Goal: Task Accomplishment & Management: Manage account settings

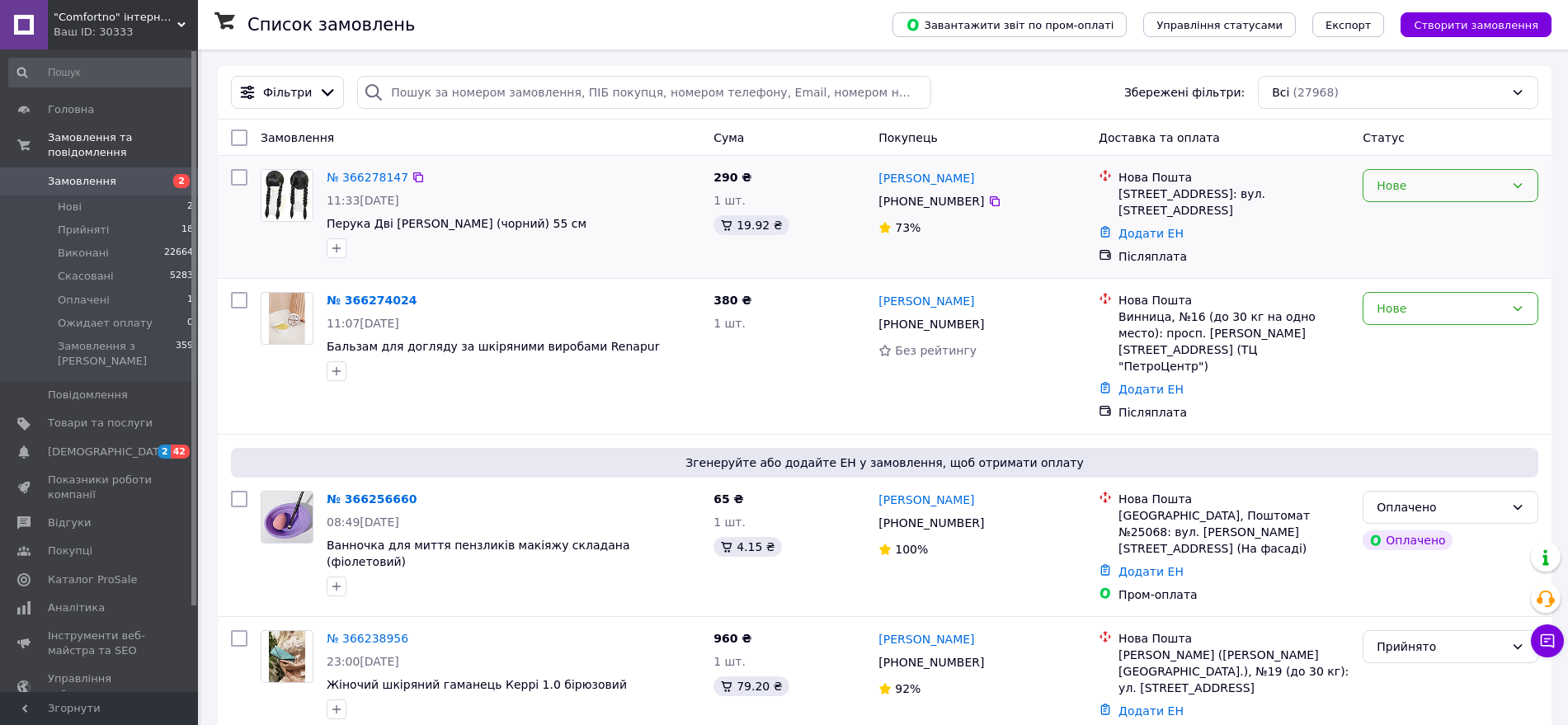
click at [1446, 195] on div "Нове" at bounding box center [1450, 186] width 175 height 33
click at [1413, 271] on li "Скасовано" at bounding box center [1450, 282] width 174 height 30
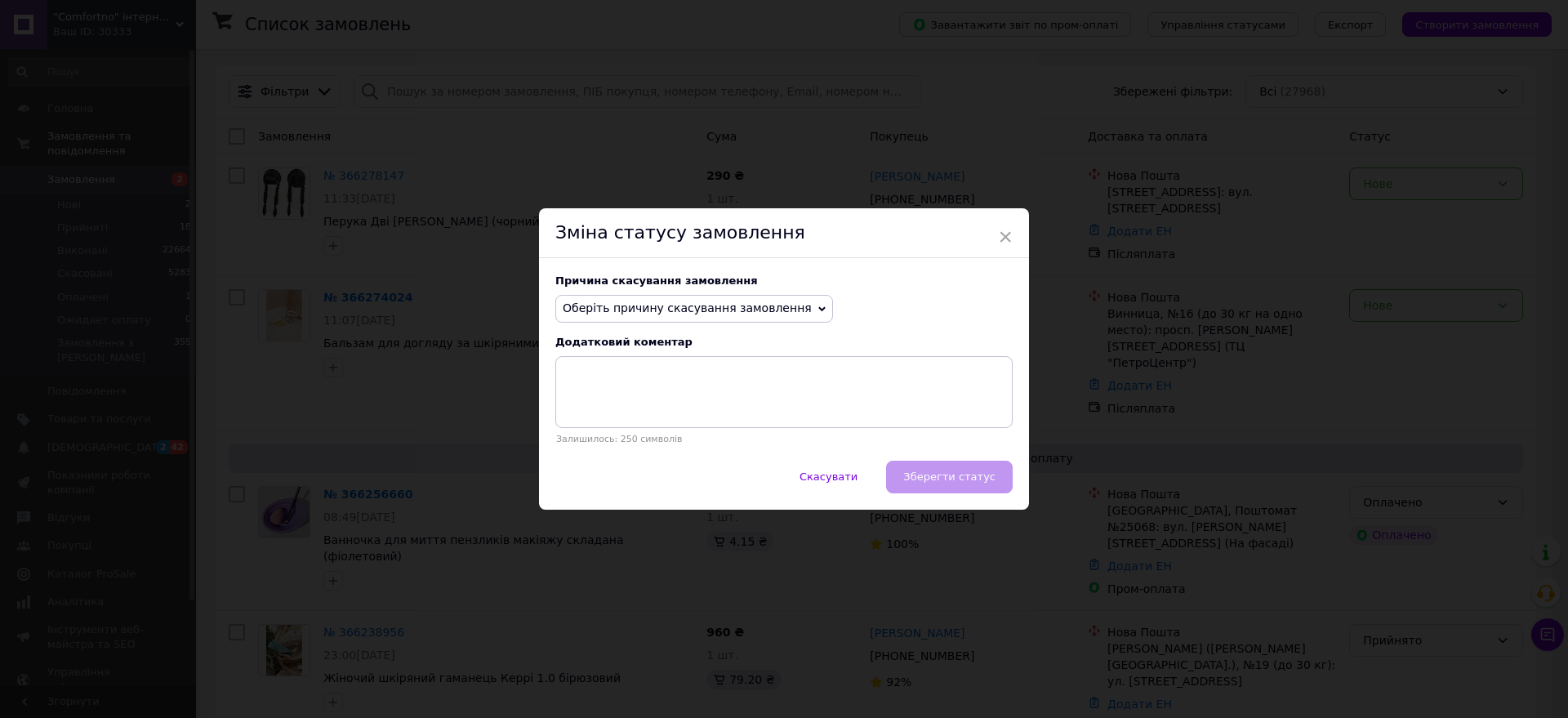
click at [740, 311] on span "Оберіть причину скасування замовлення" at bounding box center [687, 308] width 249 height 13
click at [647, 431] on li "Замовлення-дублікат" at bounding box center [694, 432] width 276 height 23
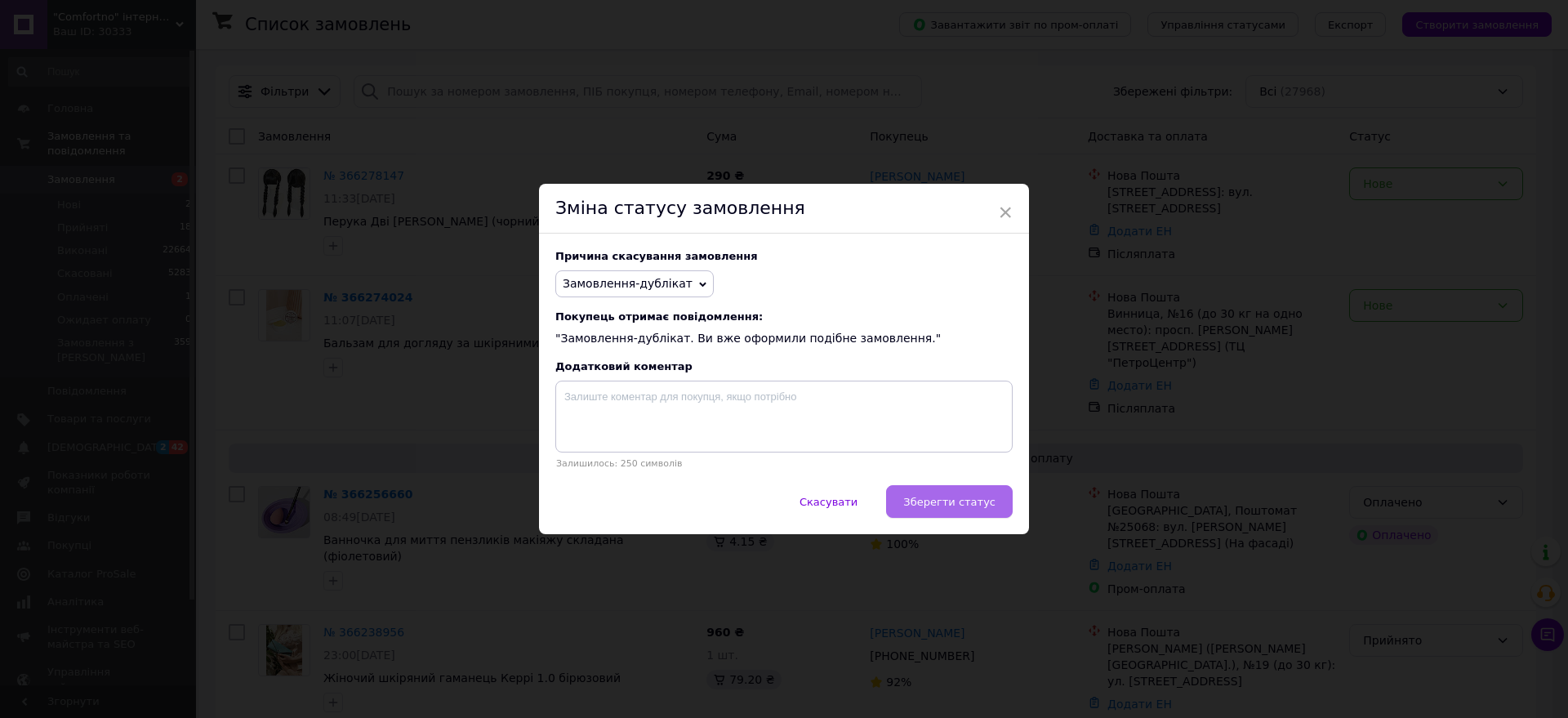
click at [977, 504] on span "Зберегти статус" at bounding box center [949, 502] width 92 height 12
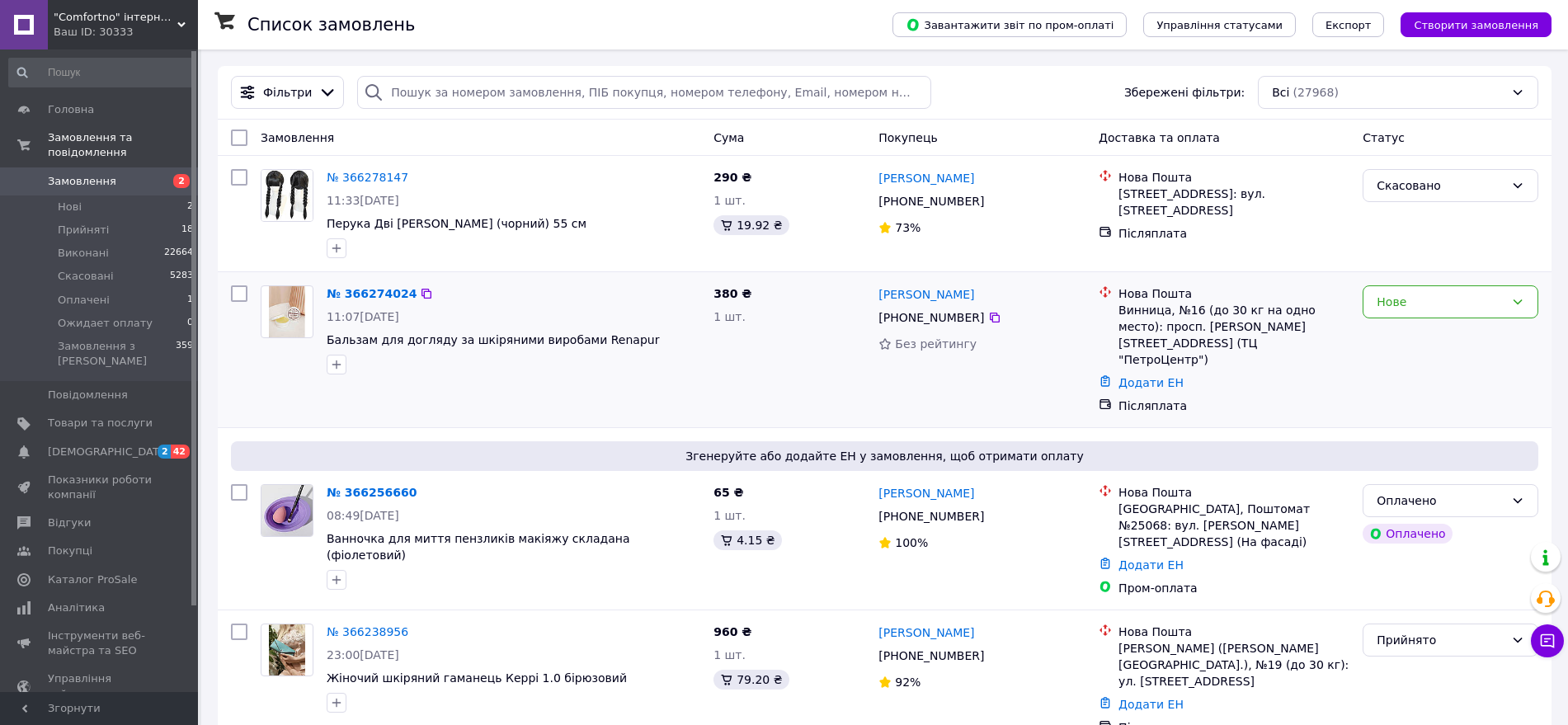
click at [226, 408] on div "№ 366274024 11:07, 12.10.2025 Бальзам для догляду за шкіряними виробами Renapur…" at bounding box center [884, 349] width 1334 height 155
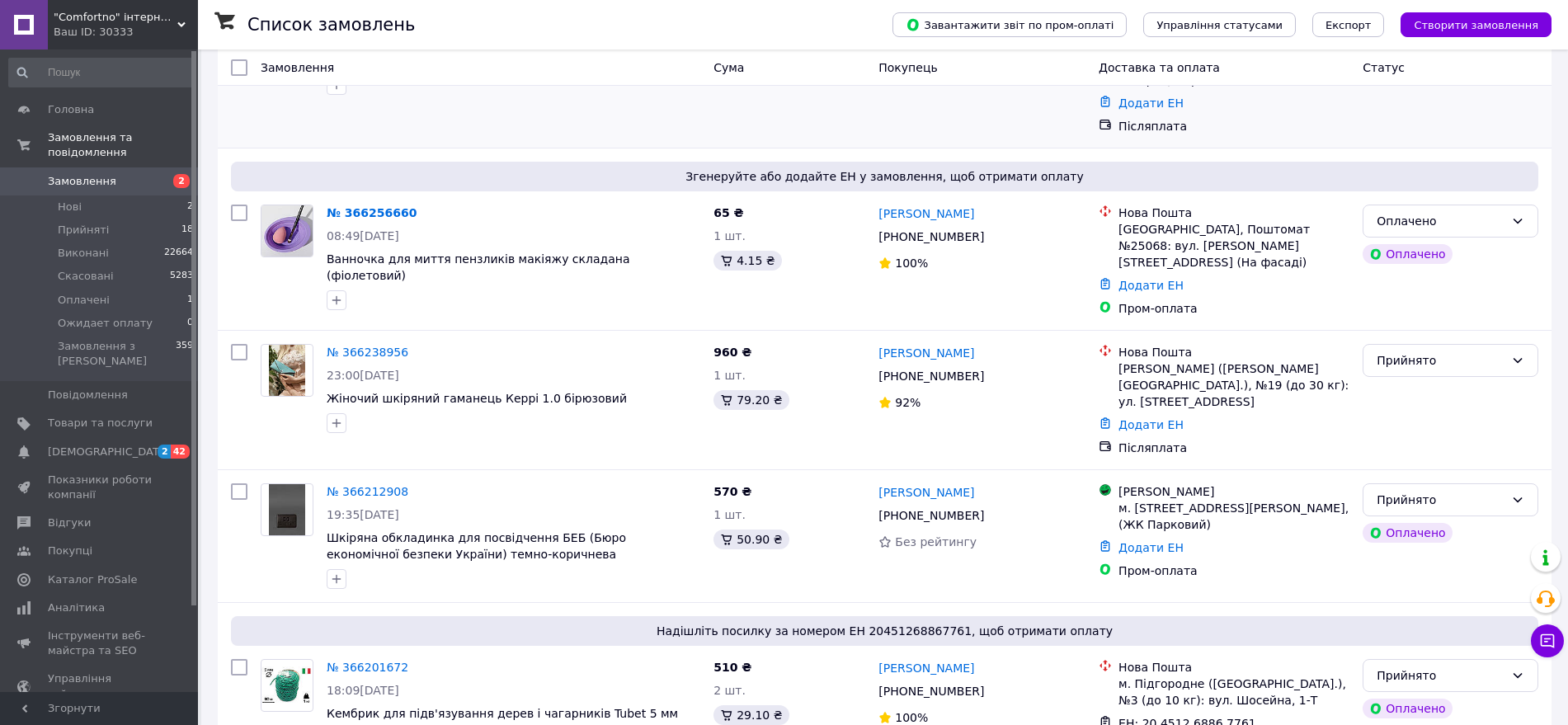
scroll to position [413, 0]
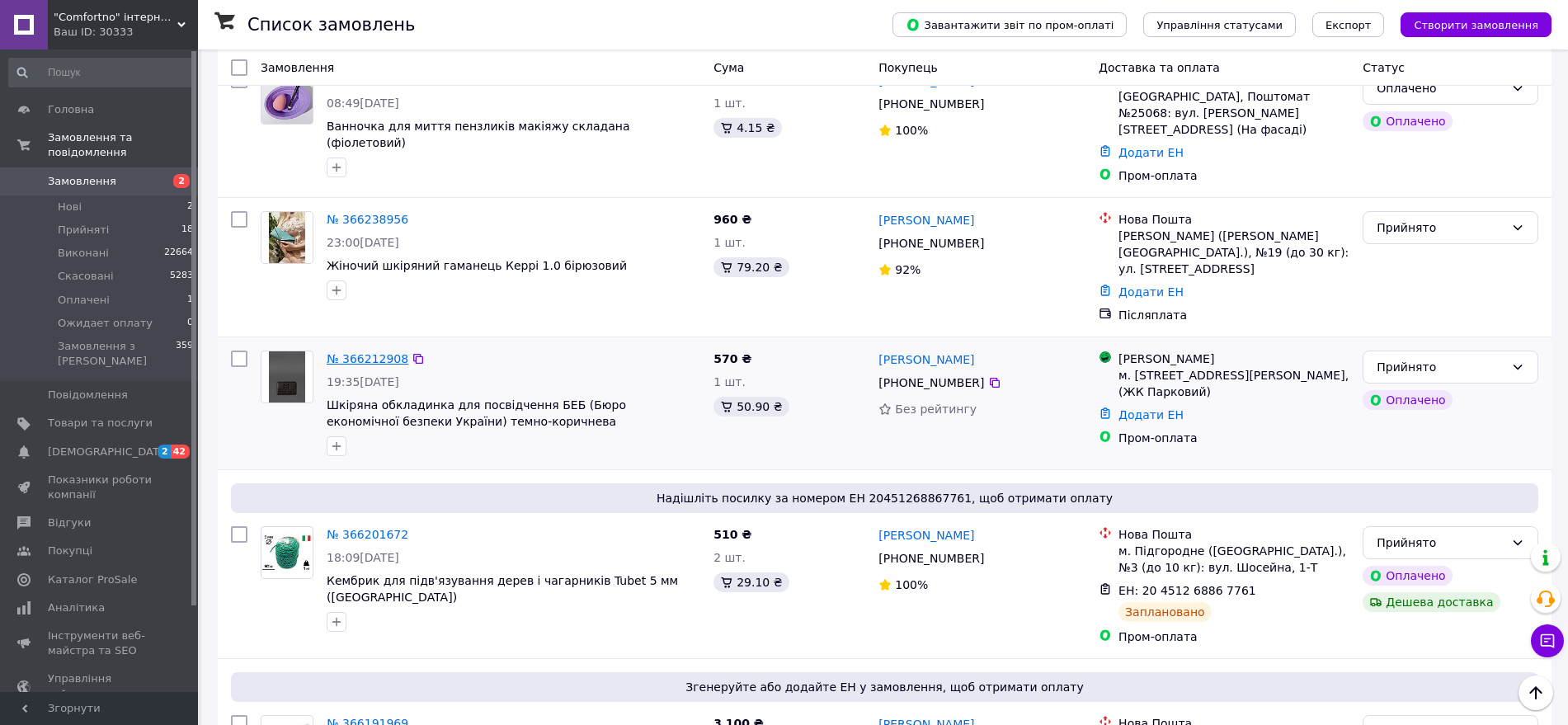
click at [370, 352] on link "№ 366212908" at bounding box center [367, 358] width 82 height 13
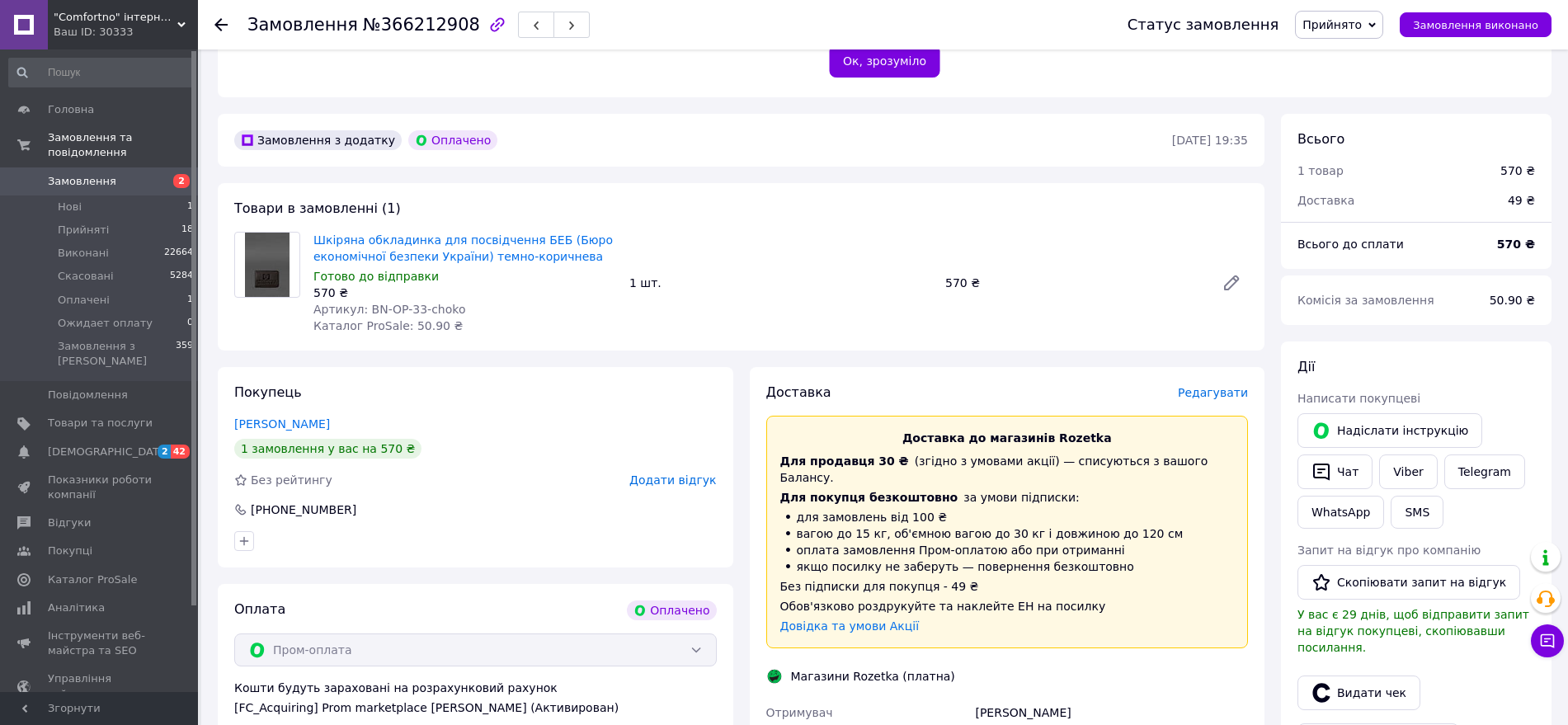
scroll to position [413, 0]
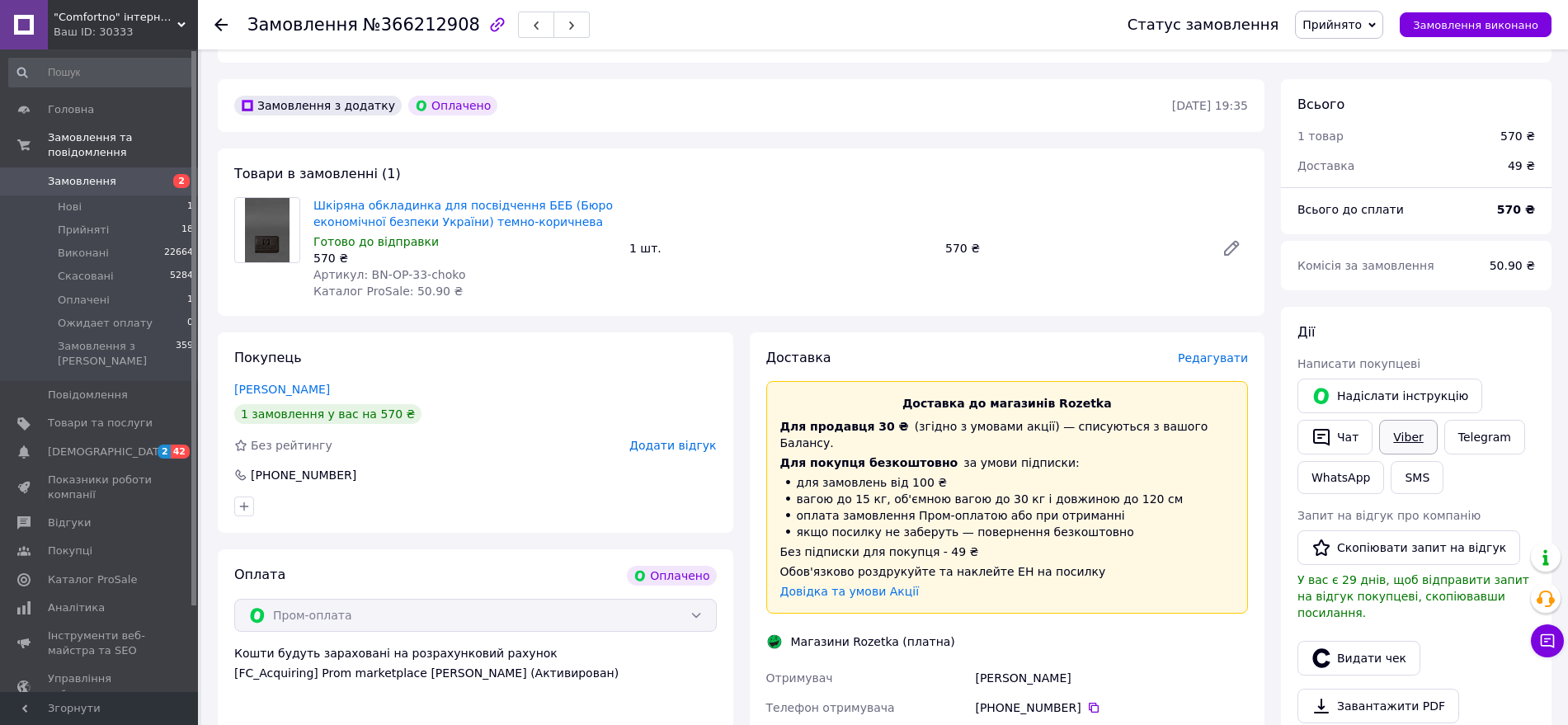
click at [1417, 420] on link "Viber" at bounding box center [1408, 437] width 58 height 34
click at [744, 685] on div "Доставка Редагувати Доставка до магазинів Rozetka Для продавця 30 ₴   (згідно з…" at bounding box center [1007, 683] width 532 height 701
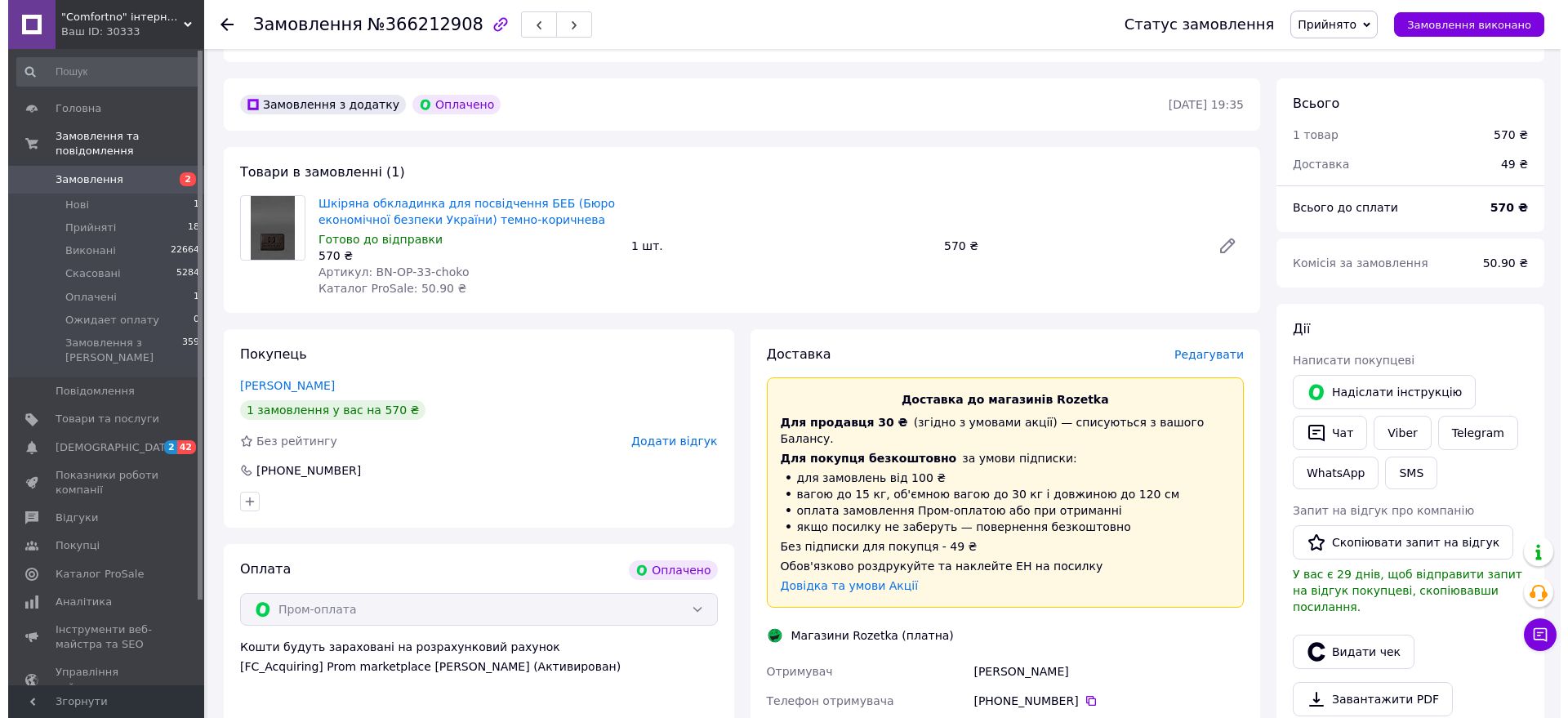
scroll to position [613, 0]
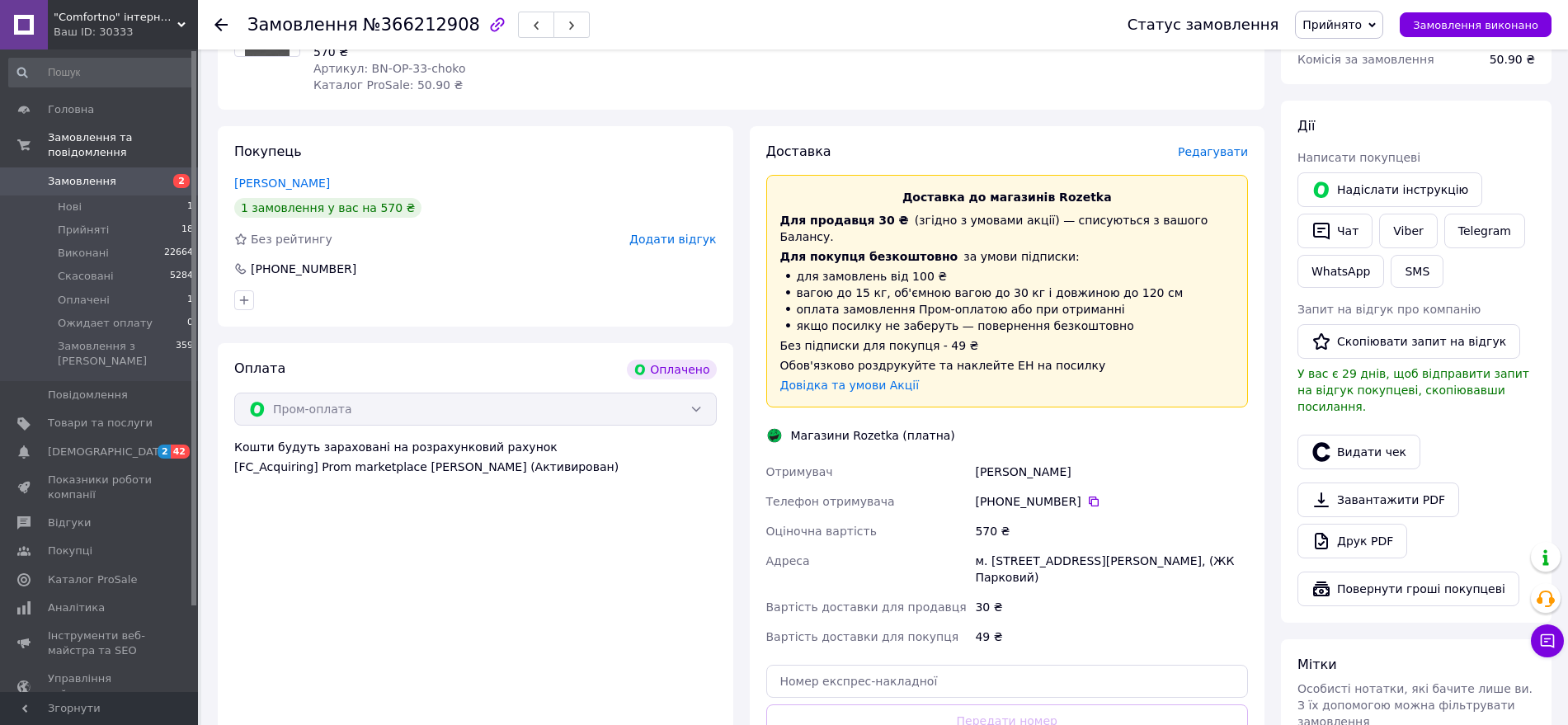
click at [1235, 145] on span "Редагувати" at bounding box center [1214, 151] width 70 height 13
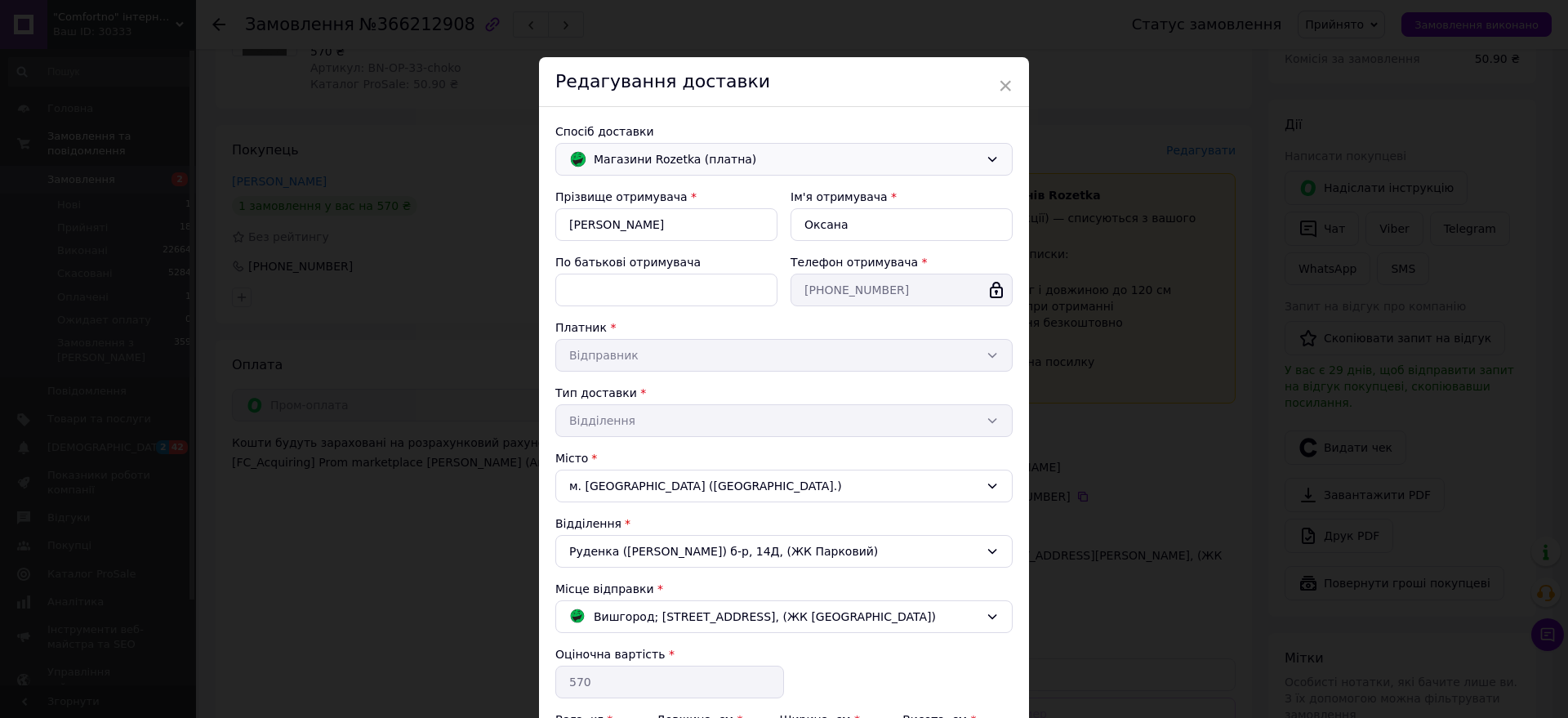
click at [712, 156] on span "Магазини Rozetka (платна)" at bounding box center [787, 159] width 386 height 18
click at [658, 198] on span "Нова Пошта (платна)" at bounding box center [794, 195] width 405 height 17
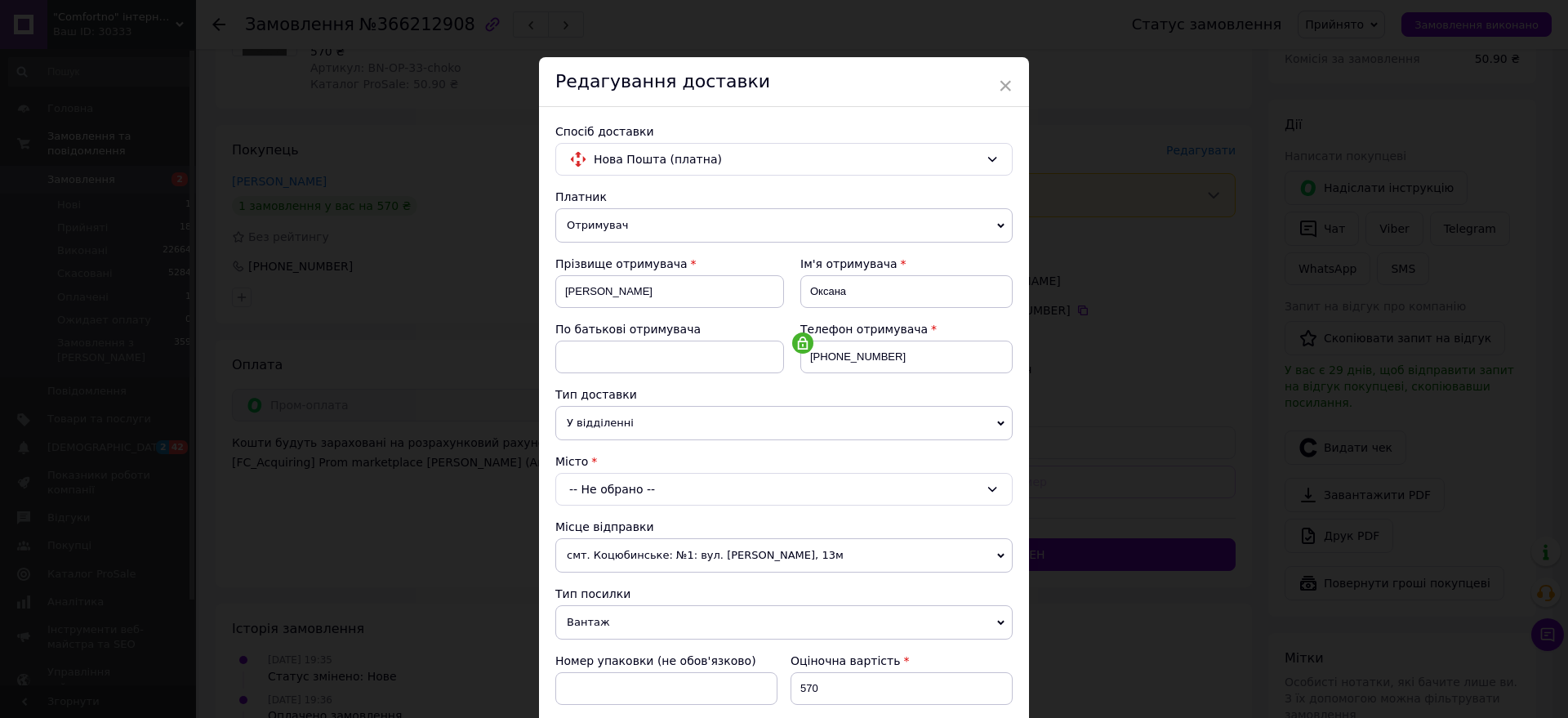
click at [632, 484] on div "-- Не обрано --" at bounding box center [784, 489] width 458 height 33
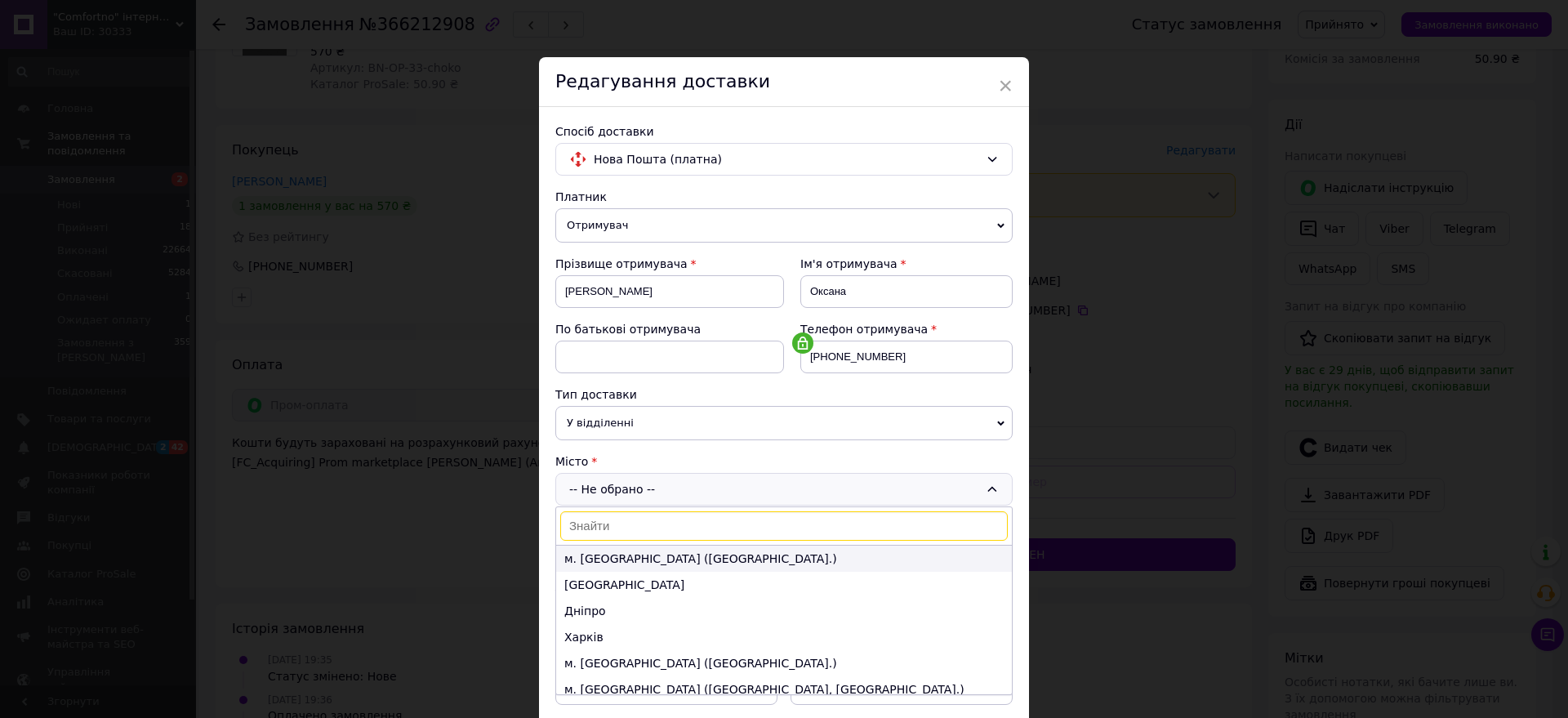
click at [616, 558] on li "м. Київ (Київська обл.)" at bounding box center [784, 559] width 456 height 26
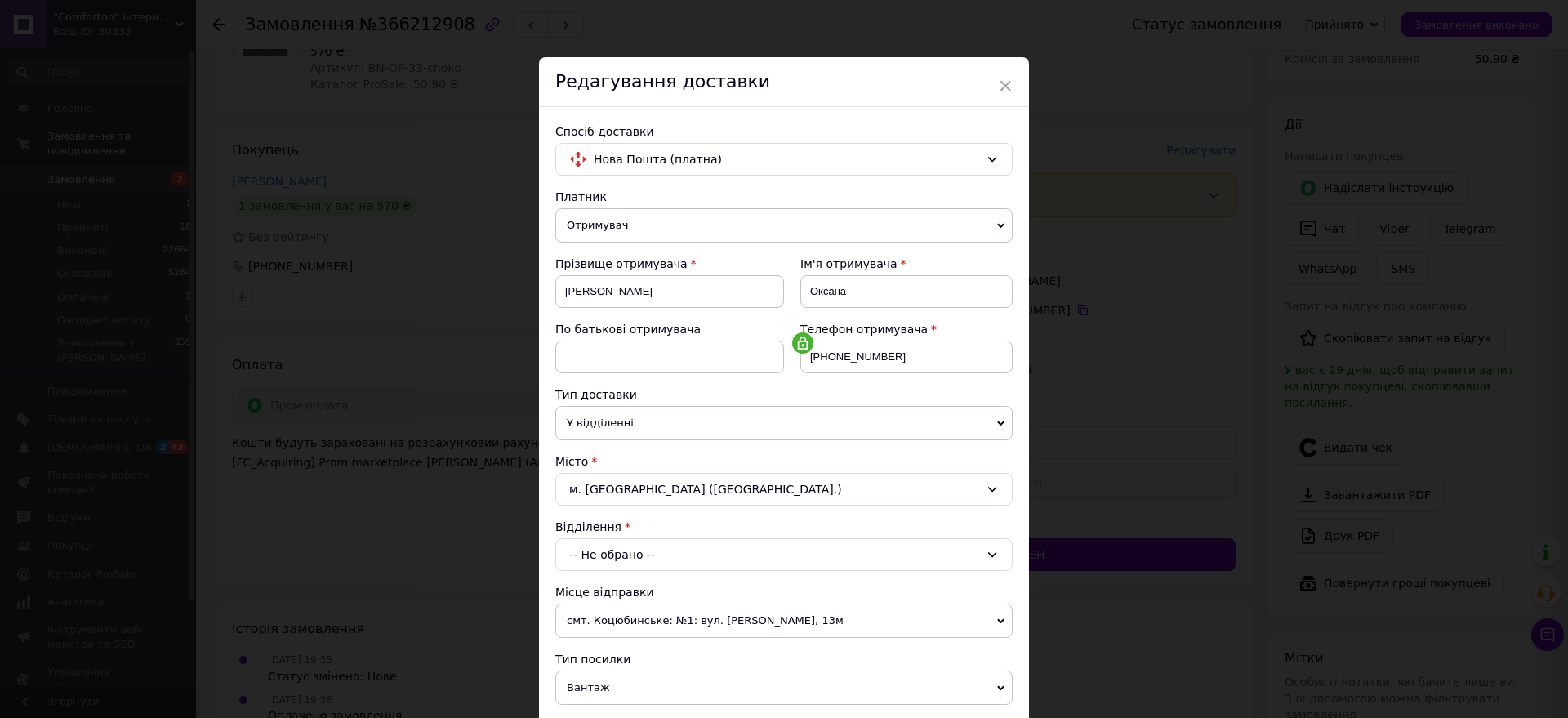
click at [616, 558] on div "-- Не обрано --" at bounding box center [784, 555] width 458 height 33
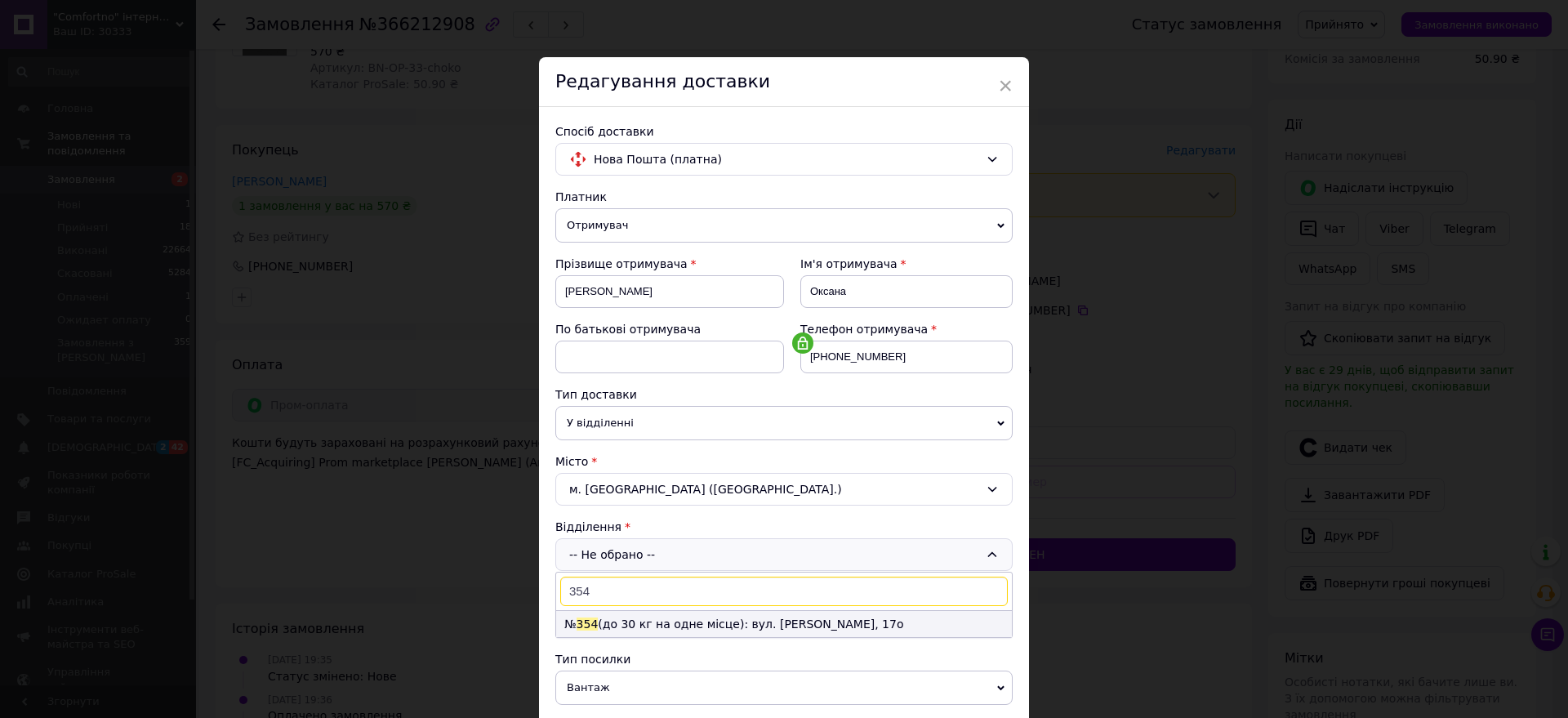
type input "354"
click at [837, 631] on li "№ 354 (до 30 кг на одне місце): вул. Івана Дзюби, 17о" at bounding box center [784, 624] width 456 height 26
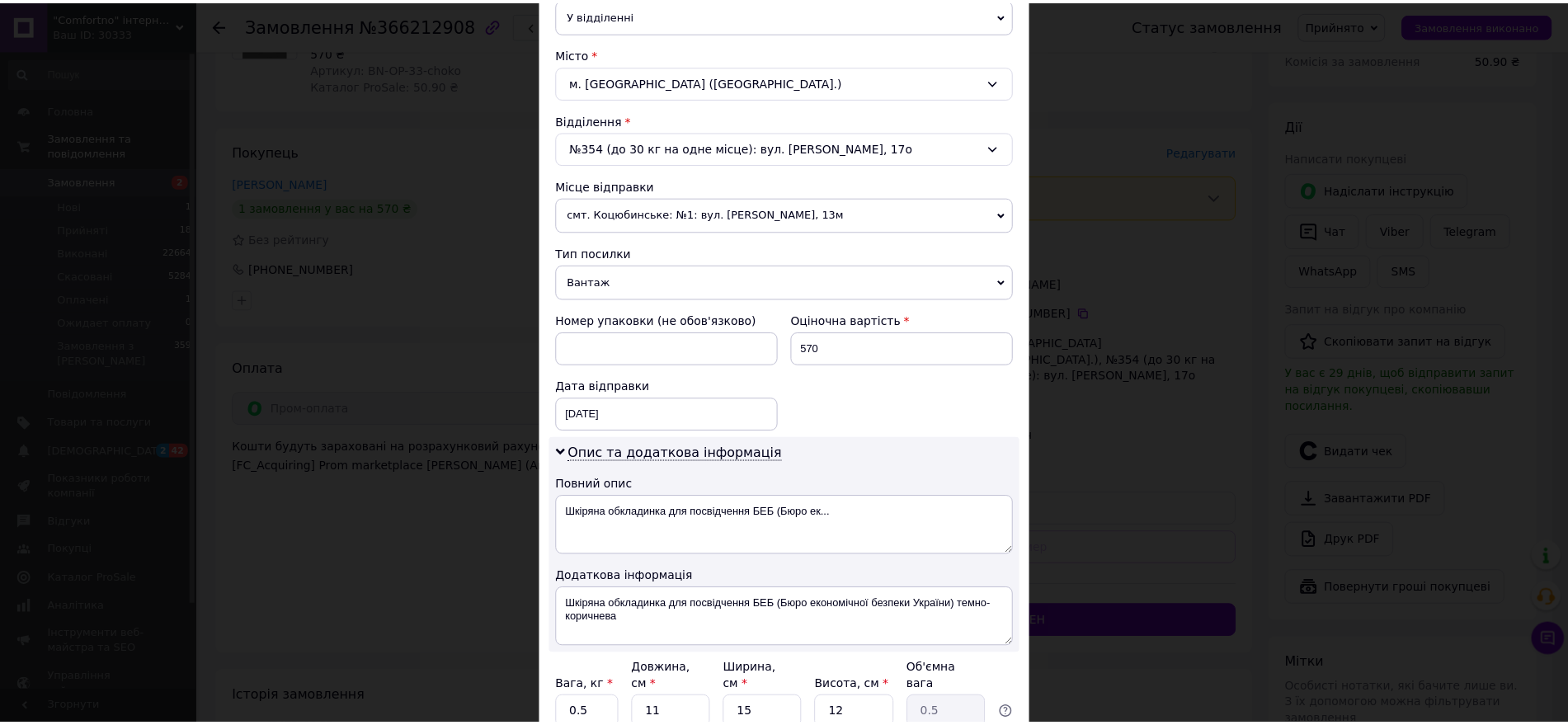
scroll to position [556, 0]
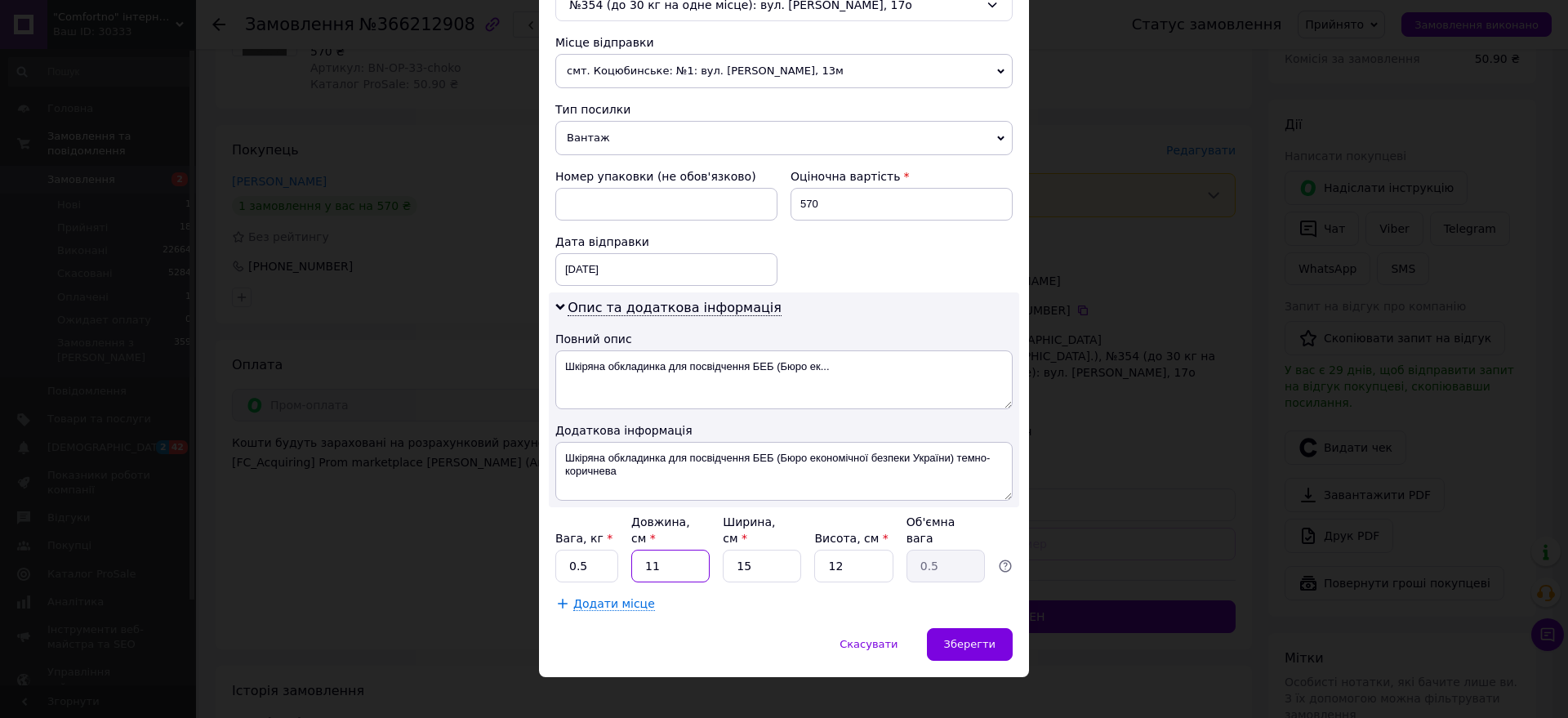
drag, startPoint x: 677, startPoint y: 547, endPoint x: 598, endPoint y: 531, distance: 80.6
click at [598, 531] on div "Вага, кг * 0.5 Довжина, см * 11 Ширина, см * 15 Висота, см * 12 Об'ємна вага 0.5" at bounding box center [784, 548] width 458 height 69
type input "2"
type input "0.1"
type input "20"
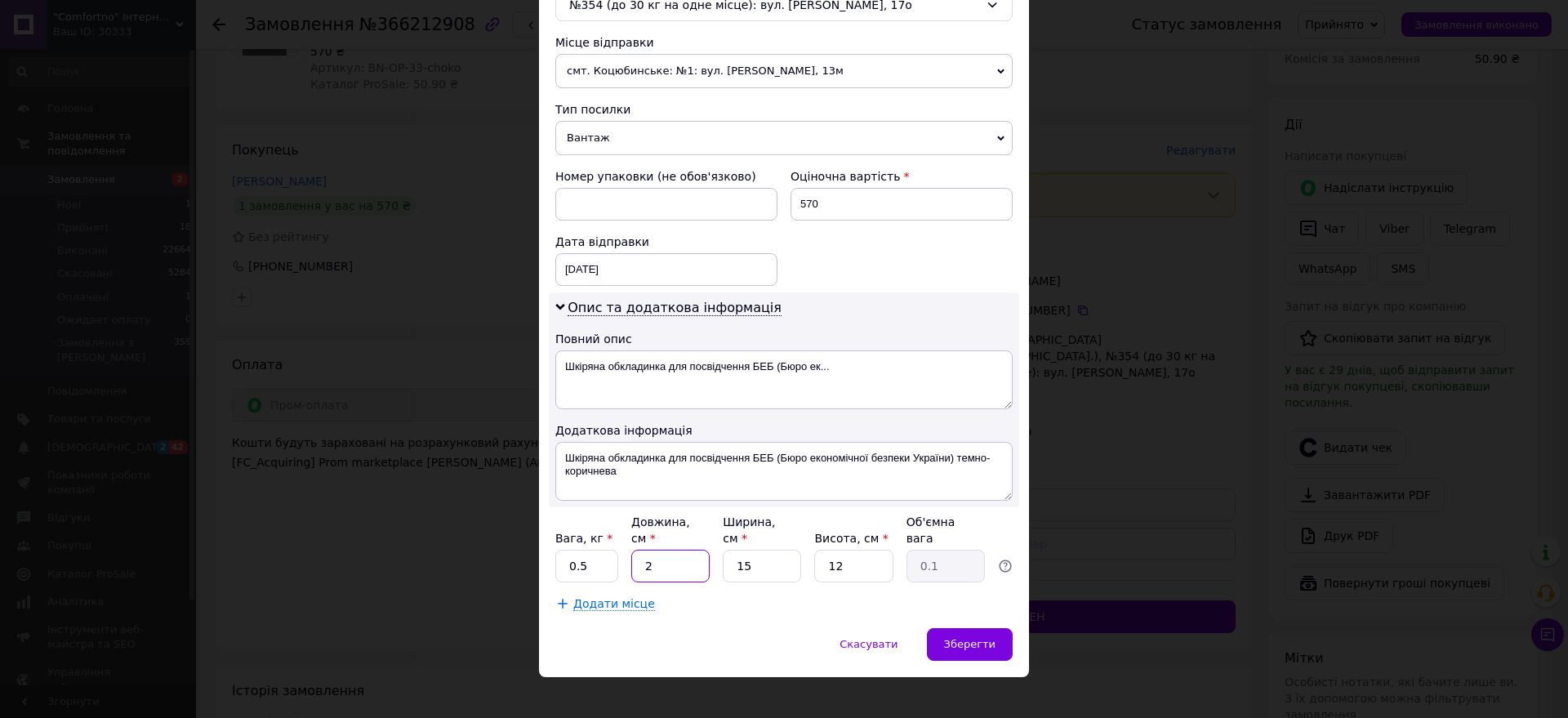
type input "0.9"
type input "20"
drag, startPoint x: 747, startPoint y: 552, endPoint x: 672, endPoint y: 556, distance: 75.1
click at [672, 556] on div "Вага, кг * 0.5 Довжина, см * 20 Ширина, см * 15 Висота, см * 12 Об'ємна вага 0.9" at bounding box center [784, 548] width 458 height 69
type input "2"
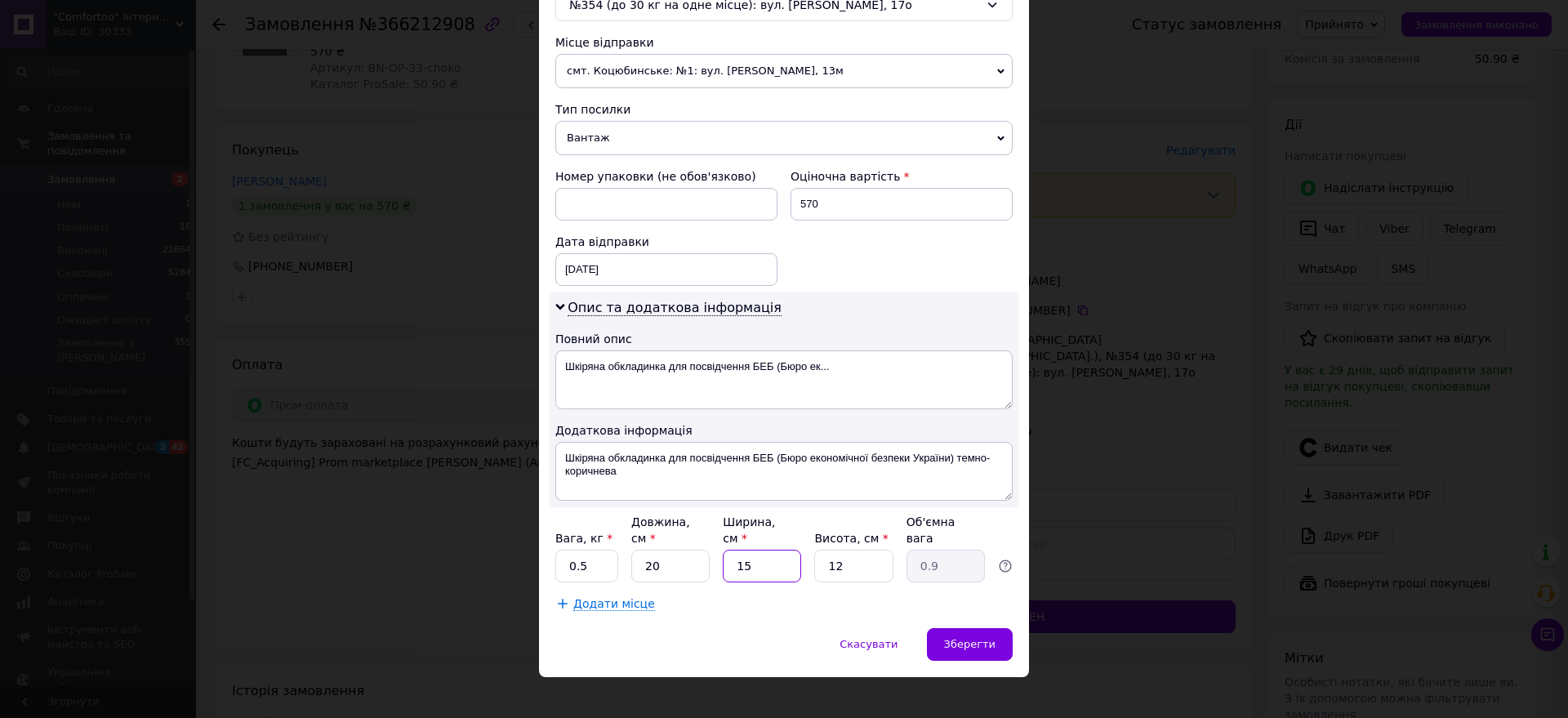
type input "0.12"
type input "20"
type input "1.2"
type input "20"
click at [800, 555] on div "Вага, кг * 0.5 Довжина, см * 20 Ширина, см * 20 Висота, см * 12 Об'ємна вага 1.2" at bounding box center [784, 548] width 458 height 69
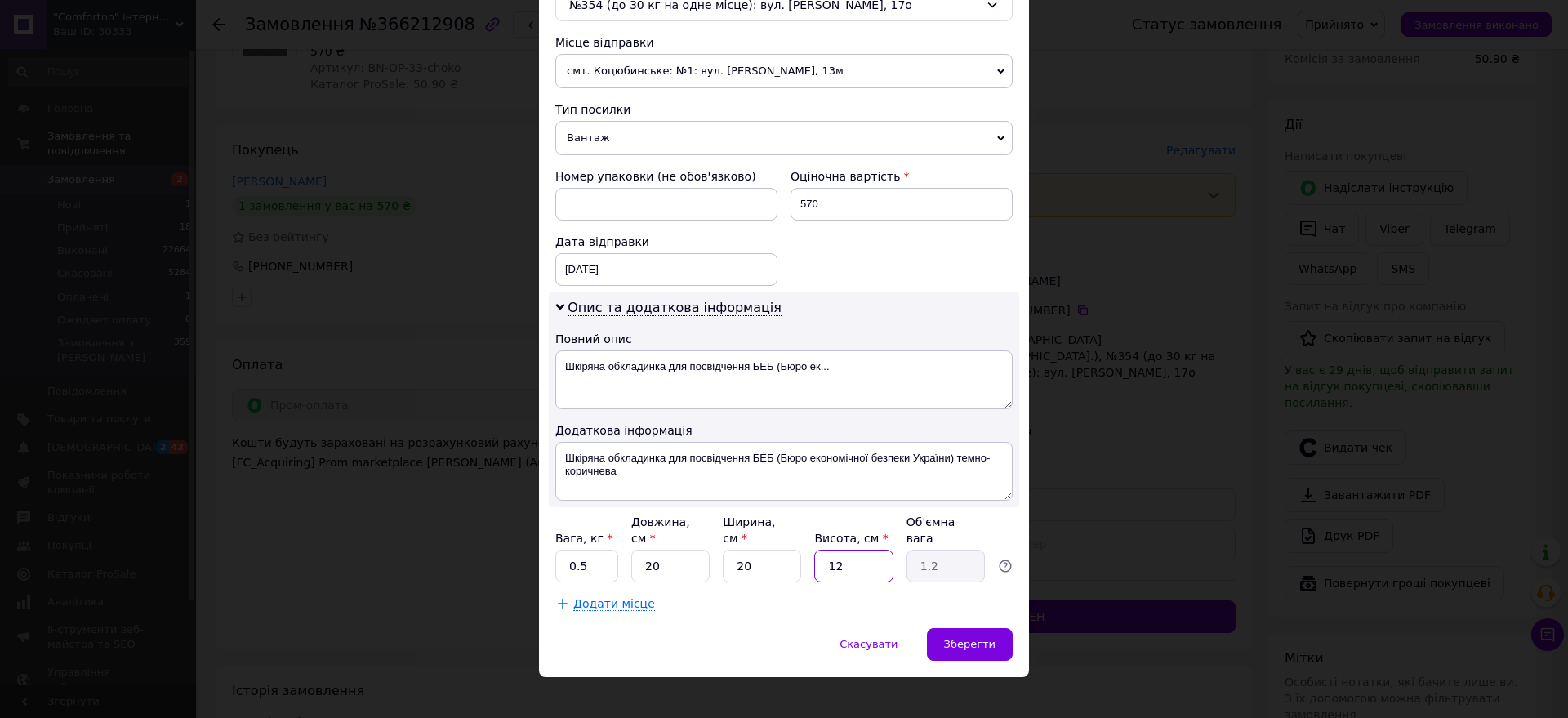
type input "5"
type input "0.5"
type input "5"
click at [979, 638] on span "Зберегти" at bounding box center [969, 644] width 51 height 12
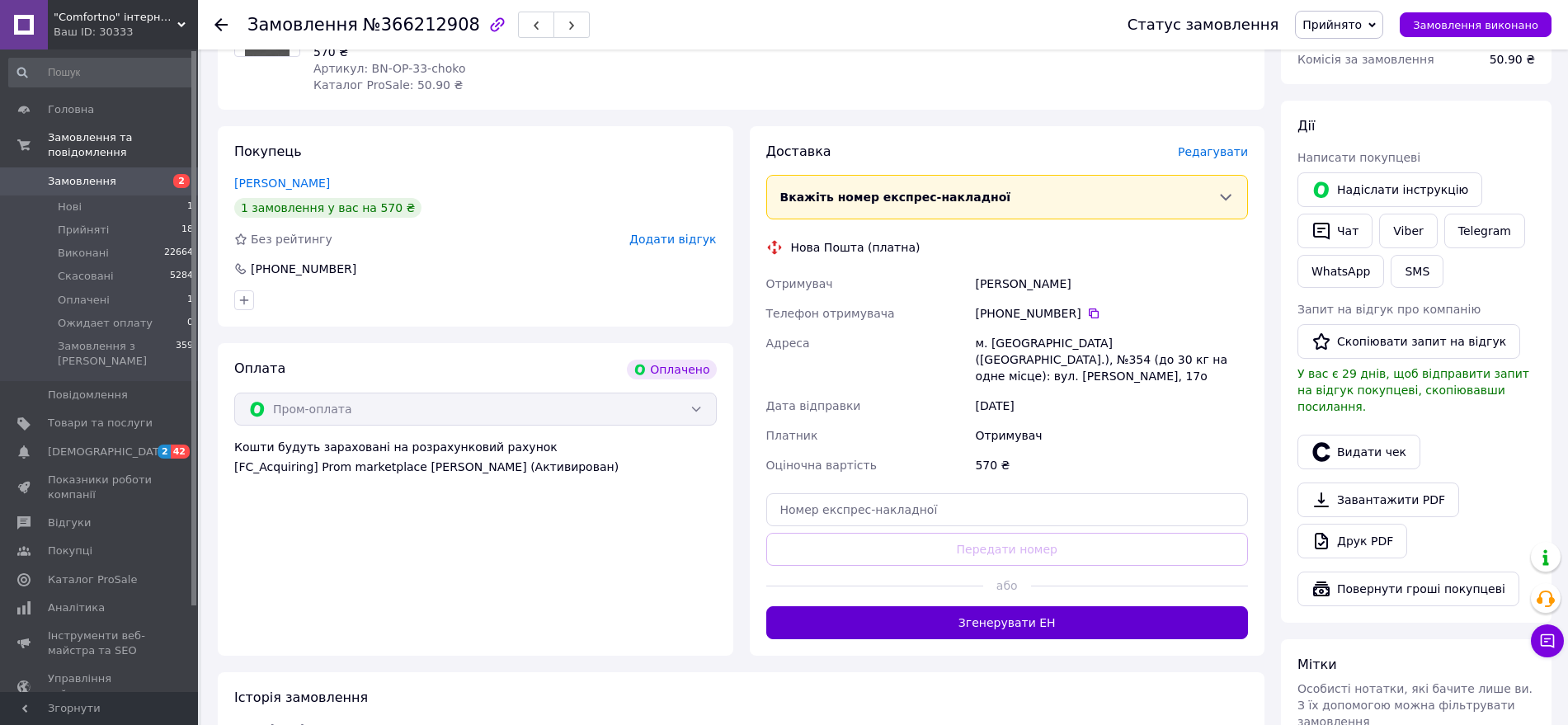
click at [925, 607] on button "Згенерувати ЕН" at bounding box center [1007, 623] width 483 height 33
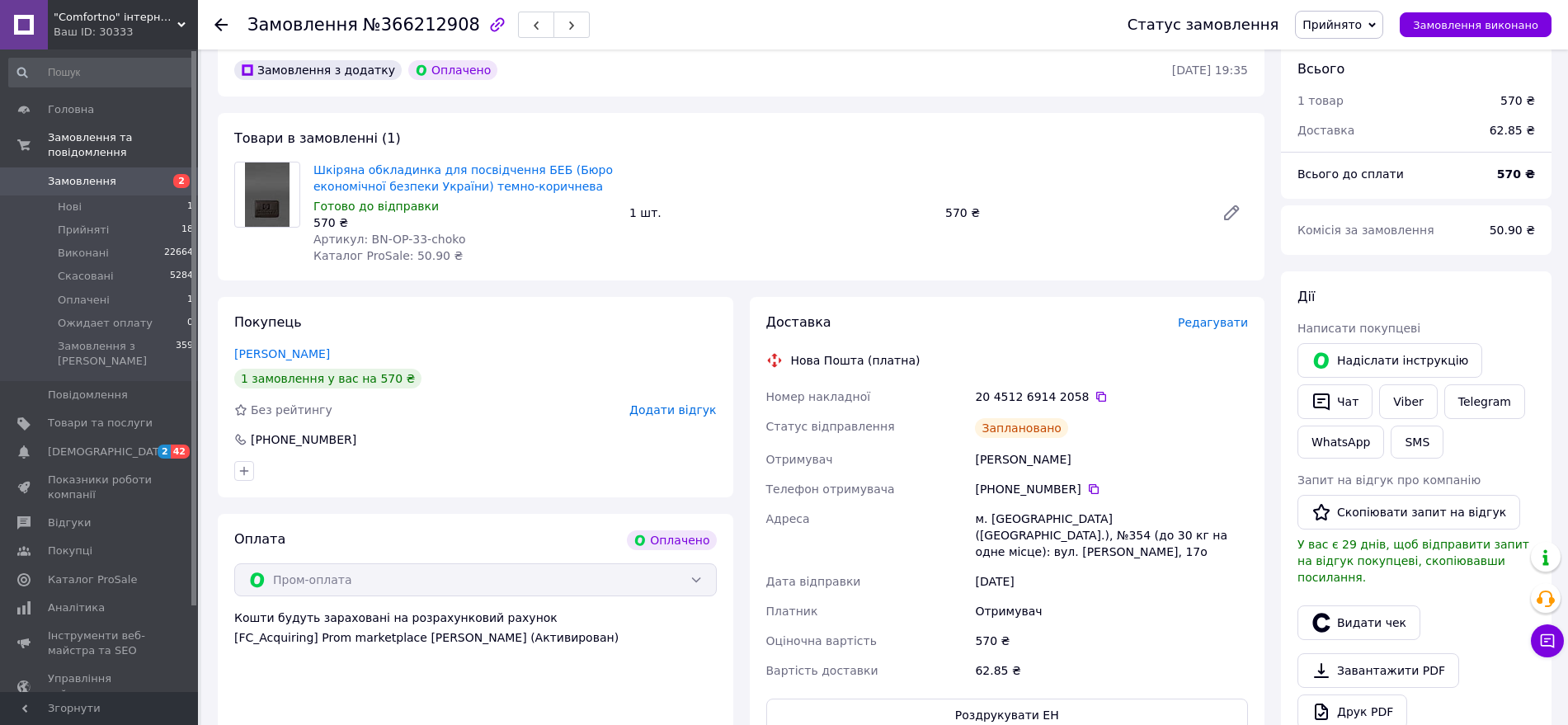
scroll to position [413, 0]
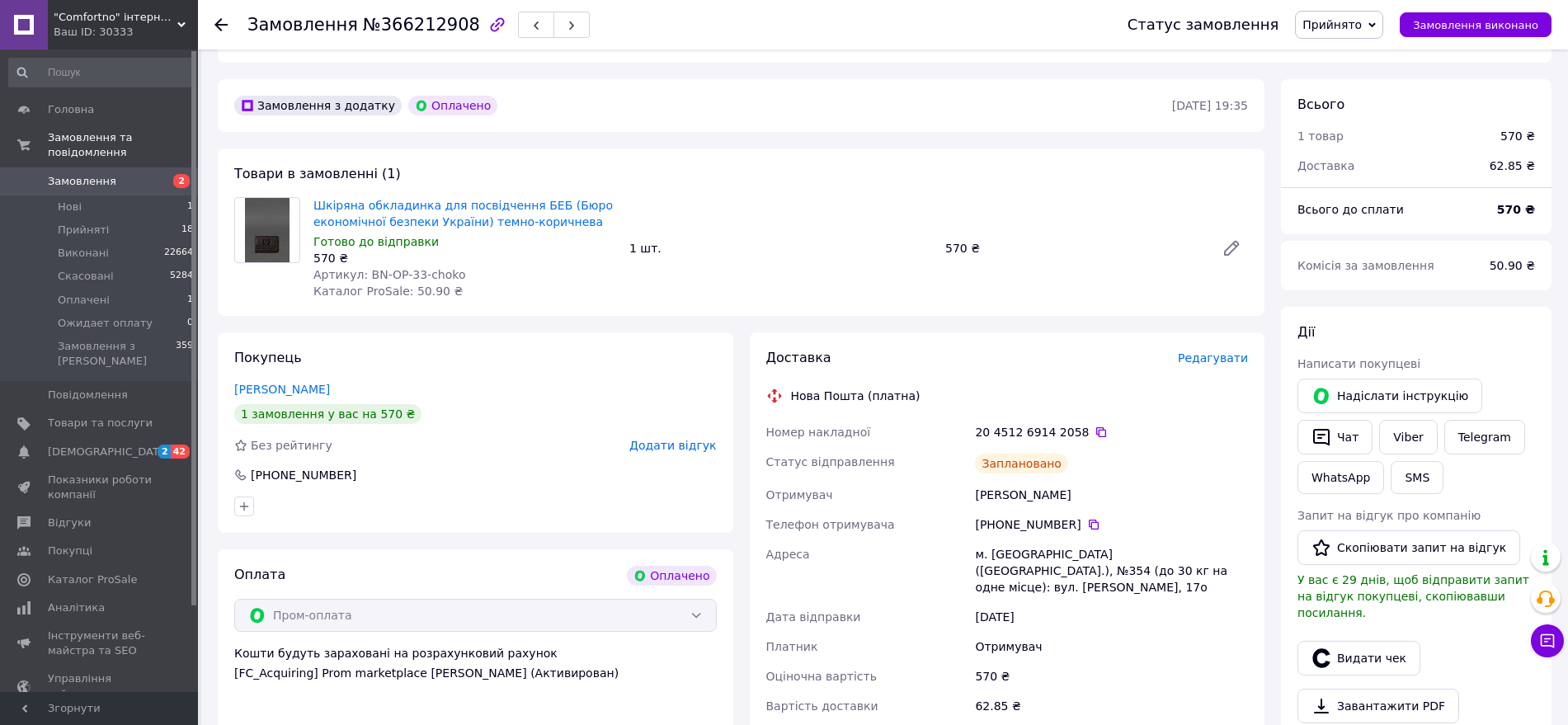
click at [239, 273] on div at bounding box center [268, 248] width 79 height 103
drag, startPoint x: 462, startPoint y: 250, endPoint x: 362, endPoint y: 251, distance: 100.0
click at [362, 267] on div "Артикул: BN-OP-33-choko" at bounding box center [464, 275] width 303 height 17
copy span "BN-OP-33-choko"
click at [1095, 426] on icon at bounding box center [1101, 432] width 13 height 13
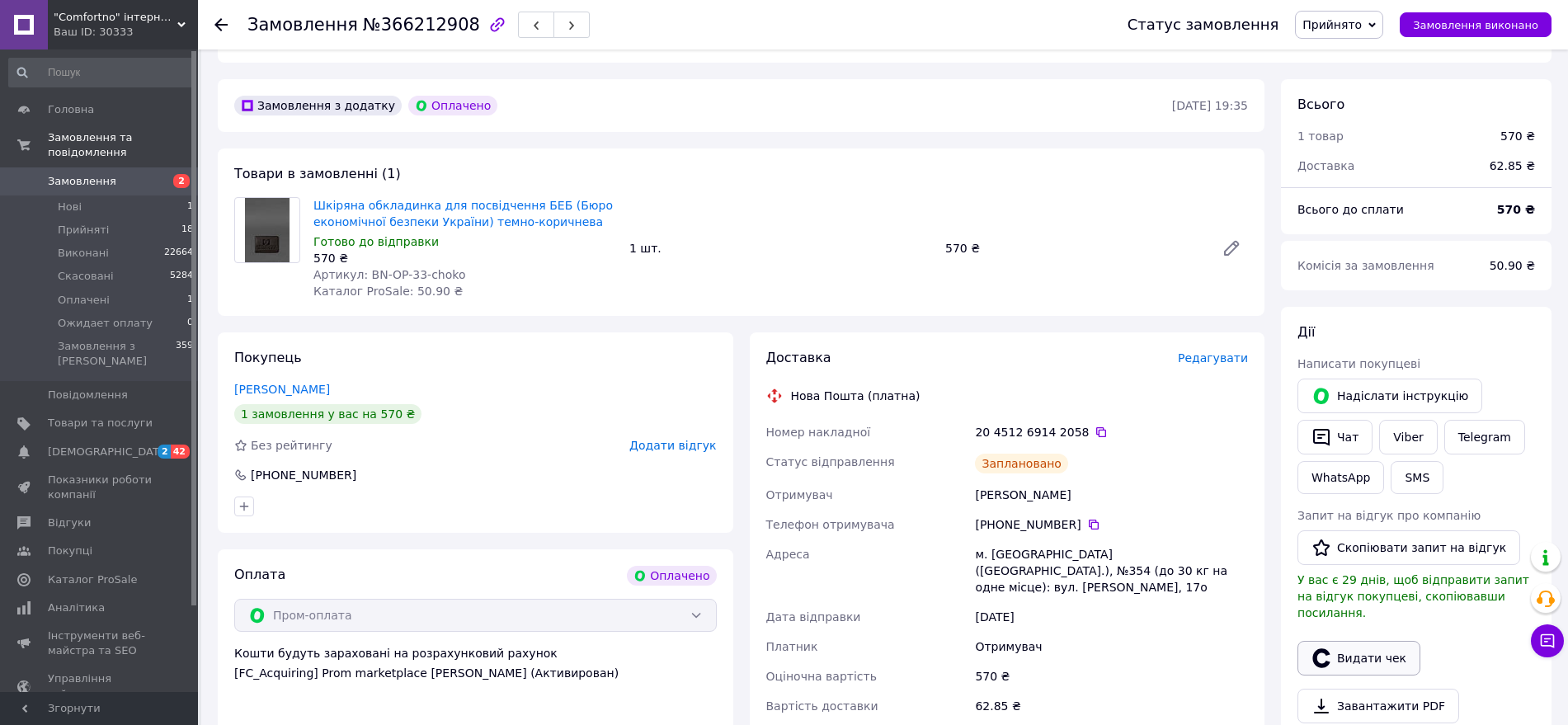
click at [1364, 642] on button "Видати чек" at bounding box center [1359, 658] width 123 height 34
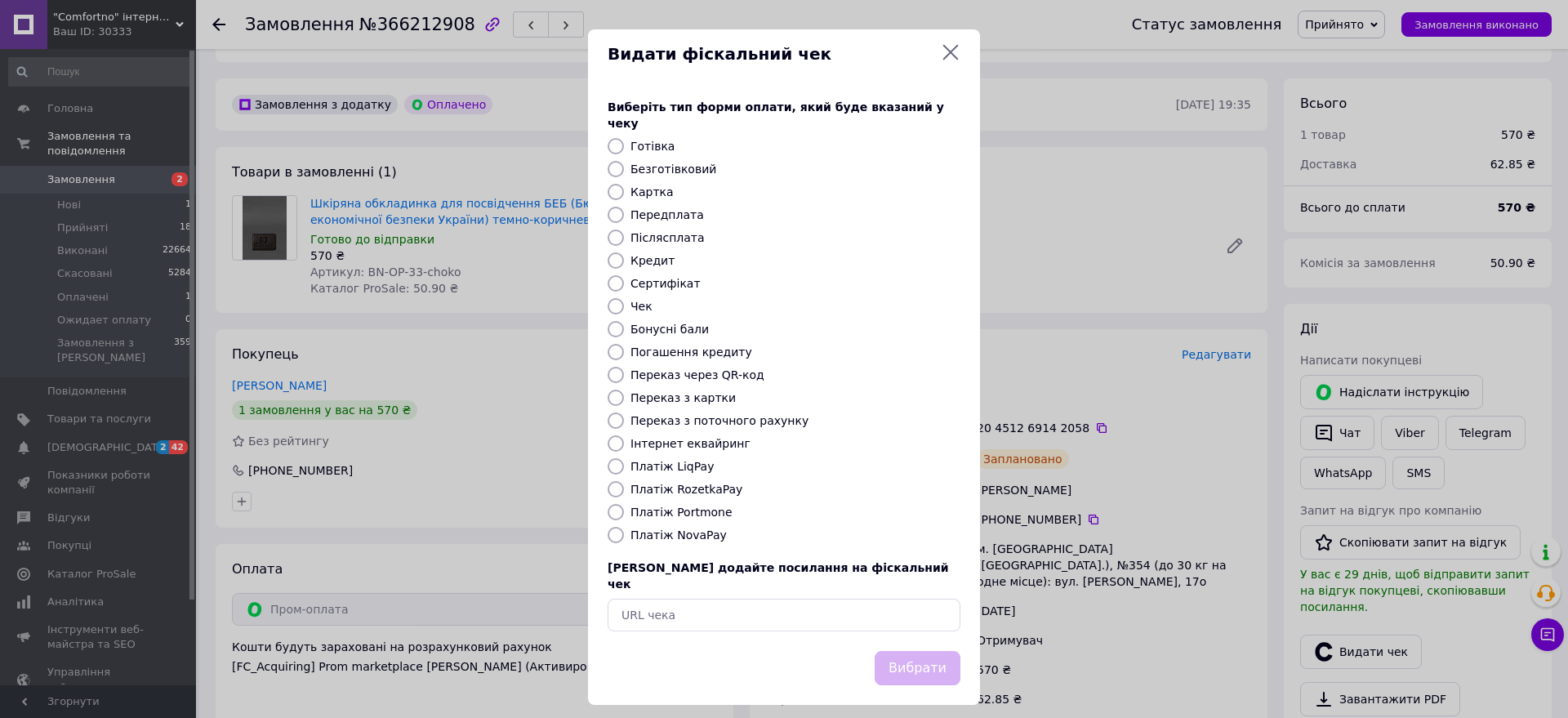
click at [642, 231] on label "Післясплата" at bounding box center [668, 237] width 75 height 13
click at [624, 229] on input "Післясплата" at bounding box center [616, 237] width 17 height 17
radio input "true"
drag, startPoint x: 646, startPoint y: 180, endPoint x: 707, endPoint y: 386, distance: 214.8
click at [646, 185] on label "Картка" at bounding box center [652, 191] width 43 height 13
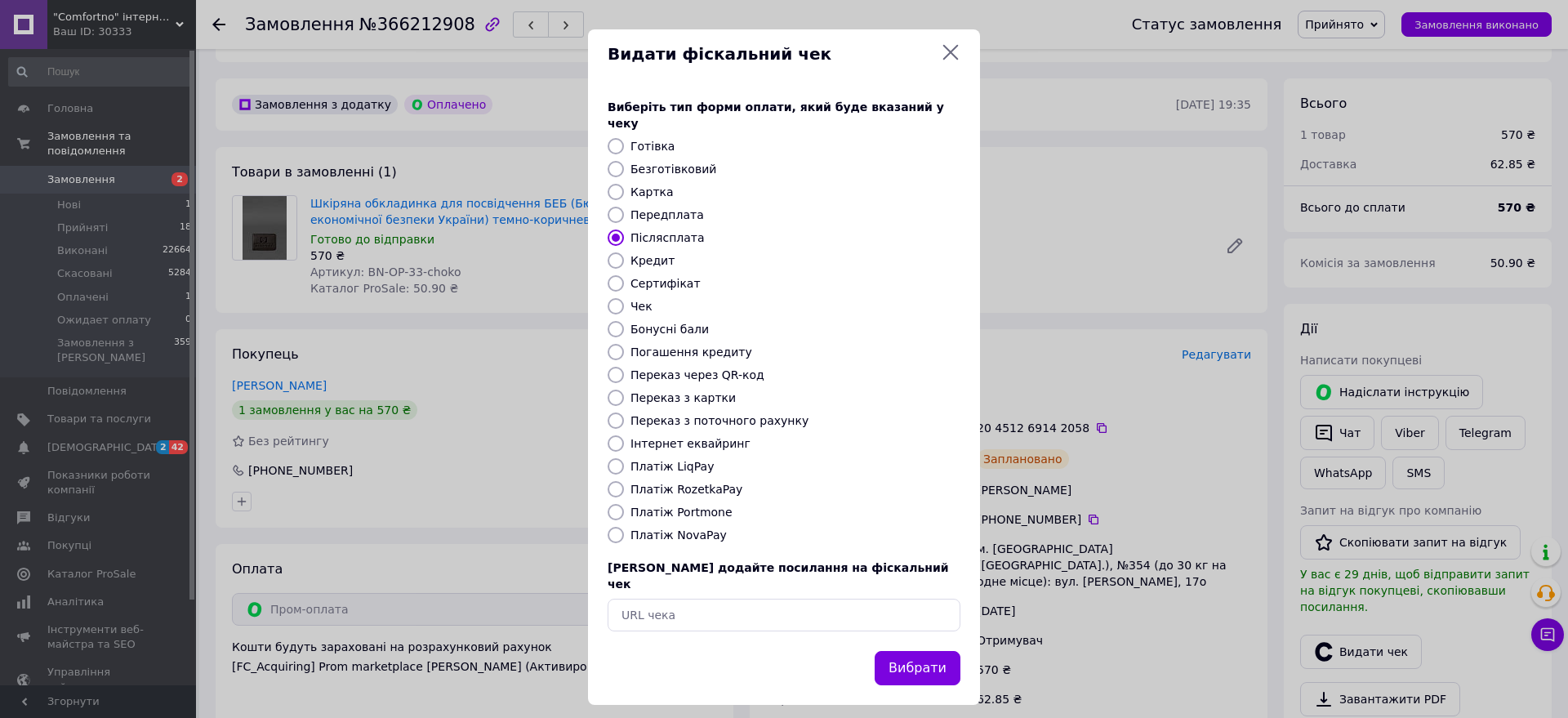
click at [624, 184] on input "Картка" at bounding box center [616, 192] width 17 height 17
radio input "true"
click at [916, 651] on button "Вибрати" at bounding box center [917, 668] width 86 height 35
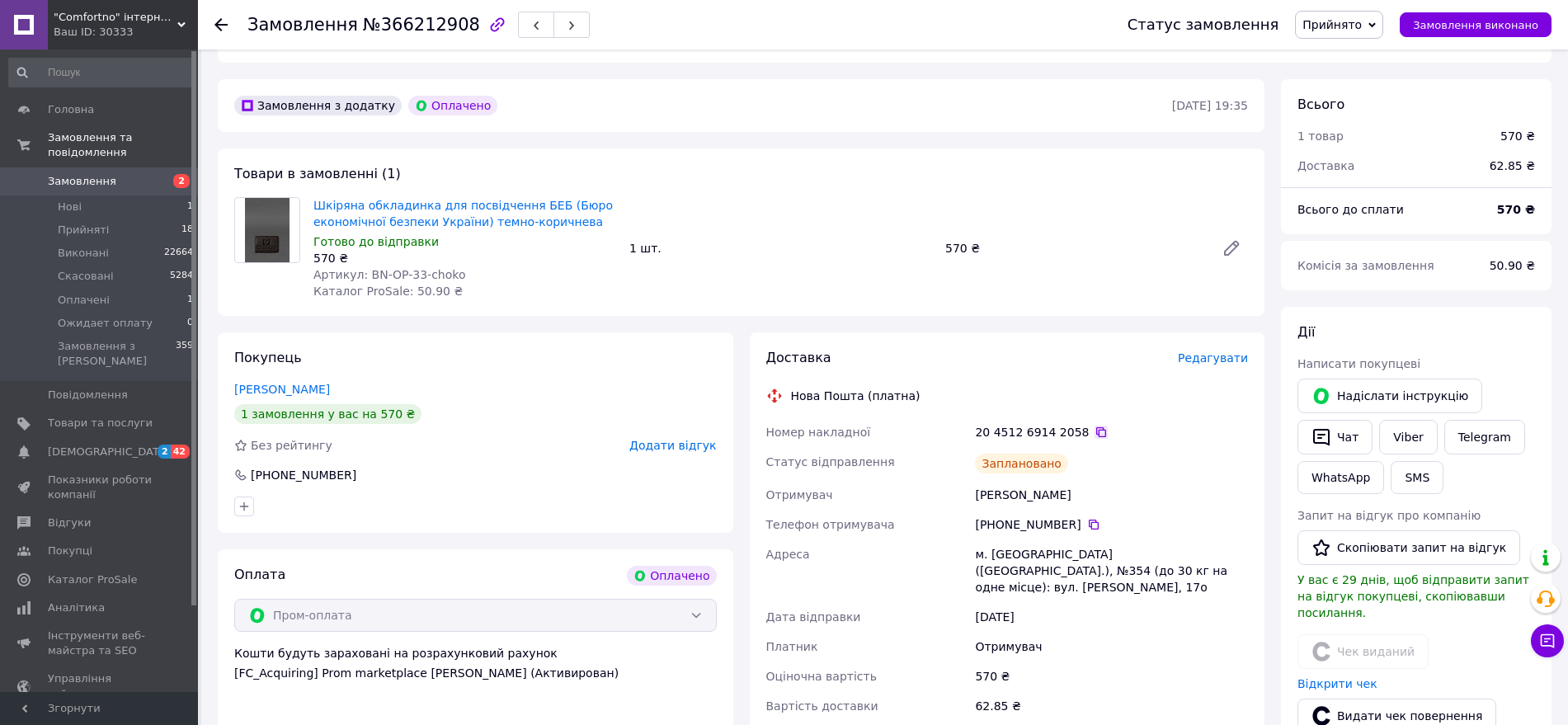
click at [1095, 426] on icon at bounding box center [1101, 432] width 13 height 13
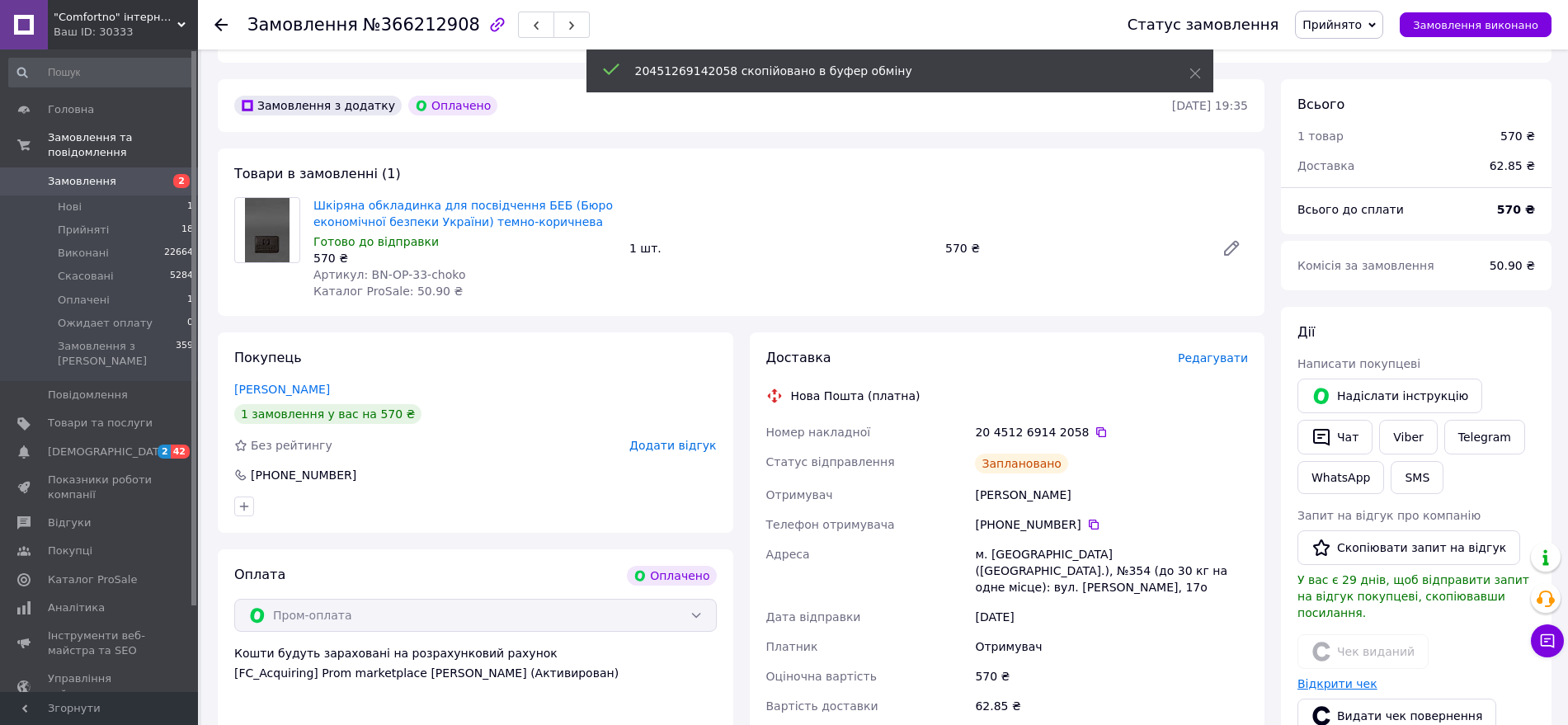
click at [1322, 678] on link "Відкрити чек" at bounding box center [1337, 684] width 80 height 13
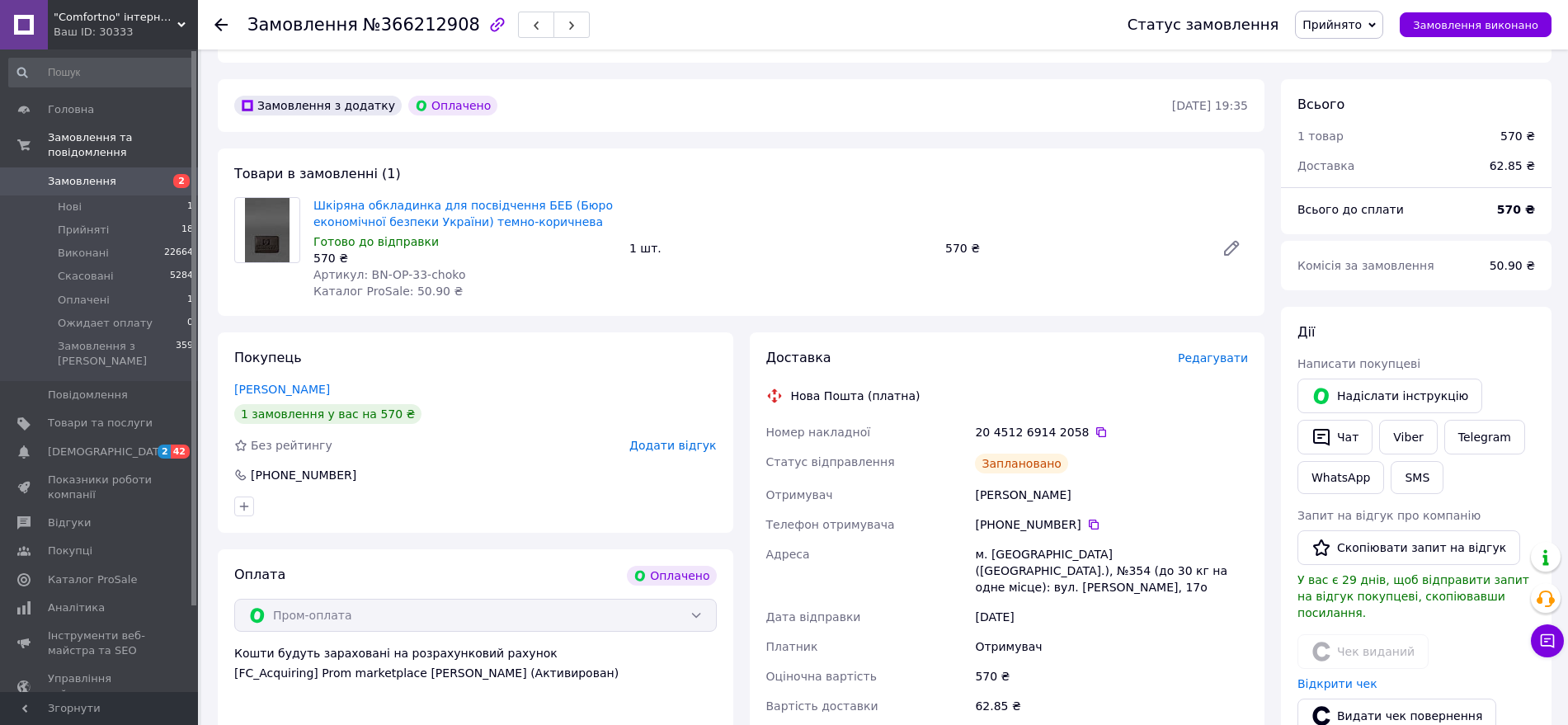
click at [251, 262] on div at bounding box center [268, 248] width 79 height 103
click at [1409, 427] on link "Viber" at bounding box center [1408, 437] width 58 height 34
click at [291, 518] on div "Покупець Пастушенко Оксана 1 замовлення у вас на 570 ₴ Без рейтингу Додати відг…" at bounding box center [476, 558] width 516 height 451
click at [68, 174] on span "Замовлення" at bounding box center [82, 181] width 68 height 15
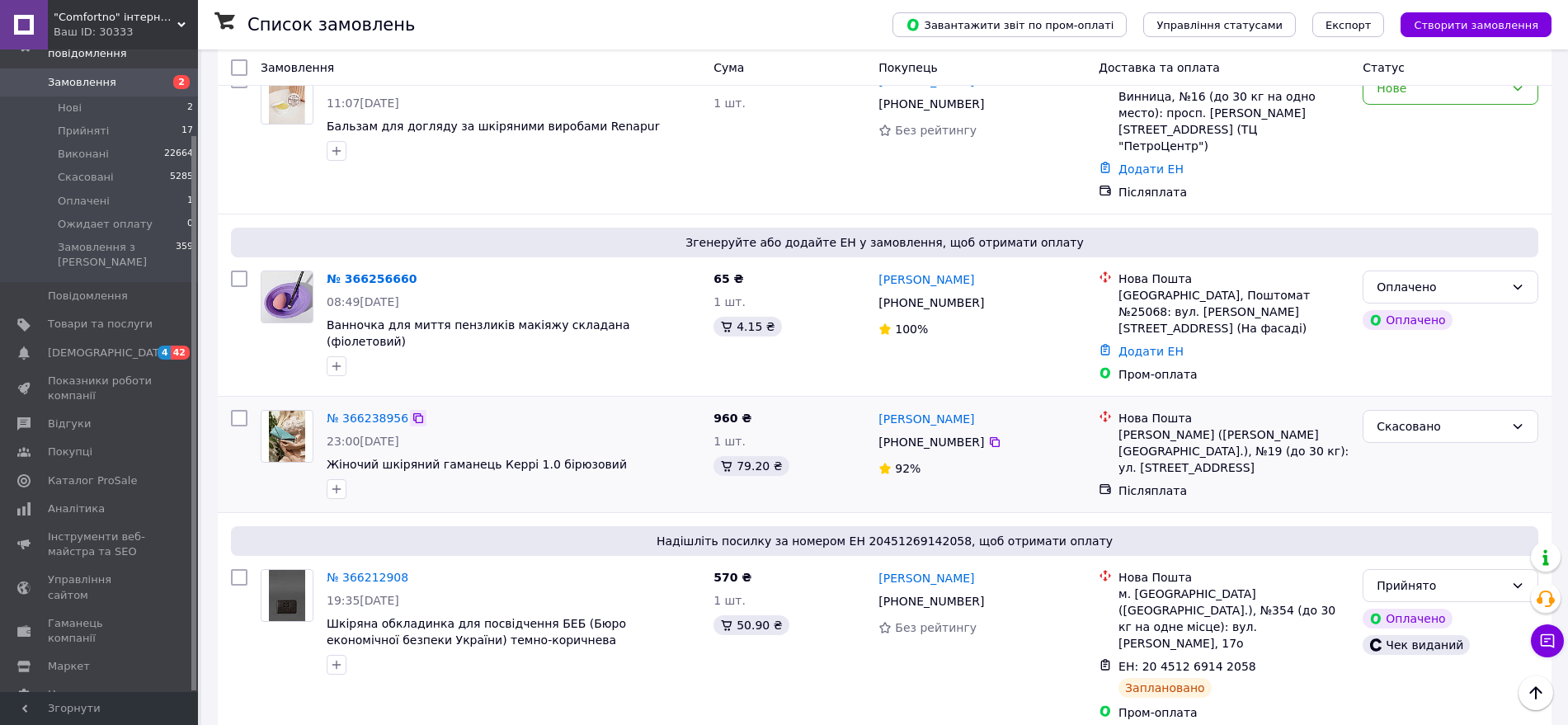
scroll to position [206, 0]
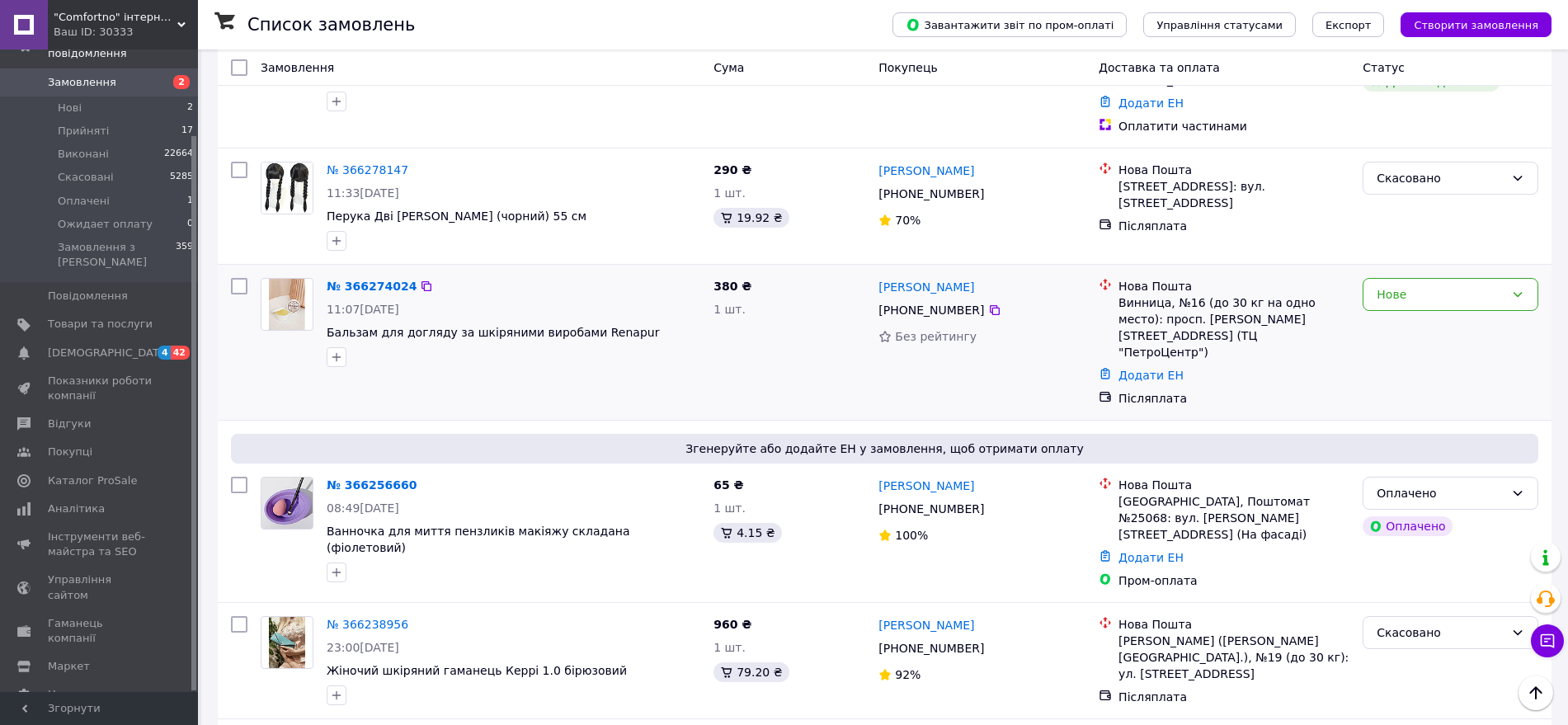
drag, startPoint x: 376, startPoint y: 271, endPoint x: 464, endPoint y: 283, distance: 88.8
click at [464, 283] on div "№ 366274024 11:07, 12.10.2025 Бальзам для догляду за шкіряними виробами Renapur" at bounding box center [513, 322] width 387 height 103
click at [385, 280] on link "№ 366274024" at bounding box center [371, 286] width 89 height 13
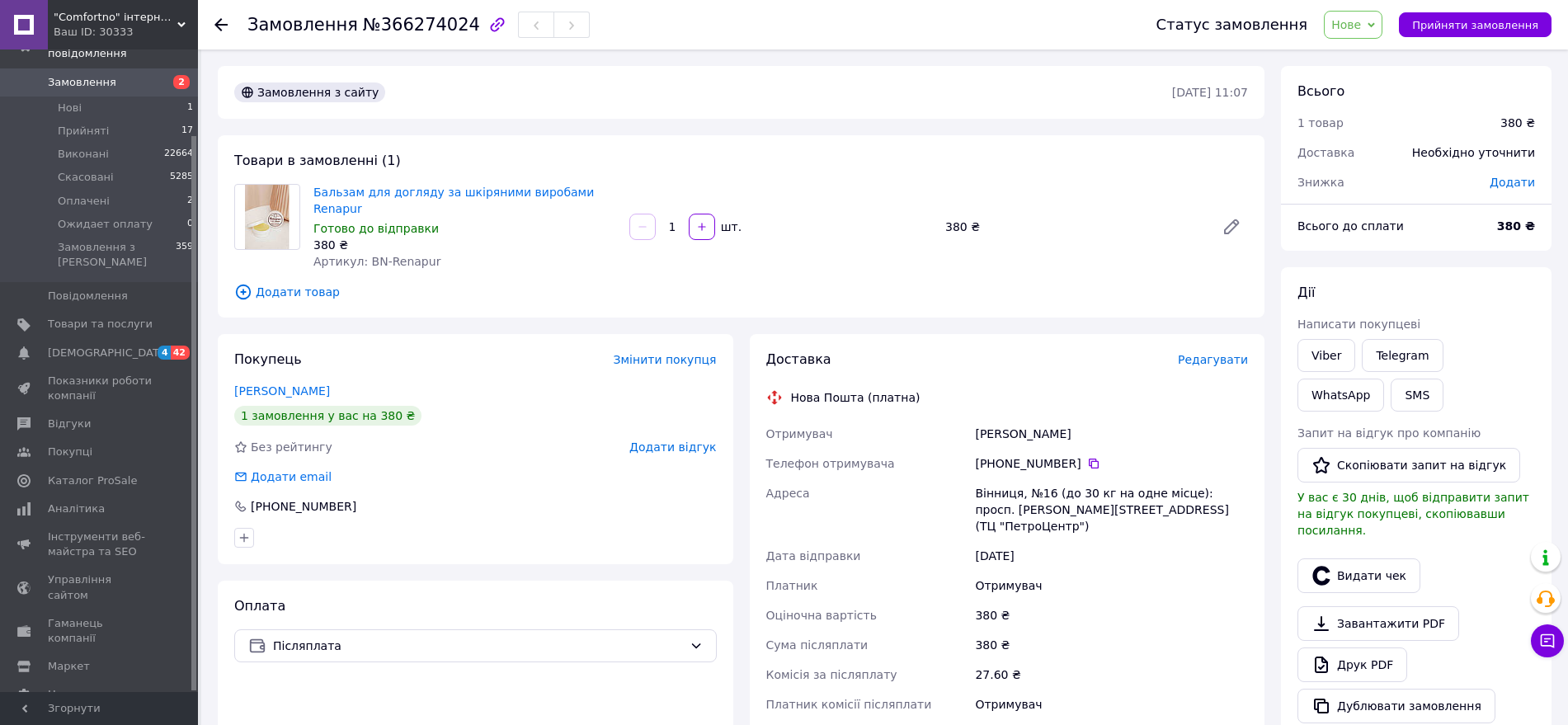
click at [270, 364] on div "Покупець Змінити покупця Андрющенко Ирина 1 замовлення у вас на 380 ₴ Без рейти…" at bounding box center [476, 449] width 516 height 230
click at [1391, 380] on button "SMS" at bounding box center [1417, 396] width 53 height 33
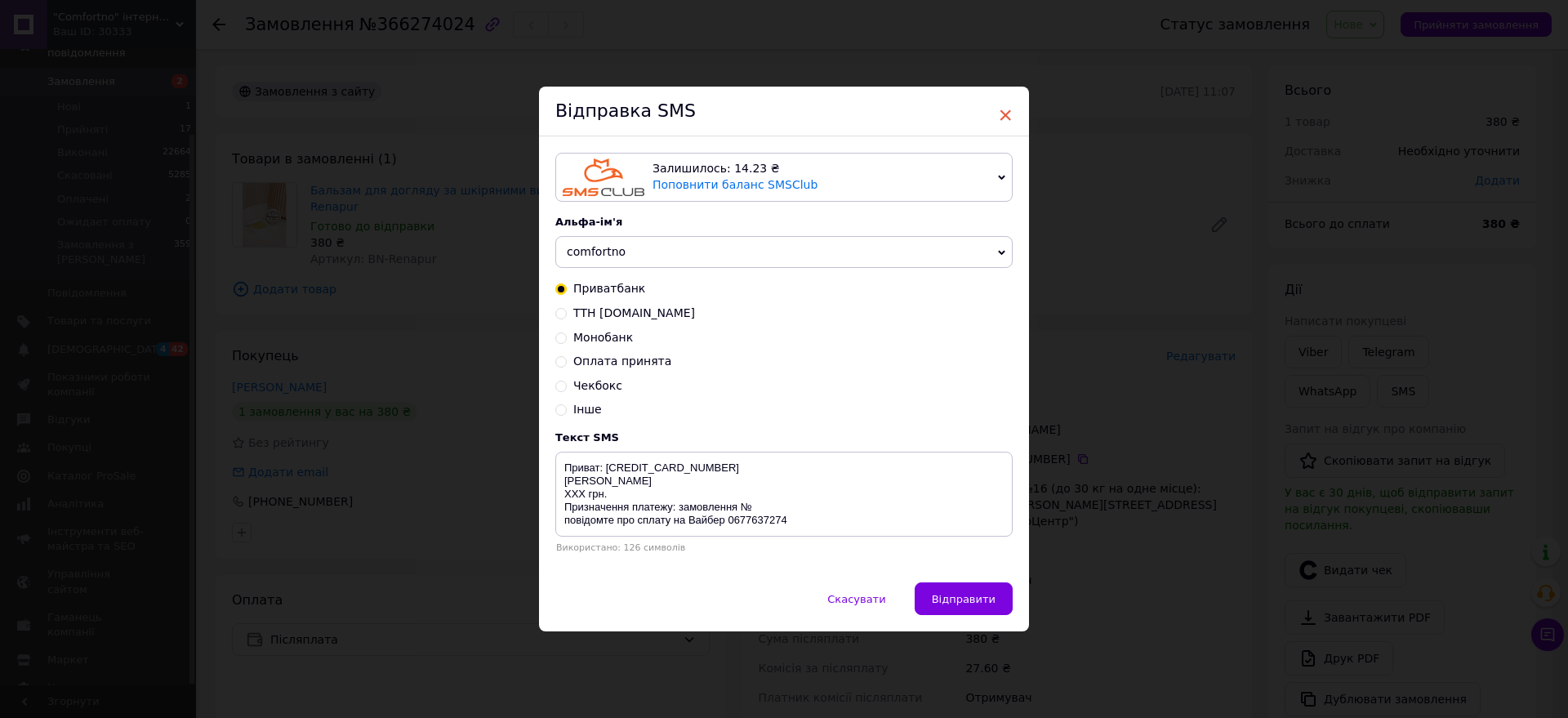
click at [1002, 112] on span "×" at bounding box center [1005, 116] width 15 height 28
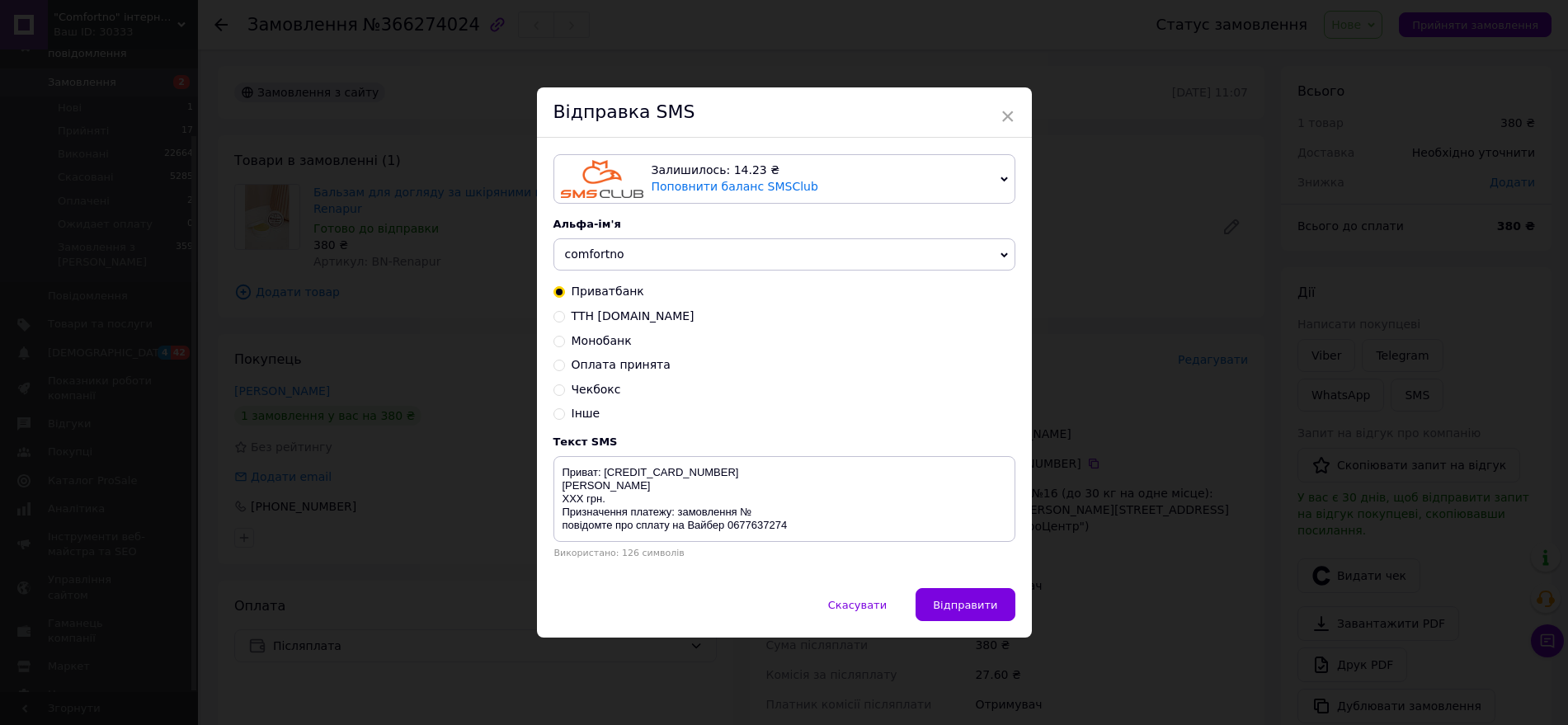
click at [1160, 94] on div "× Відправка SMS Залишилось: 14.23 ₴ Поповнити баланс SMSClub Підключити LetsAds…" at bounding box center [784, 362] width 1568 height 725
click at [865, 608] on span "Скасувати" at bounding box center [857, 606] width 59 height 12
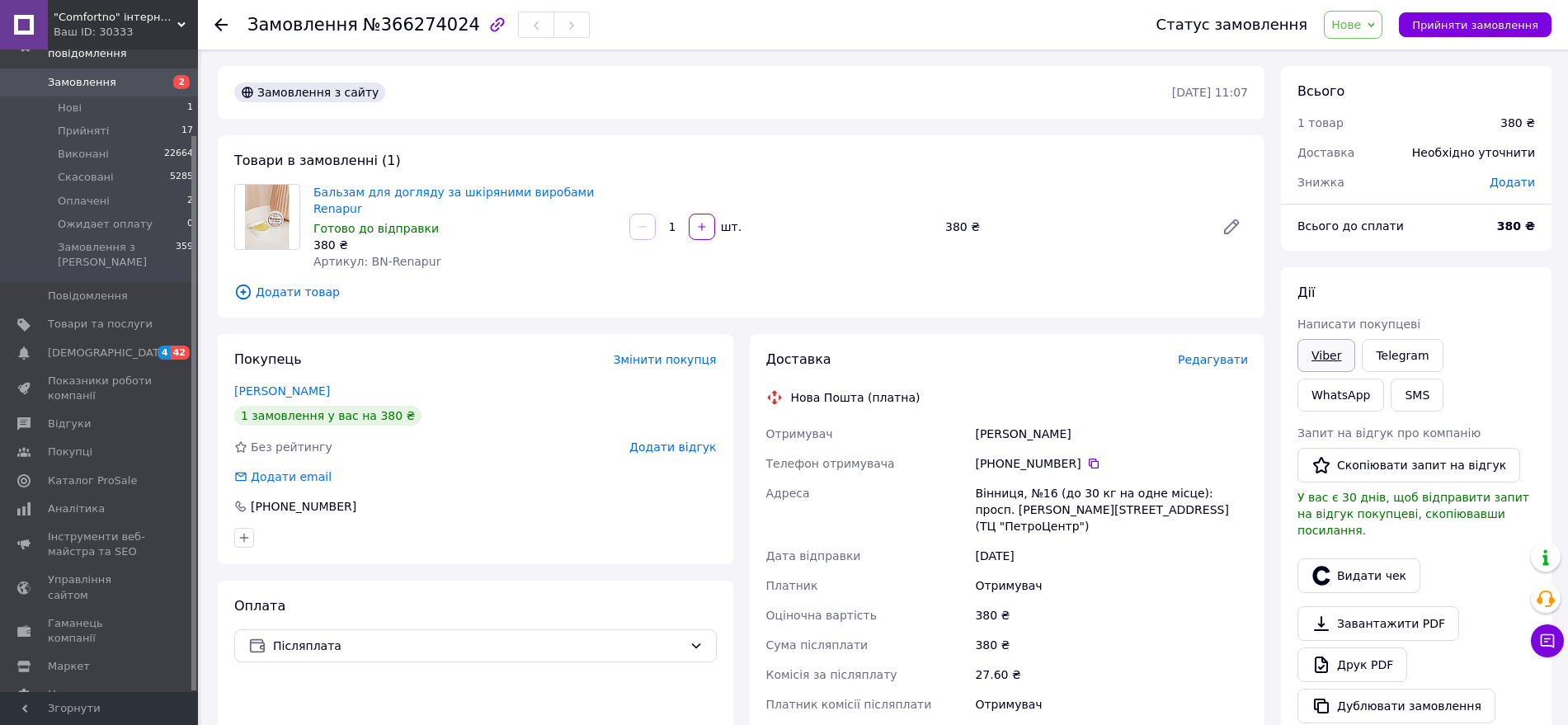
click at [1344, 344] on link "Viber" at bounding box center [1327, 355] width 58 height 33
click at [101, 75] on span "Замовлення" at bounding box center [82, 83] width 68 height 15
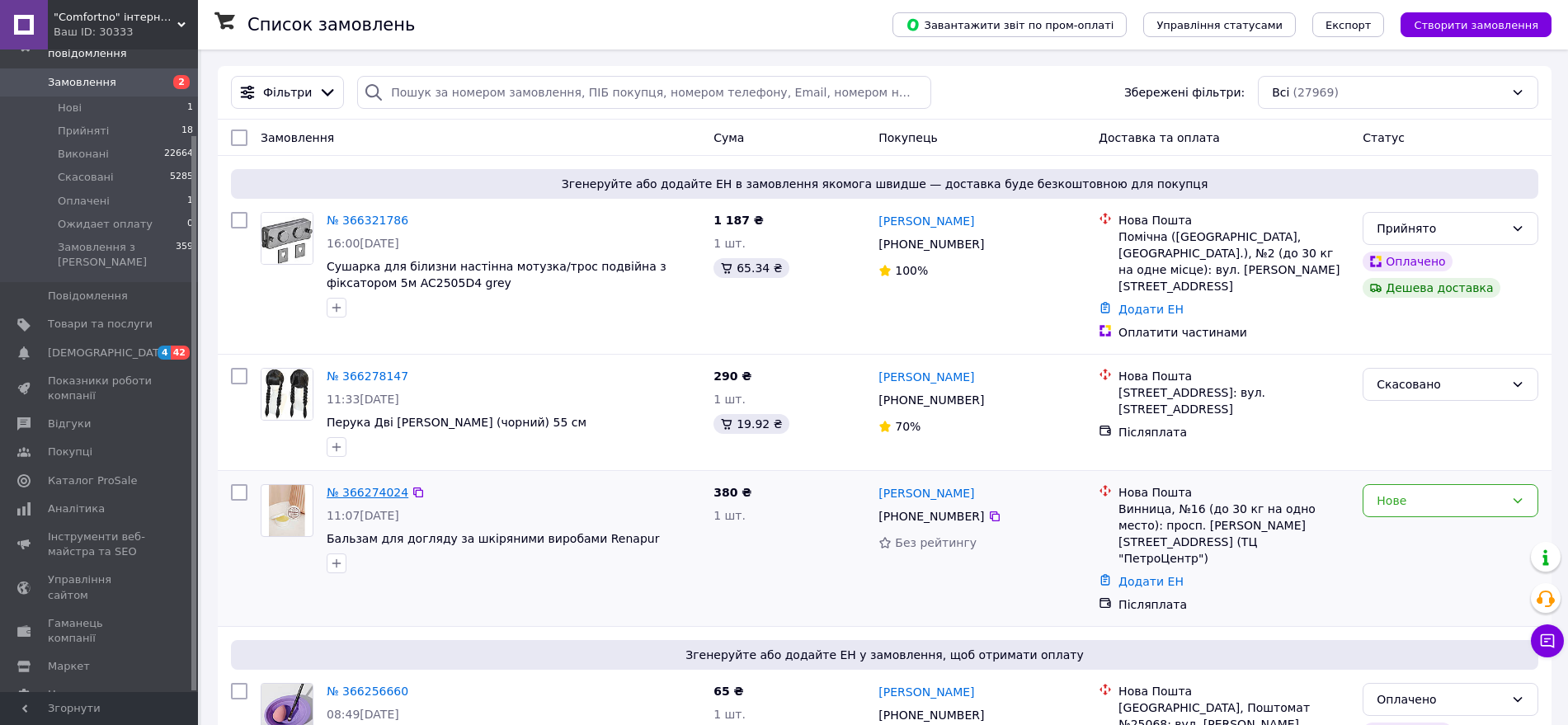
click at [371, 486] on link "№ 366274024" at bounding box center [367, 492] width 82 height 13
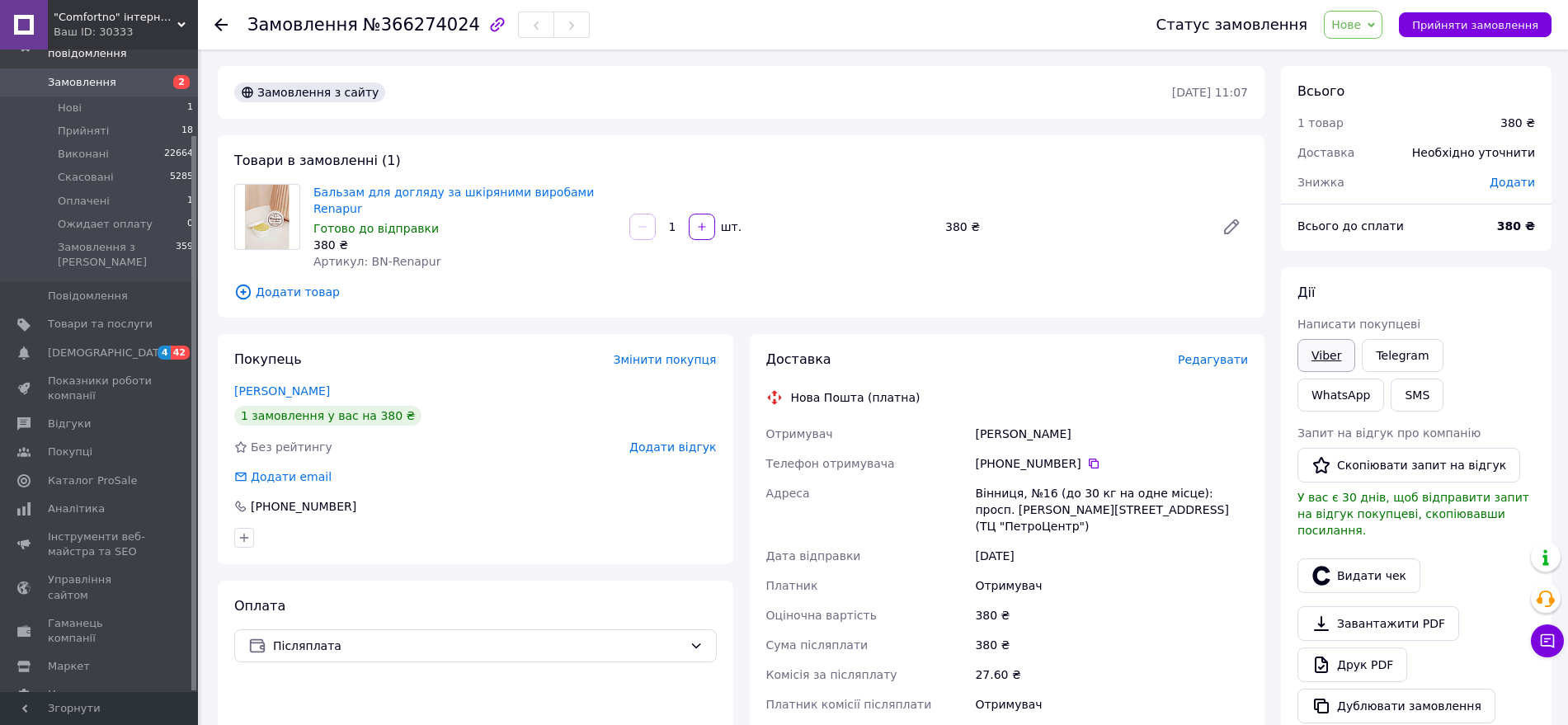
click at [1318, 352] on link "Viber" at bounding box center [1327, 355] width 58 height 33
click at [658, 690] on div "Оплата Післяплата" at bounding box center [476, 738] width 516 height 314
click at [562, 688] on div "Оплата Післяплата" at bounding box center [476, 738] width 516 height 314
click at [1361, 26] on span "Нове" at bounding box center [1347, 25] width 30 height 13
click at [1375, 54] on li "Прийнято" at bounding box center [1380, 58] width 111 height 25
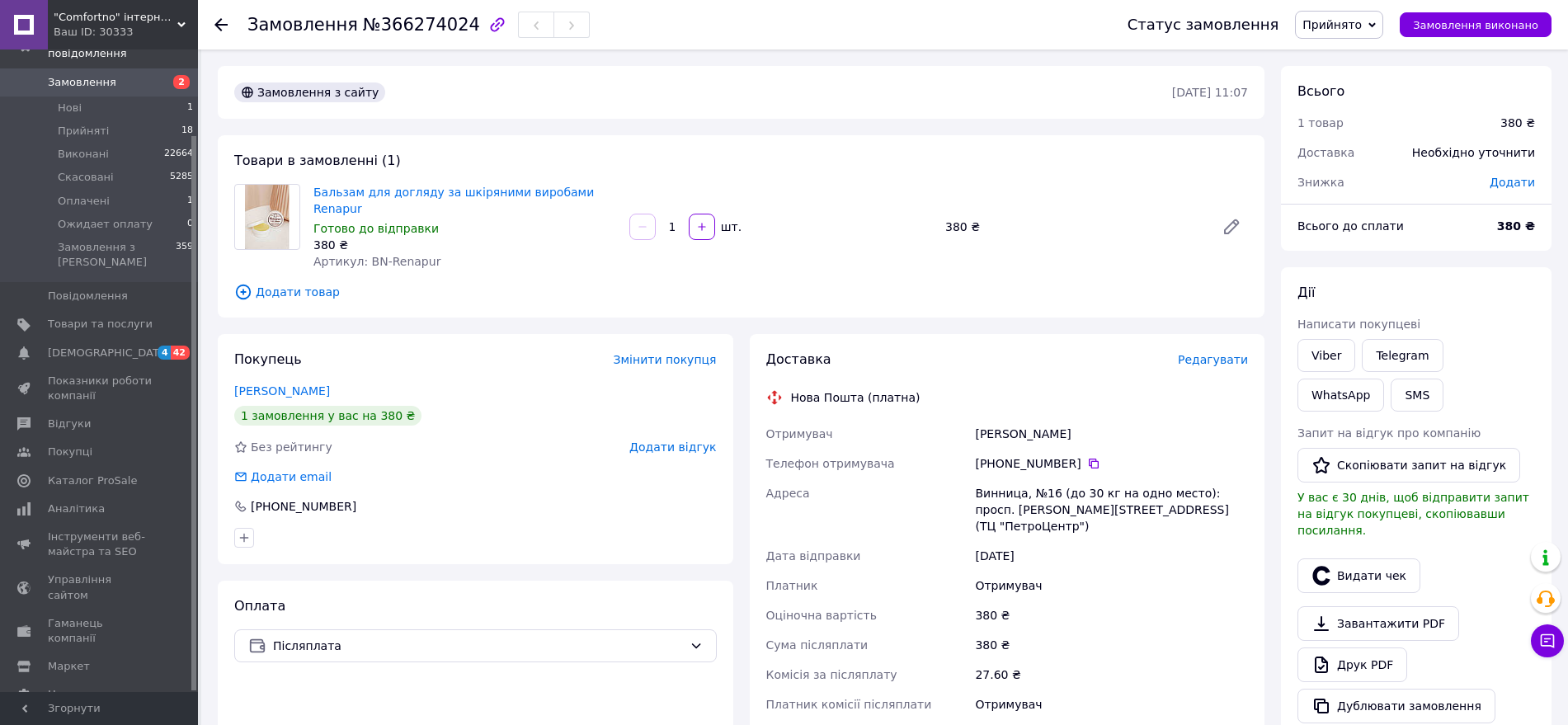
click at [98, 68] on link "Замовлення 2" at bounding box center [101, 83] width 203 height 28
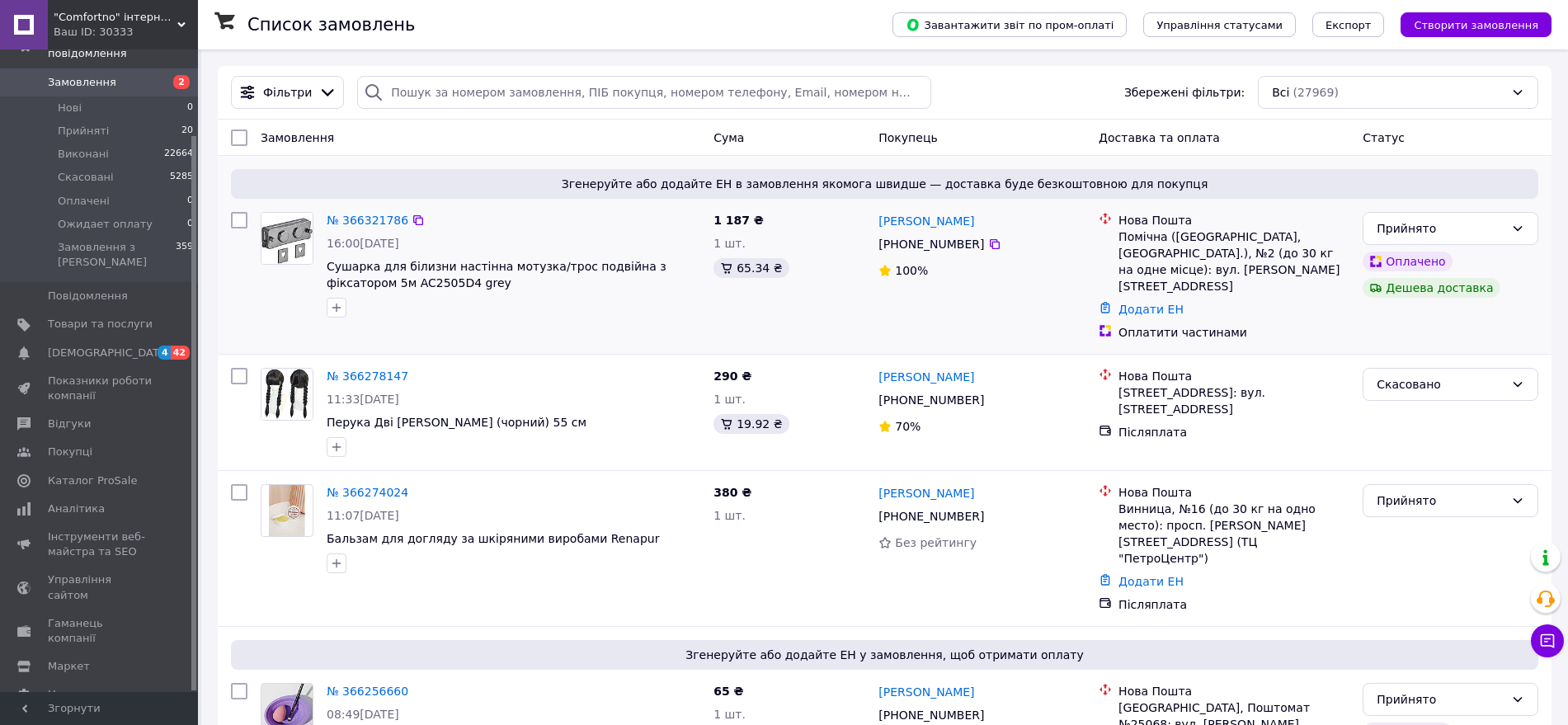
click at [240, 282] on div at bounding box center [240, 276] width 30 height 142
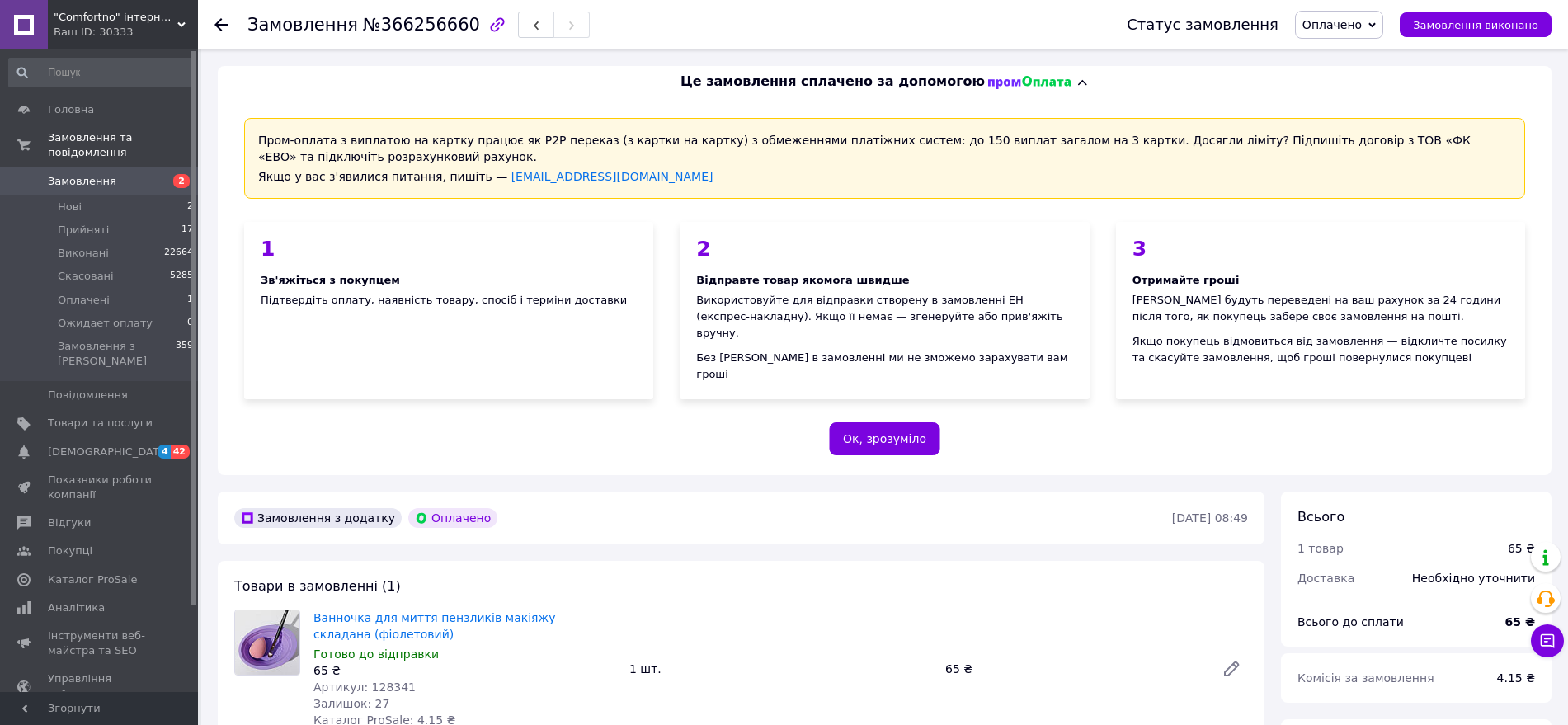
click at [1362, 28] on span "Оплачено" at bounding box center [1333, 25] width 60 height 13
click at [1363, 65] on li "Прийнято" at bounding box center [1351, 58] width 111 height 25
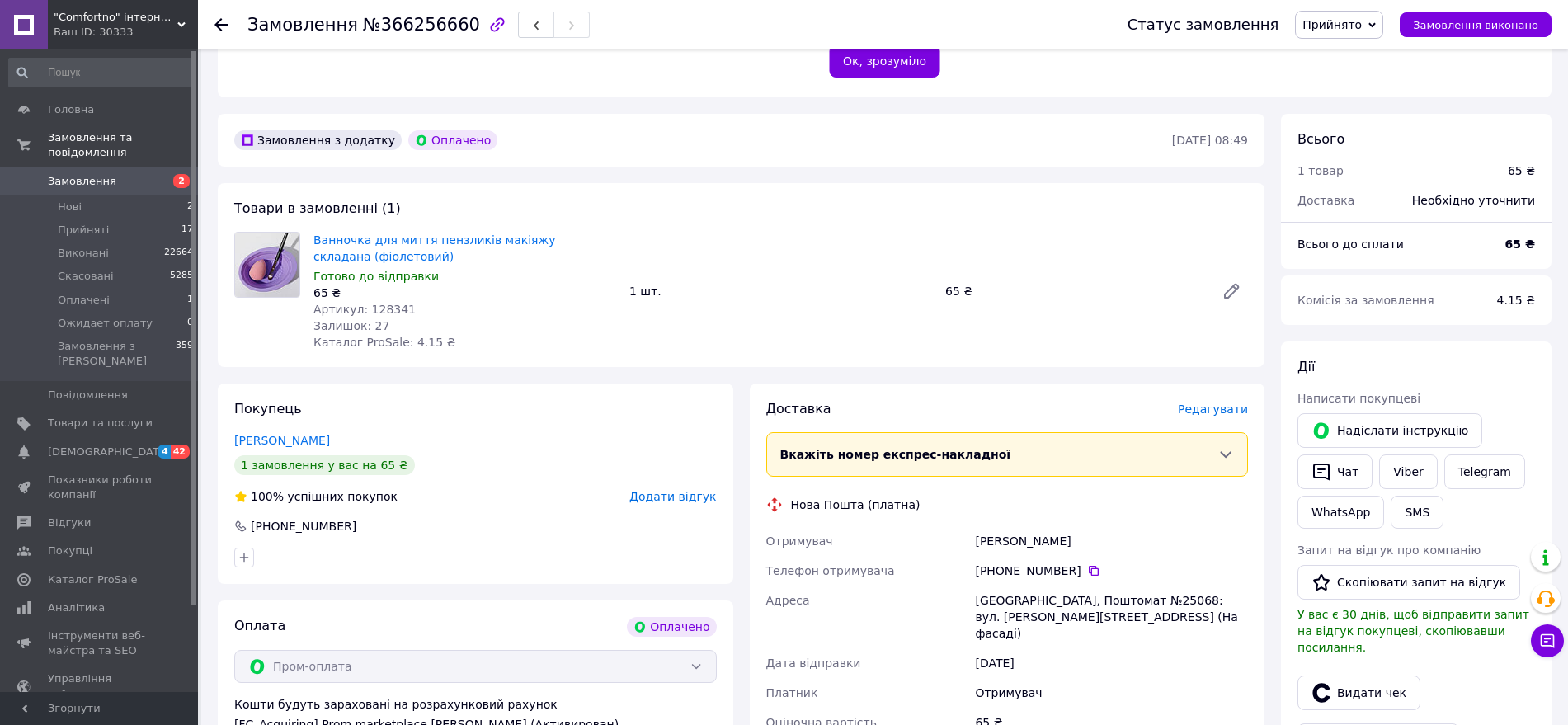
scroll to position [413, 0]
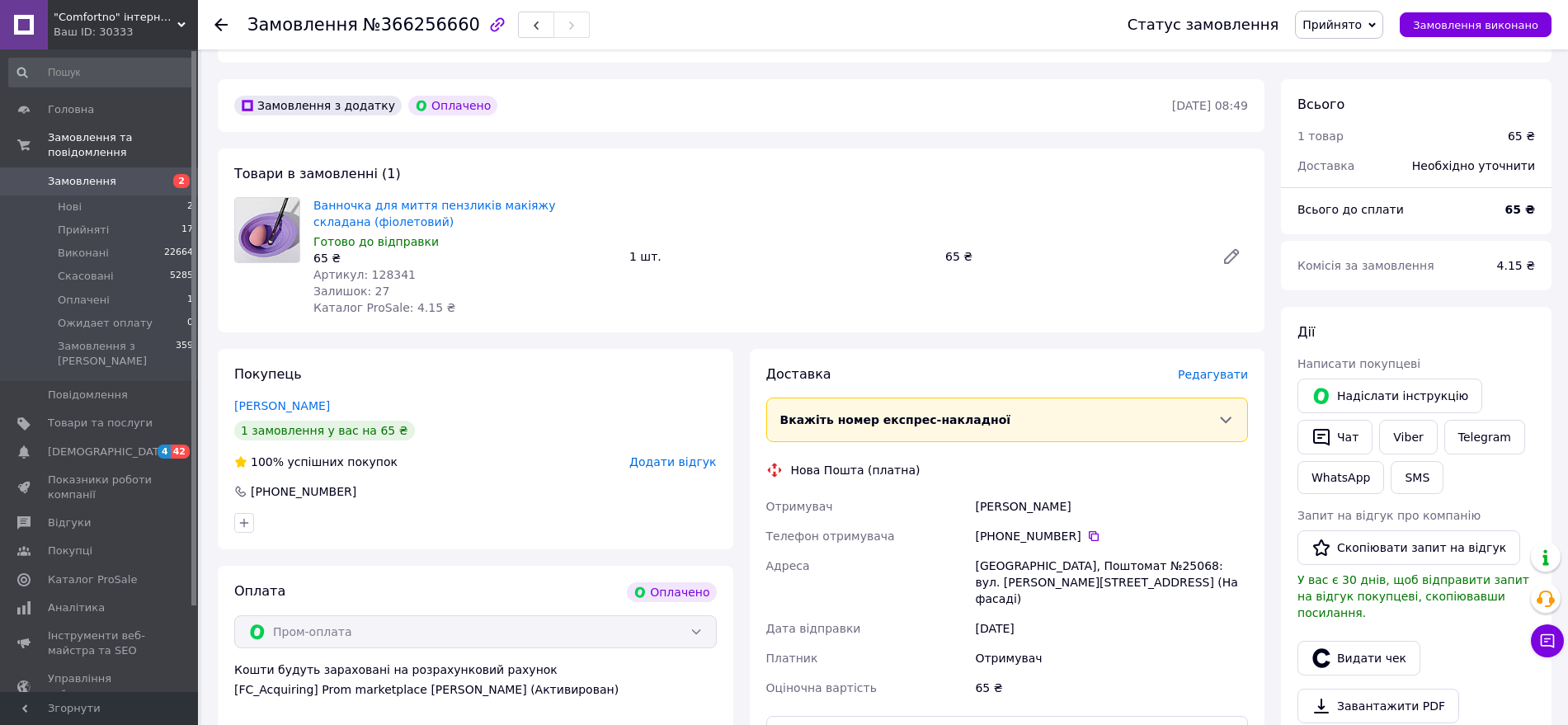
click at [383, 269] on span "Артикул: 128341" at bounding box center [364, 275] width 103 height 13
copy span "128341"
click at [403, 34] on span "№366256660" at bounding box center [422, 25] width 118 height 20
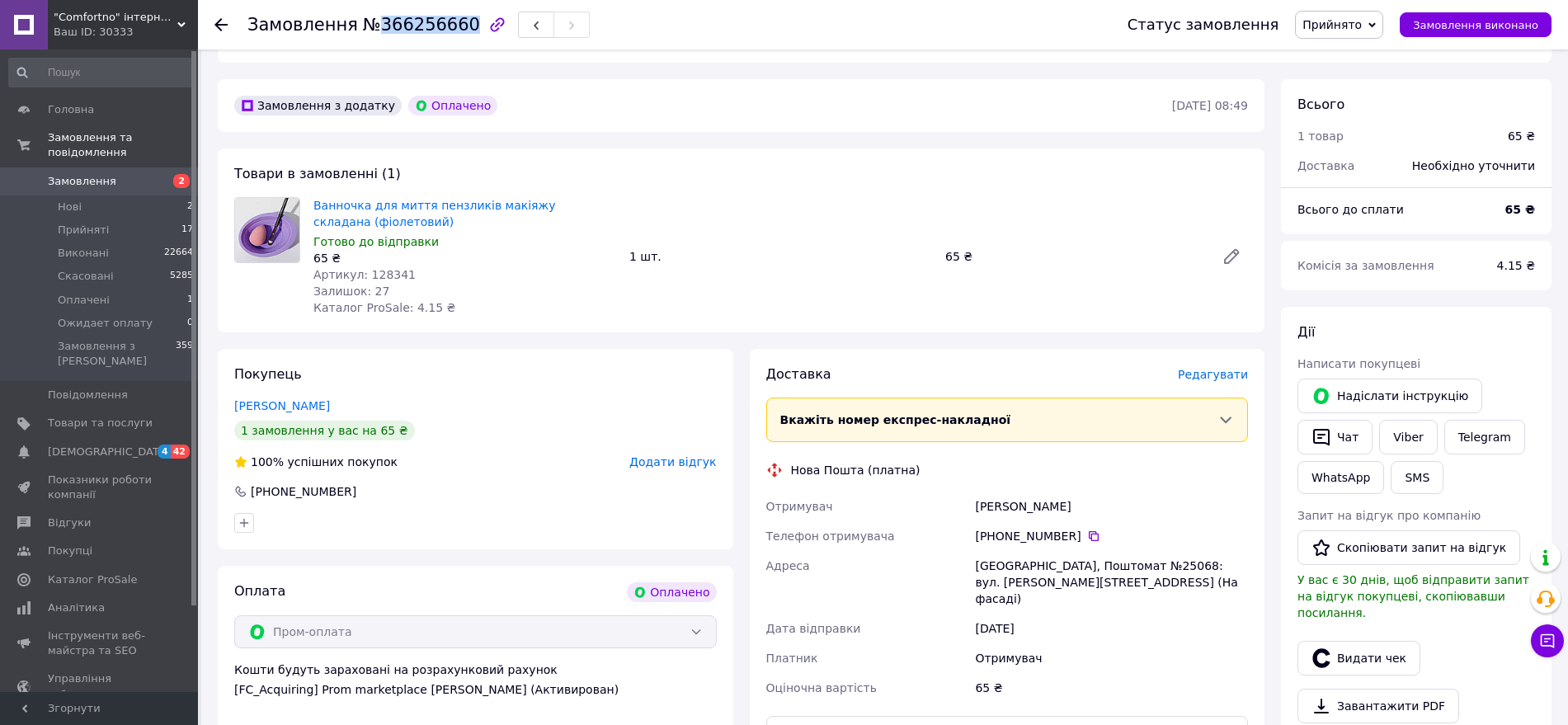
copy span "366256660"
click at [1018, 492] on div "Панкевич Ірина" at bounding box center [1112, 506] width 280 height 30
copy div "Панкевич Ірина"
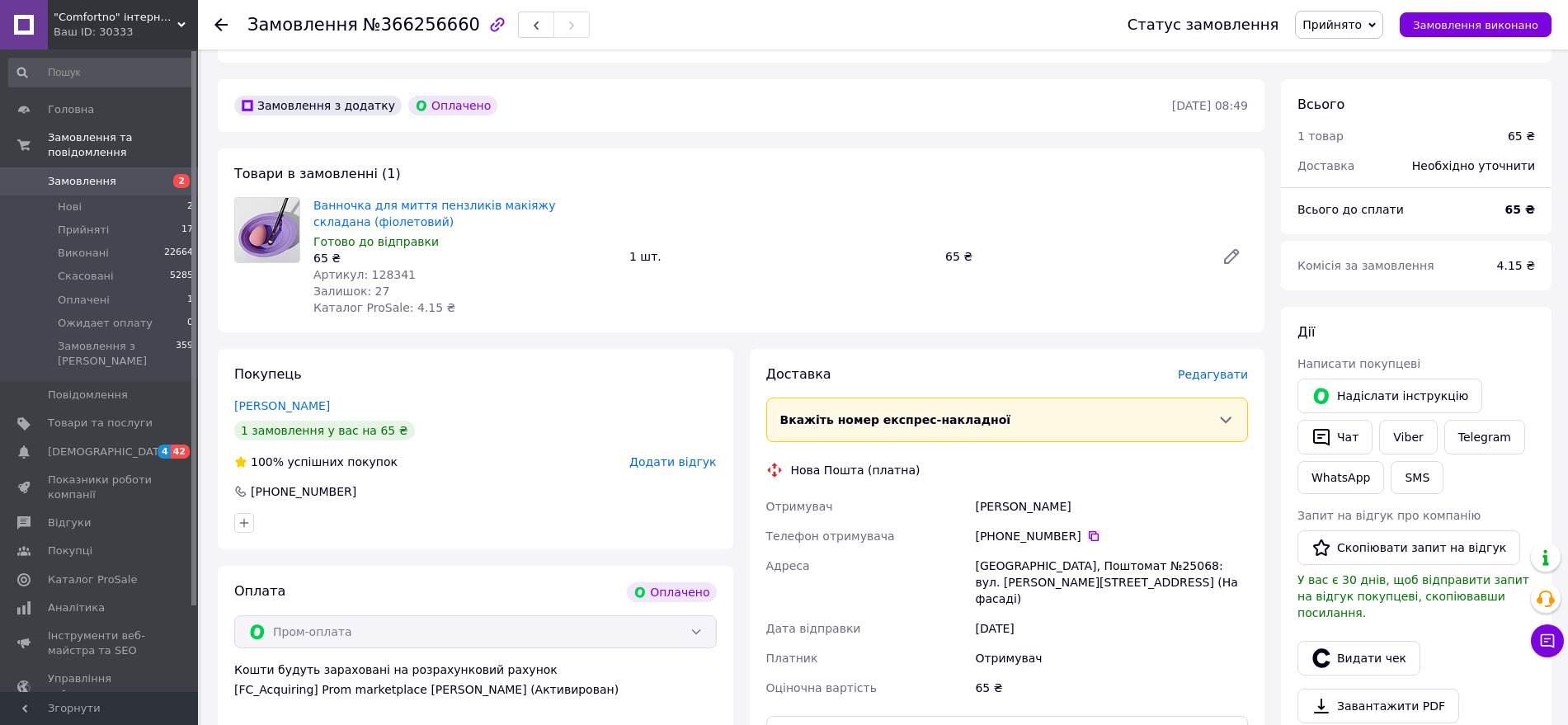
click at [1087, 530] on icon at bounding box center [1093, 536] width 13 height 13
drag, startPoint x: 393, startPoint y: 206, endPoint x: 358, endPoint y: 162, distance: 56.2
click at [313, 197] on span "Ванночка для миття пензликів макіяжу складана (фіолетовий)" at bounding box center [464, 214] width 303 height 33
copy link "Ванночка для миття пензликів макіяжу складана (фіолетовий)"
click at [1347, 642] on button "Видати чек" at bounding box center [1359, 658] width 123 height 34
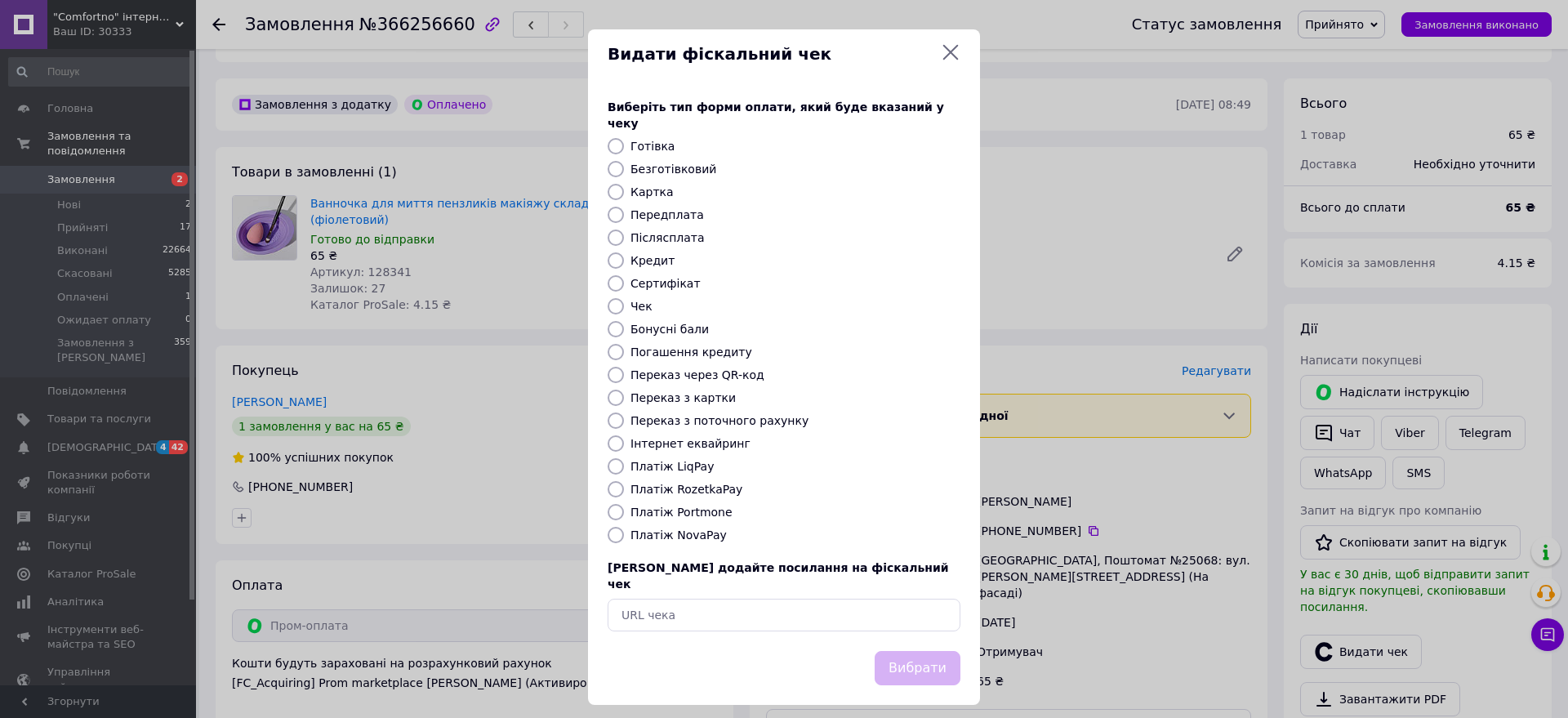
click at [658, 185] on label "Картка" at bounding box center [652, 191] width 43 height 13
click at [624, 184] on input "Картка" at bounding box center [616, 192] width 17 height 17
radio input "true"
click at [918, 651] on button "Вибрати" at bounding box center [917, 668] width 86 height 35
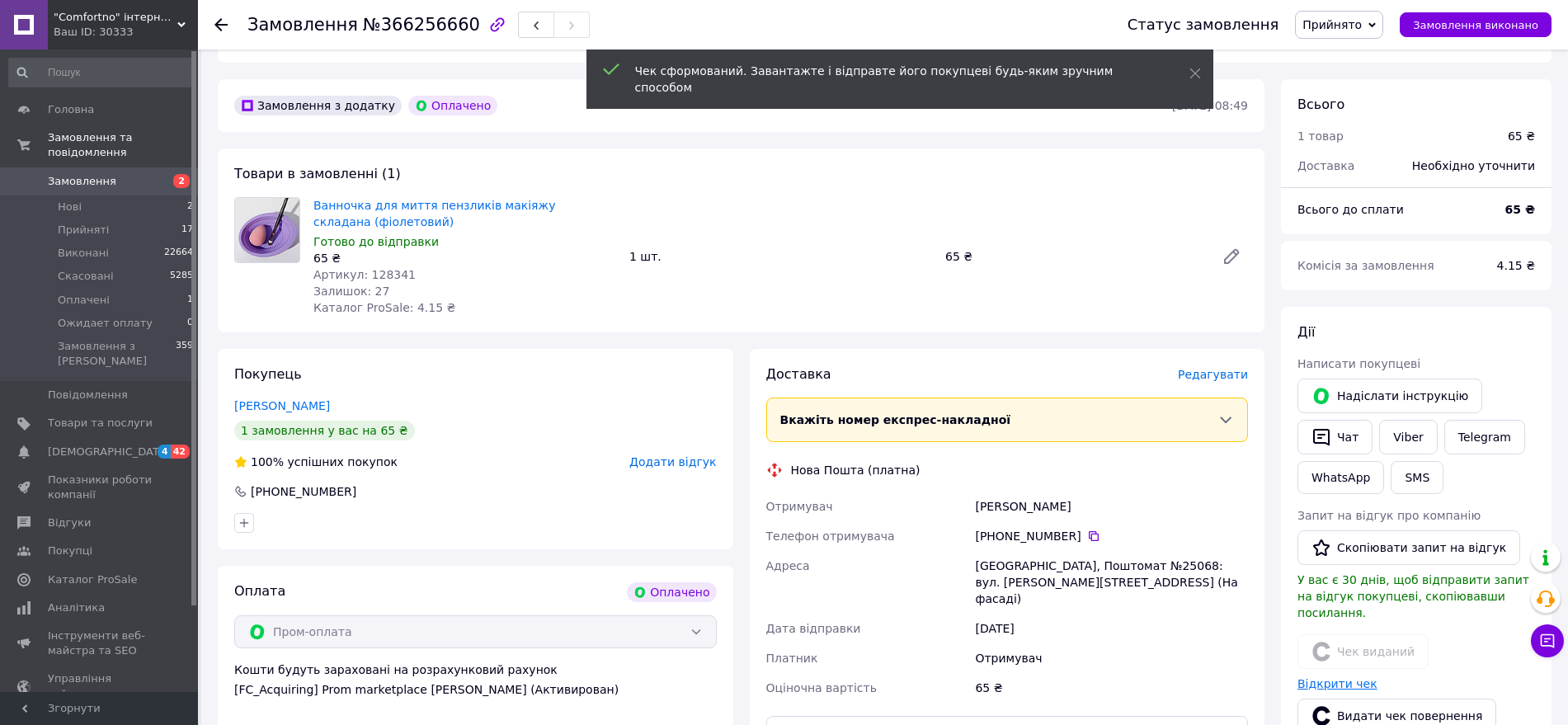
click at [1346, 678] on link "Відкрити чек" at bounding box center [1337, 684] width 80 height 13
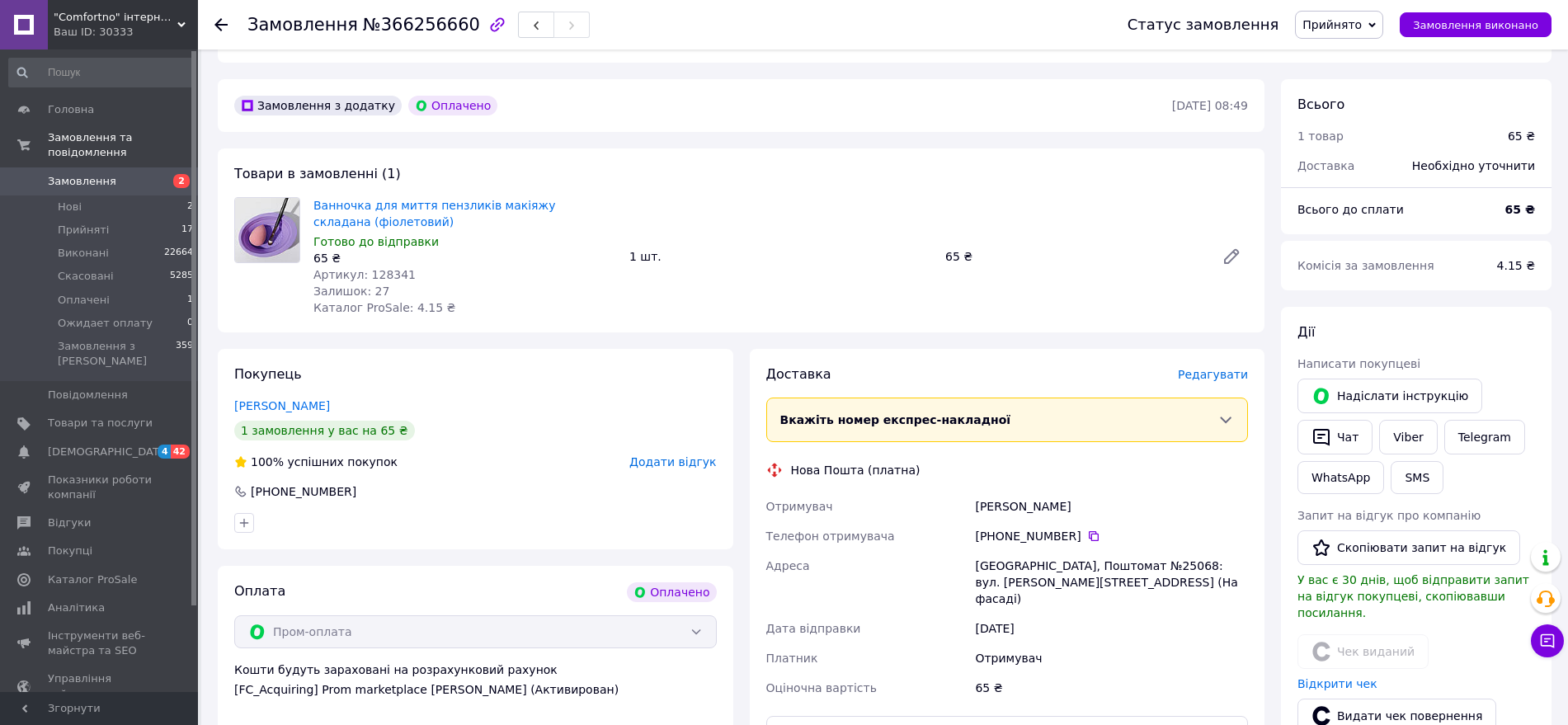
click at [1024, 492] on div "[PERSON_NAME]" at bounding box center [1112, 506] width 280 height 30
copy div "[PERSON_NAME]"
click at [1089, 532] on icon at bounding box center [1093, 536] width 10 height 10
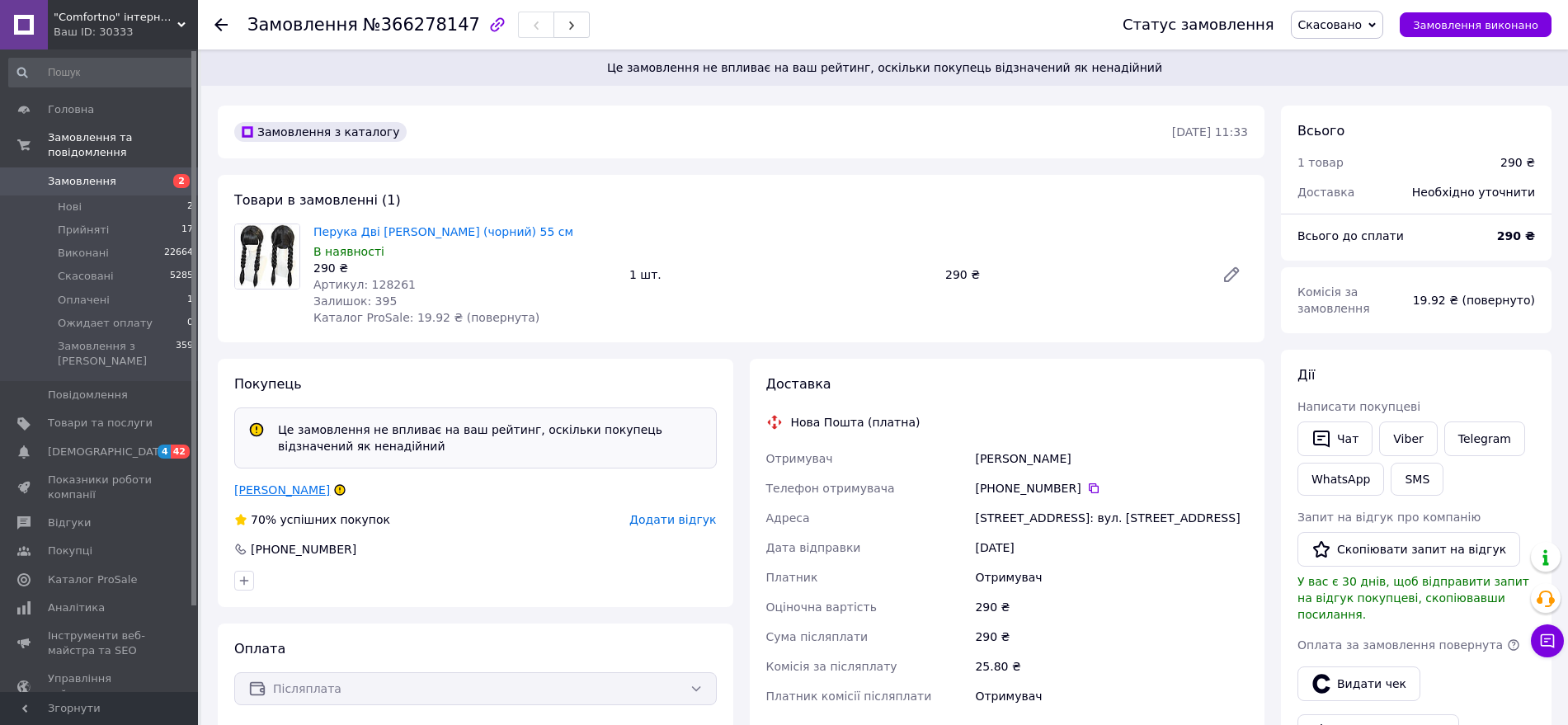
click at [255, 497] on link "Нагай Інна" at bounding box center [282, 490] width 96 height 13
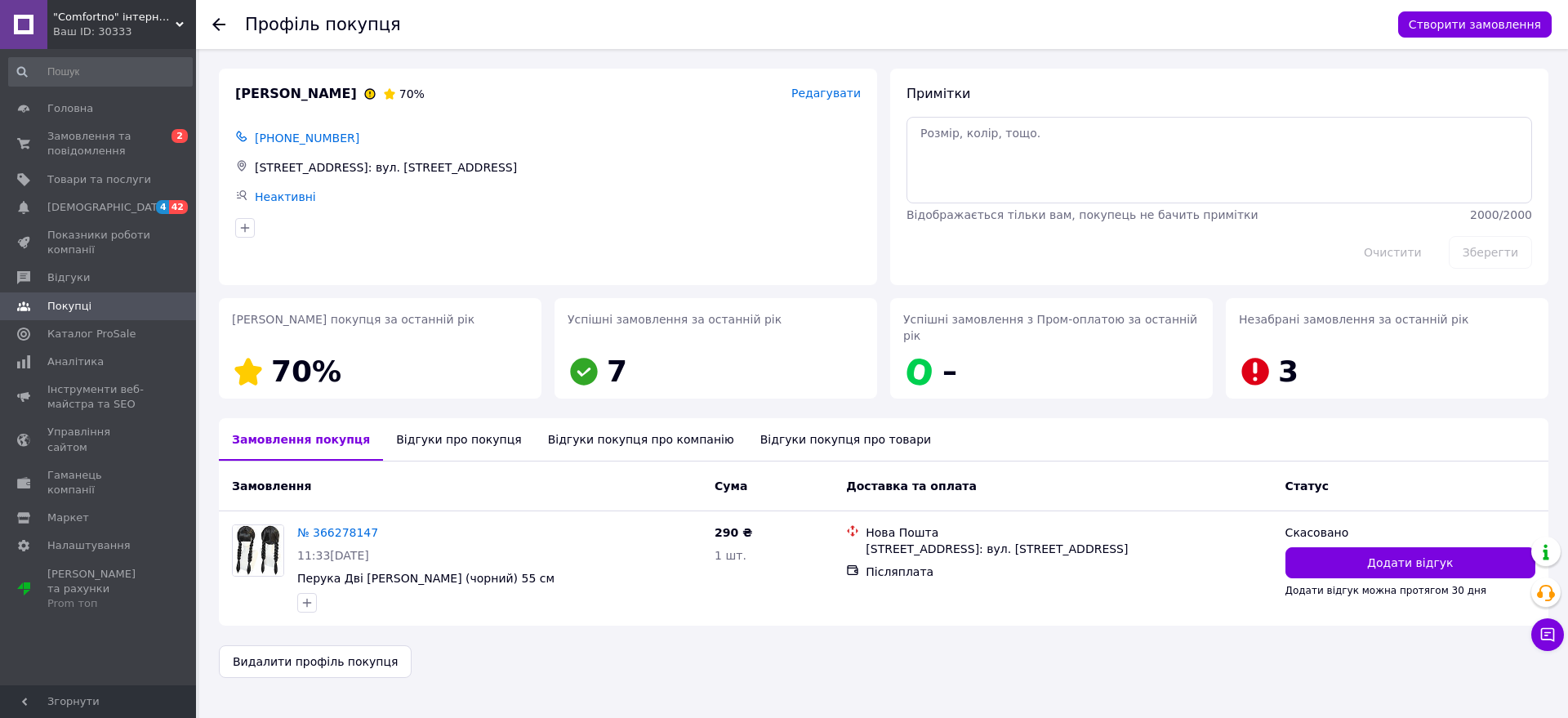
click at [446, 429] on div "Відгуки про покупця" at bounding box center [459, 439] width 151 height 43
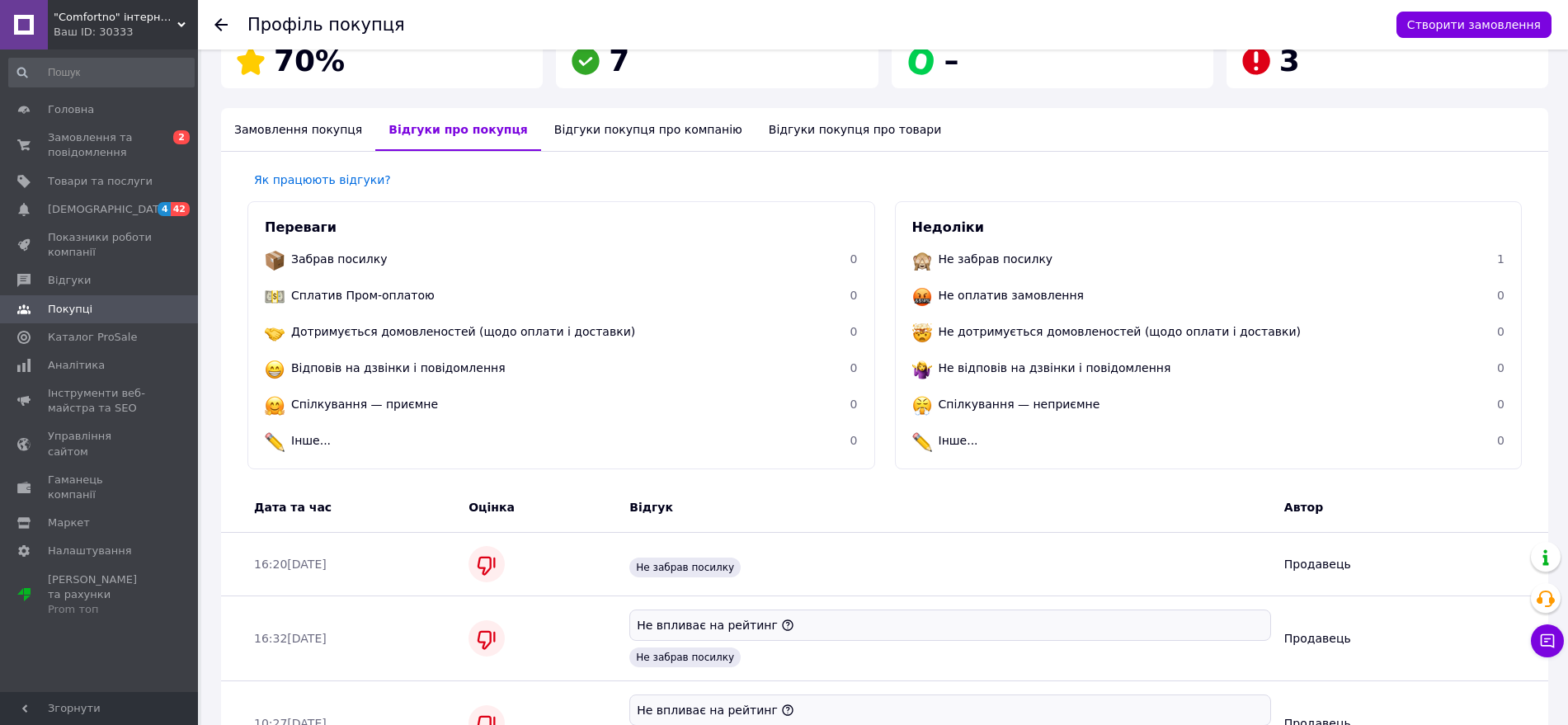
scroll to position [326, 0]
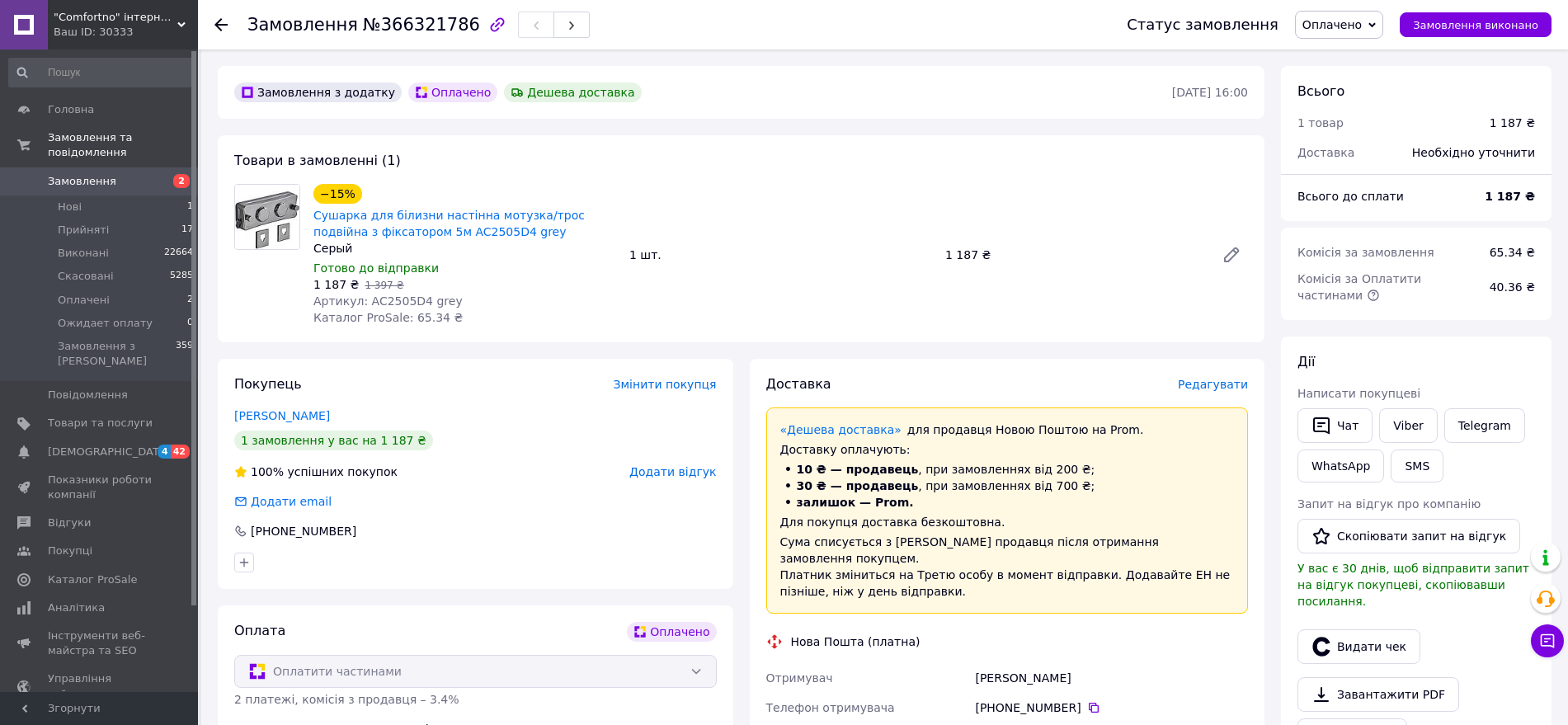
click at [1328, 18] on span "Оплачено" at bounding box center [1333, 25] width 60 height 13
click at [1354, 62] on li "Прийнято" at bounding box center [1351, 58] width 111 height 25
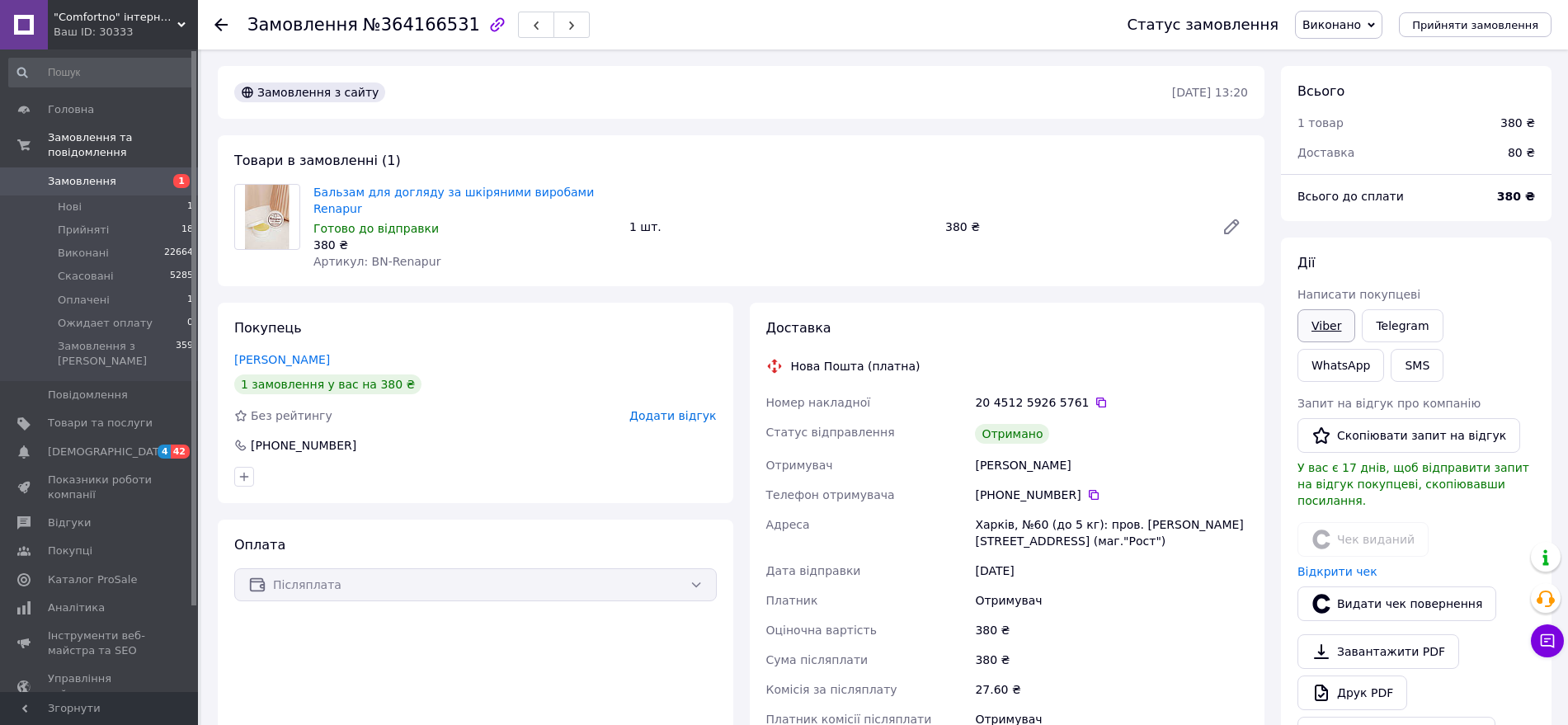
click at [1314, 321] on link "Viber" at bounding box center [1327, 327] width 58 height 33
click at [712, 663] on div "Оплата Післяплата" at bounding box center [476, 673] width 516 height 307
click at [1328, 329] on link "Viber" at bounding box center [1327, 327] width 58 height 33
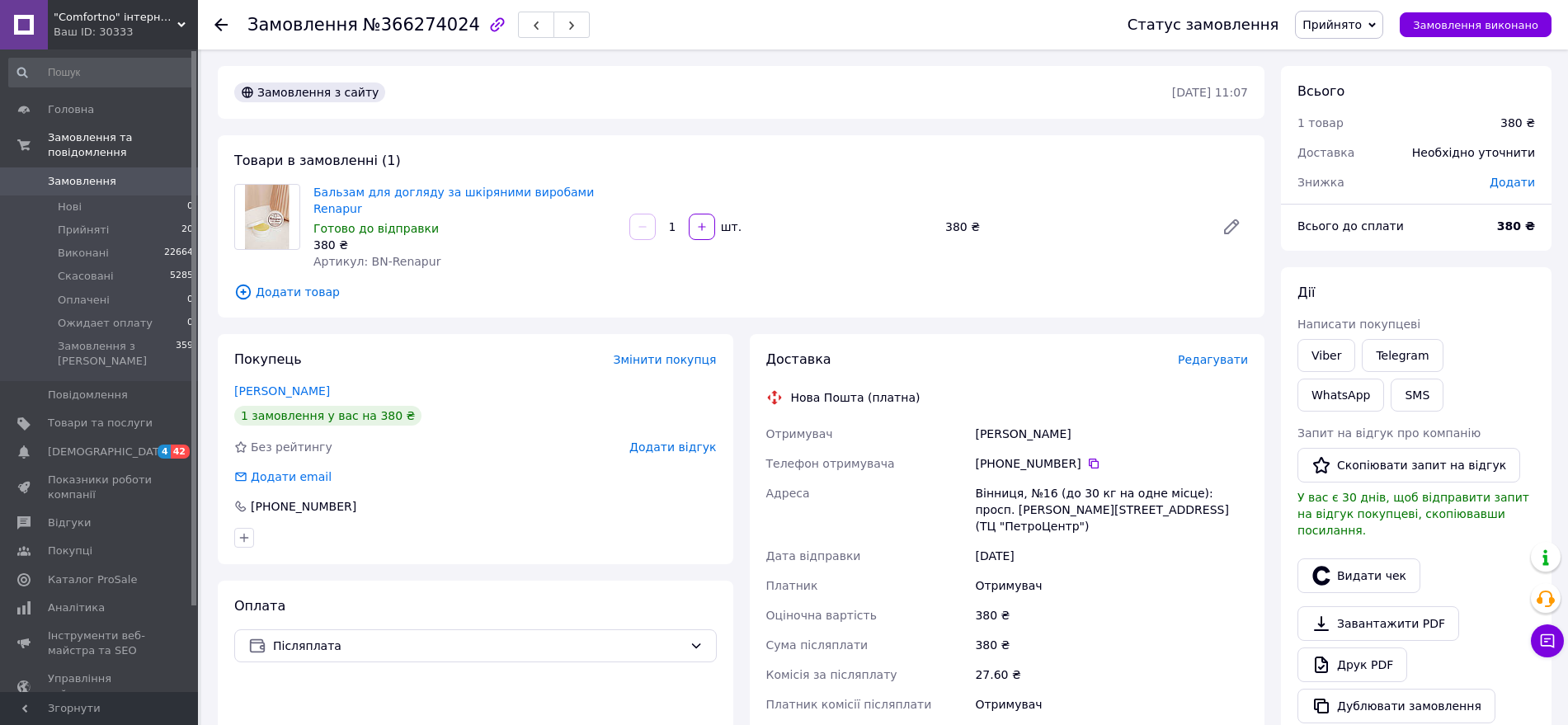
click at [420, 28] on span "№366274024" at bounding box center [422, 25] width 118 height 20
copy span "366274024"
drag, startPoint x: 545, startPoint y: 174, endPoint x: 328, endPoint y: 195, distance: 218.0
click at [318, 200] on span "Бальзам для догляду за шкіряними виробами Renapur" at bounding box center [464, 201] width 303 height 33
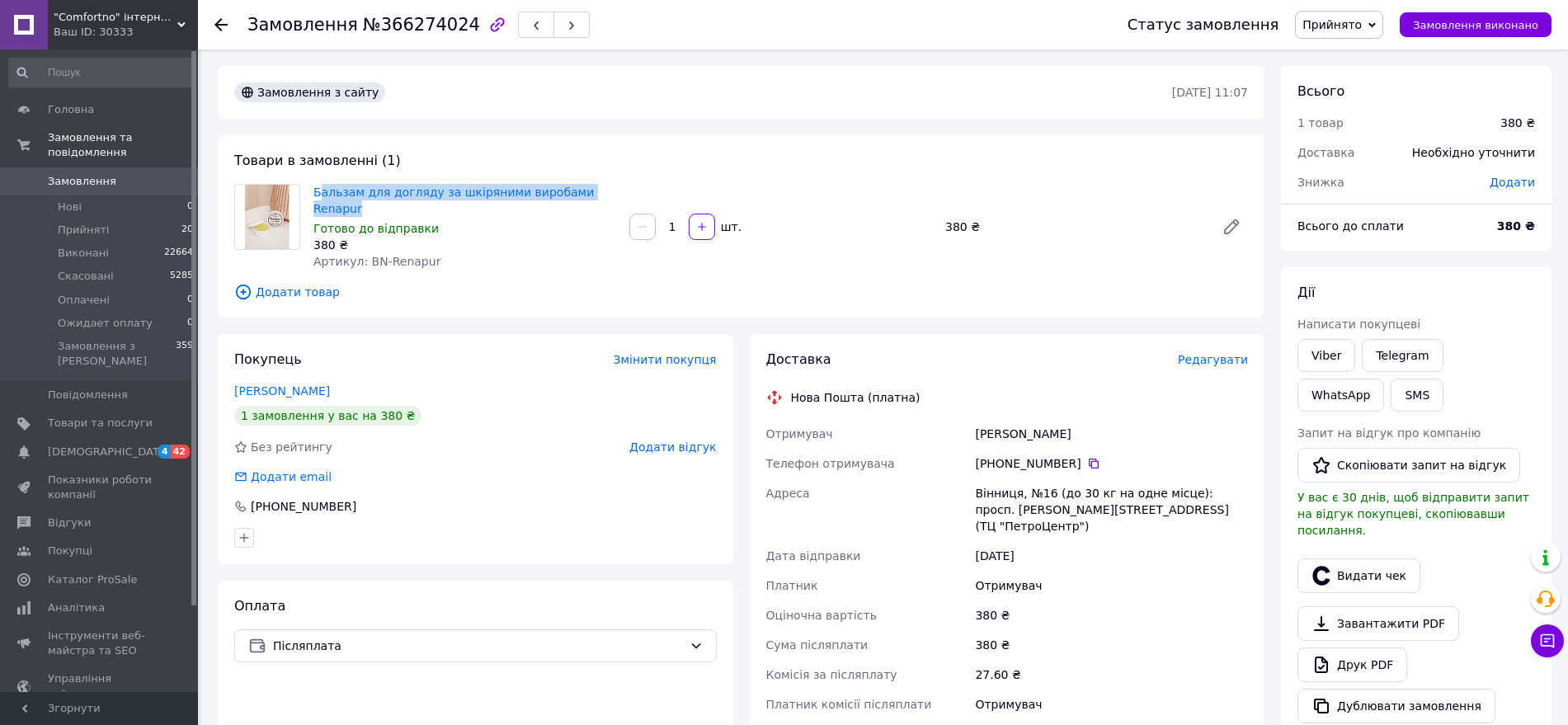
copy link "альзам для догляду за шкіряними виробами Renapur"
click at [565, 126] on div "Замовлення з сайту [DATE] 11:07 Товари в замовленні (1) Бальзам для догляду за …" at bounding box center [741, 599] width 1063 height 1067
drag, startPoint x: 608, startPoint y: 186, endPoint x: 321, endPoint y: 190, distance: 287.0
click at [319, 195] on span "Бальзам для догляду за шкіряними виробами Renapur" at bounding box center [464, 201] width 303 height 33
copy link "альзам для догляду за шкіряними виробами Renapur"
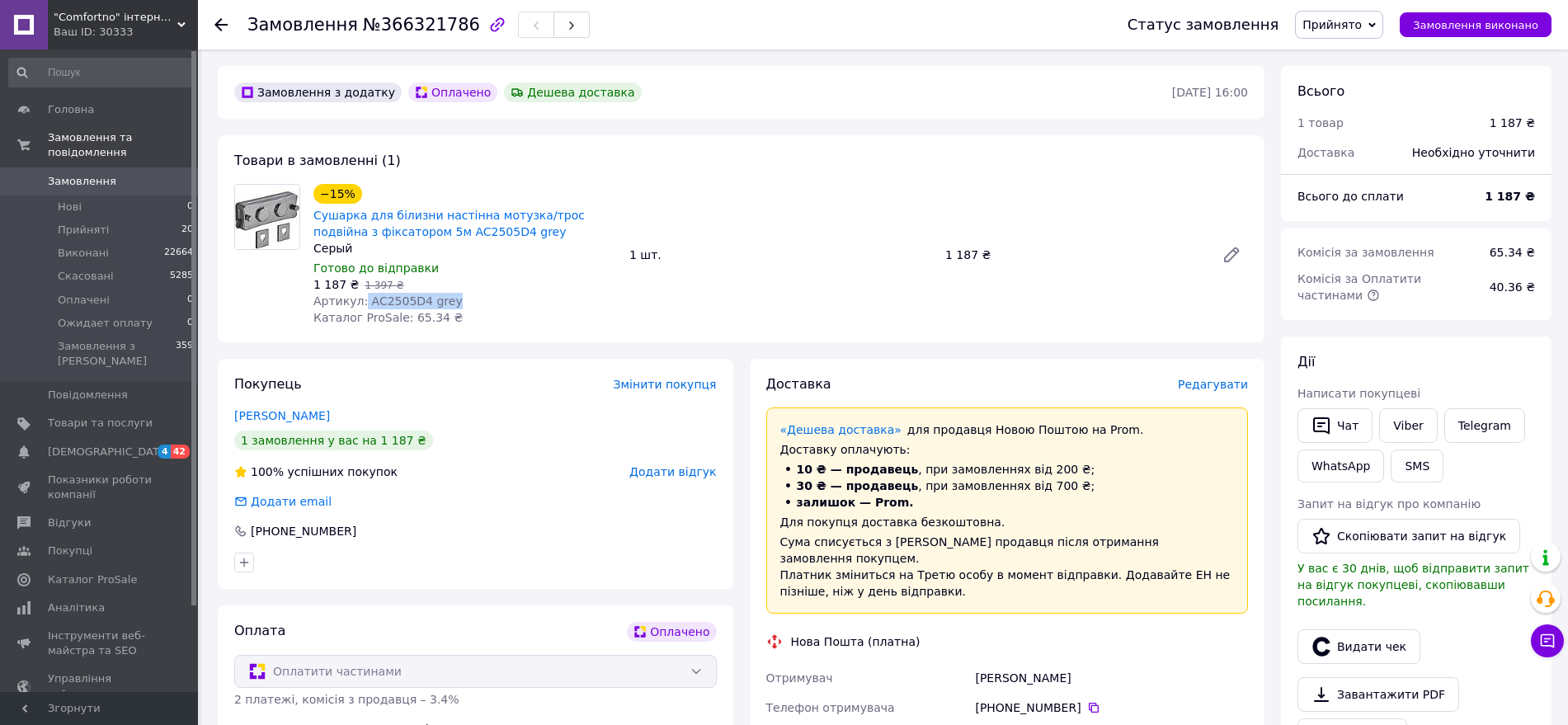
drag, startPoint x: 450, startPoint y: 301, endPoint x: 361, endPoint y: 304, distance: 89.1
click at [361, 304] on div "Артикул: AC2505D4 grey" at bounding box center [464, 301] width 303 height 17
copy span "AC2505D4 grey"
click at [1242, 383] on span "Редагувати" at bounding box center [1214, 384] width 70 height 13
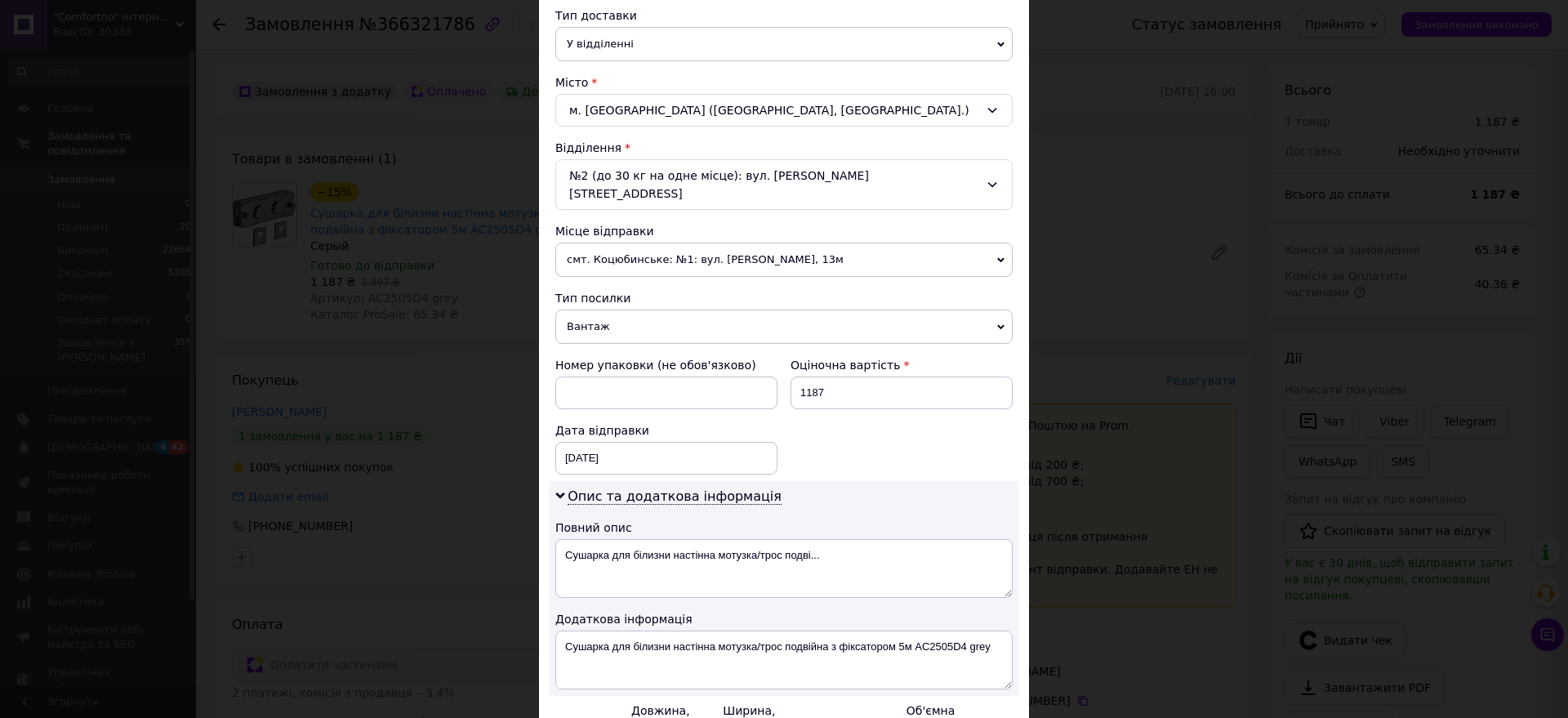
scroll to position [409, 0]
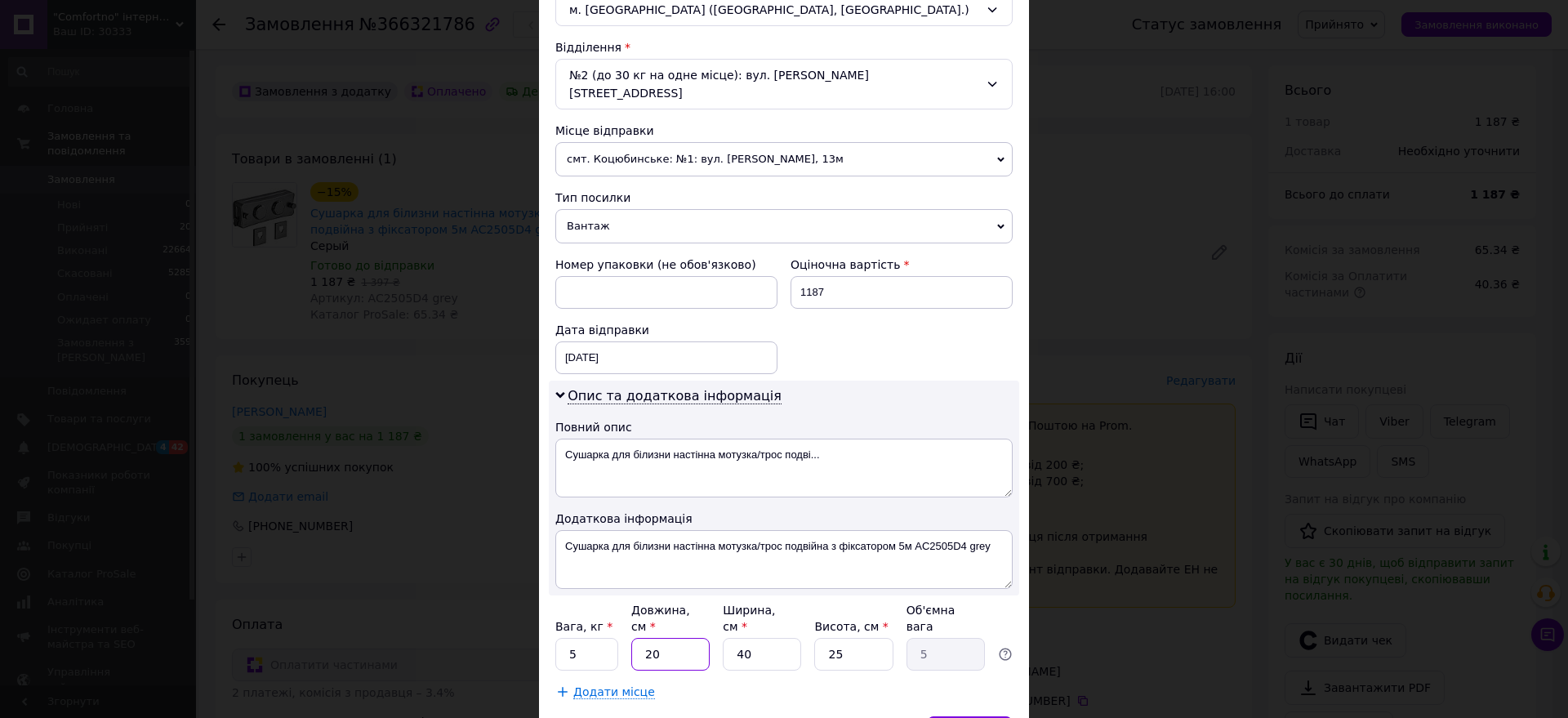
drag, startPoint x: 670, startPoint y: 686, endPoint x: 616, endPoint y: 707, distance: 57.9
click at [616, 707] on div "× Редагування доставки Спосіб доставки Нова Пошта (платна) Платник Отримувач Ві…" at bounding box center [784, 171] width 490 height 1188
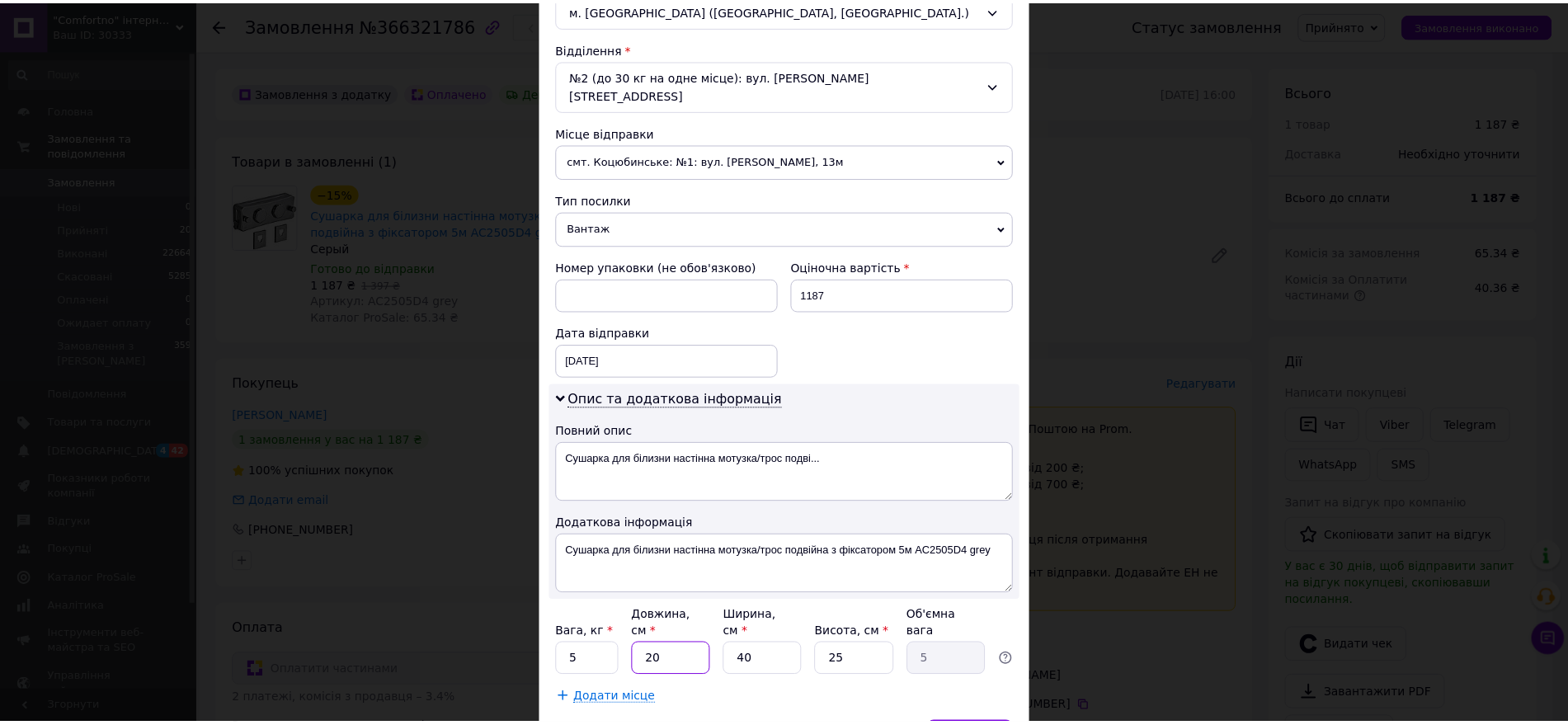
scroll to position [491, 0]
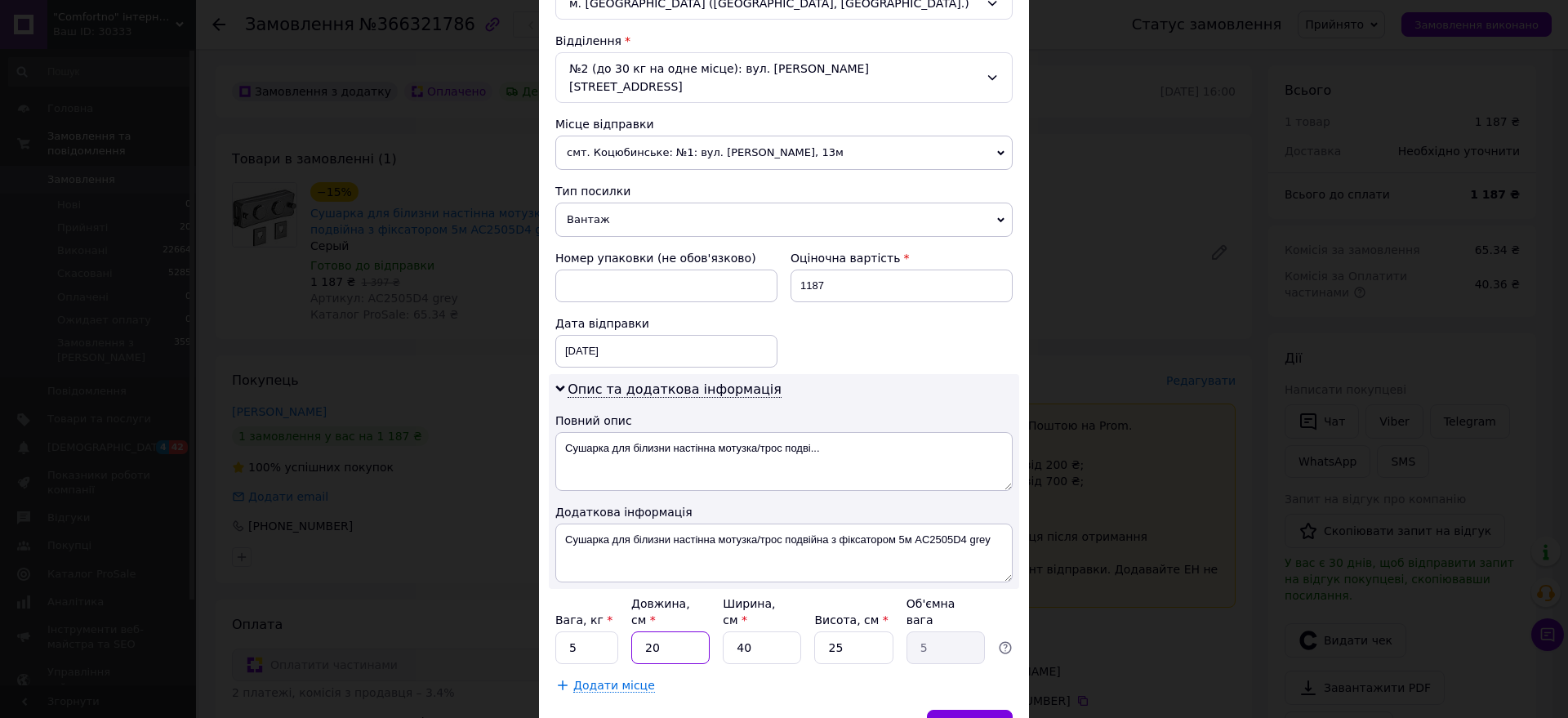
type input "3"
type input "0.75"
type input "30"
type input "7.5"
type input "30"
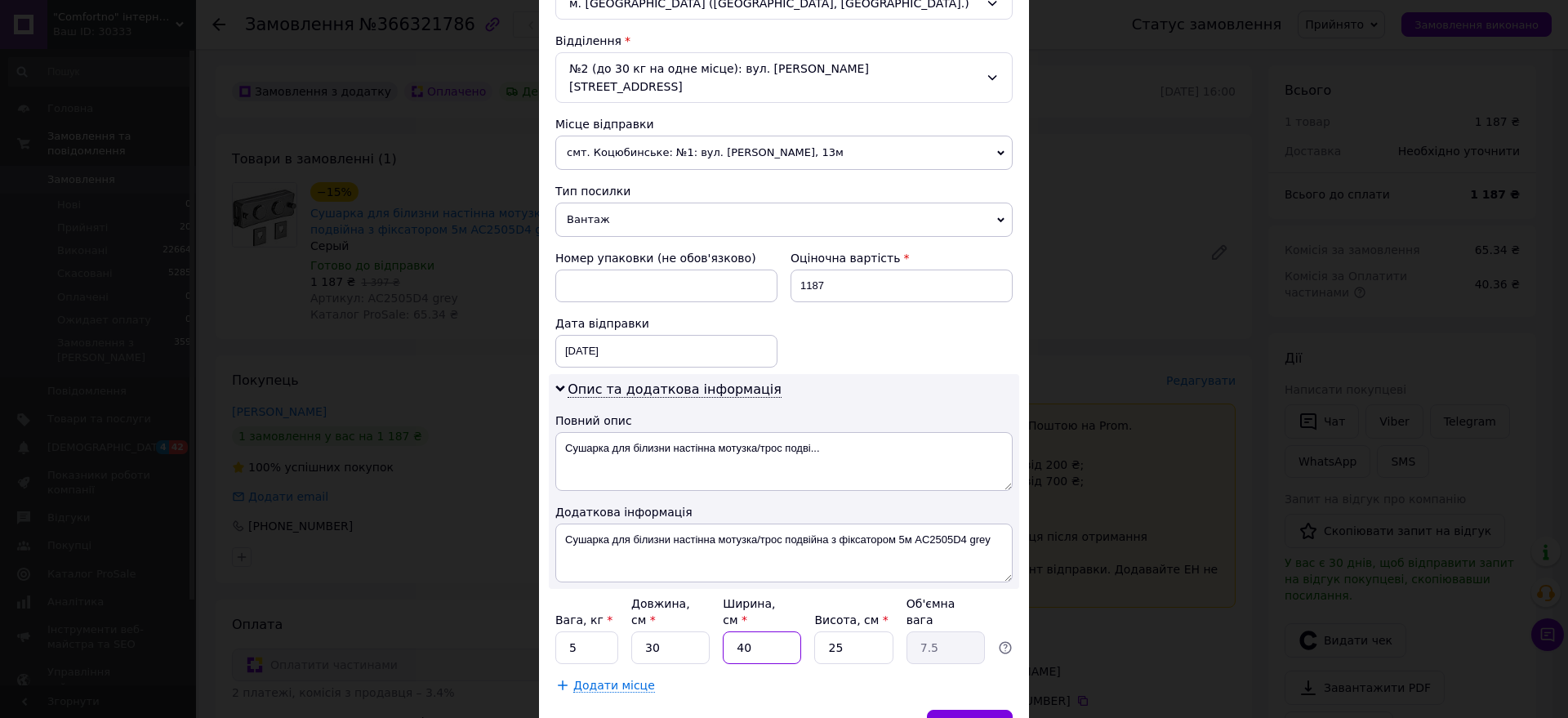
drag, startPoint x: 730, startPoint y: 627, endPoint x: 720, endPoint y: 627, distance: 10.0
click at [723, 632] on div "40" at bounding box center [762, 648] width 78 height 33
type input "1"
type input "0.19"
type input "15"
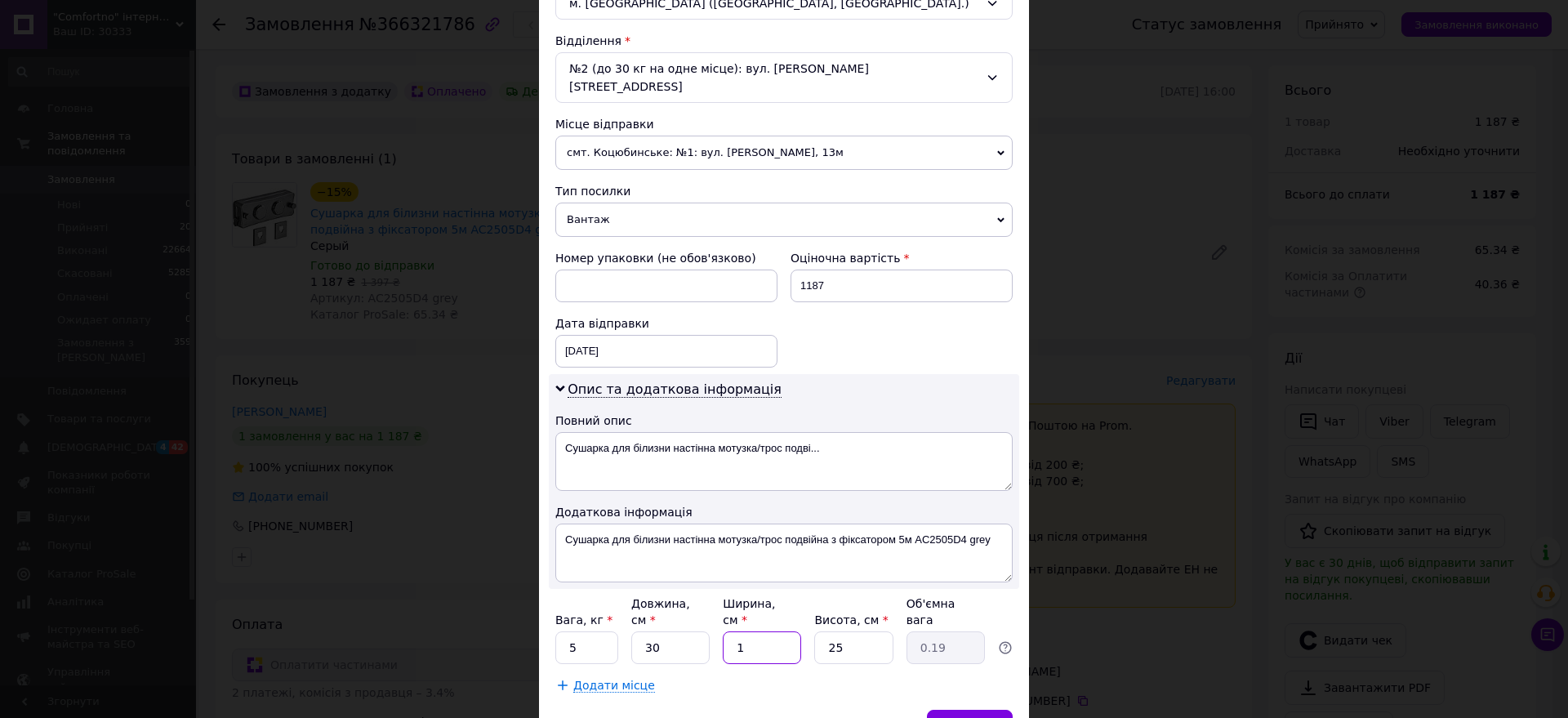
type input "2.81"
type input "15"
click at [818, 632] on input "25" at bounding box center [853, 648] width 78 height 33
type input "1"
type input "0.11"
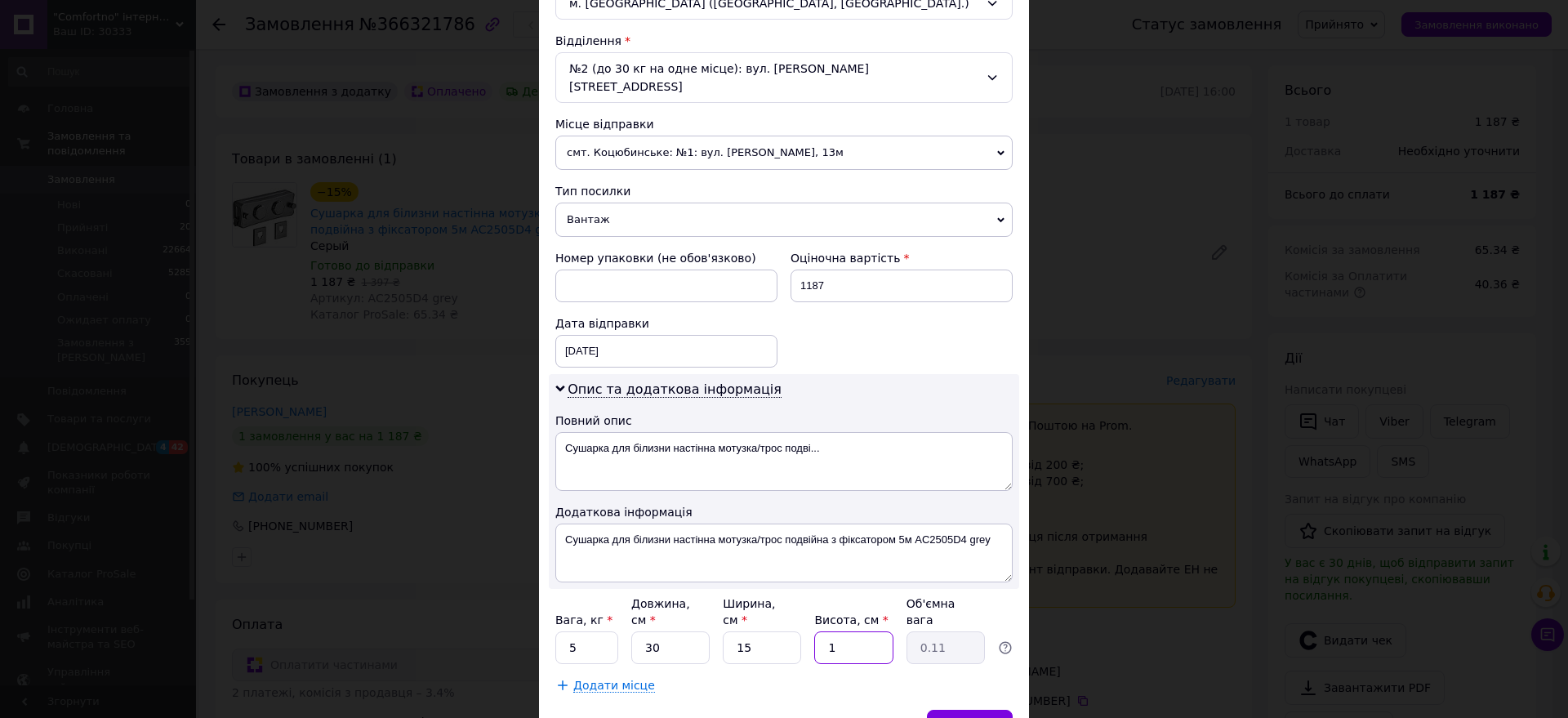
type input "10"
type input "1.13"
type input "10"
drag, startPoint x: 575, startPoint y: 618, endPoint x: 566, endPoint y: 619, distance: 9.1
click at [566, 632] on input "5" at bounding box center [586, 648] width 63 height 33
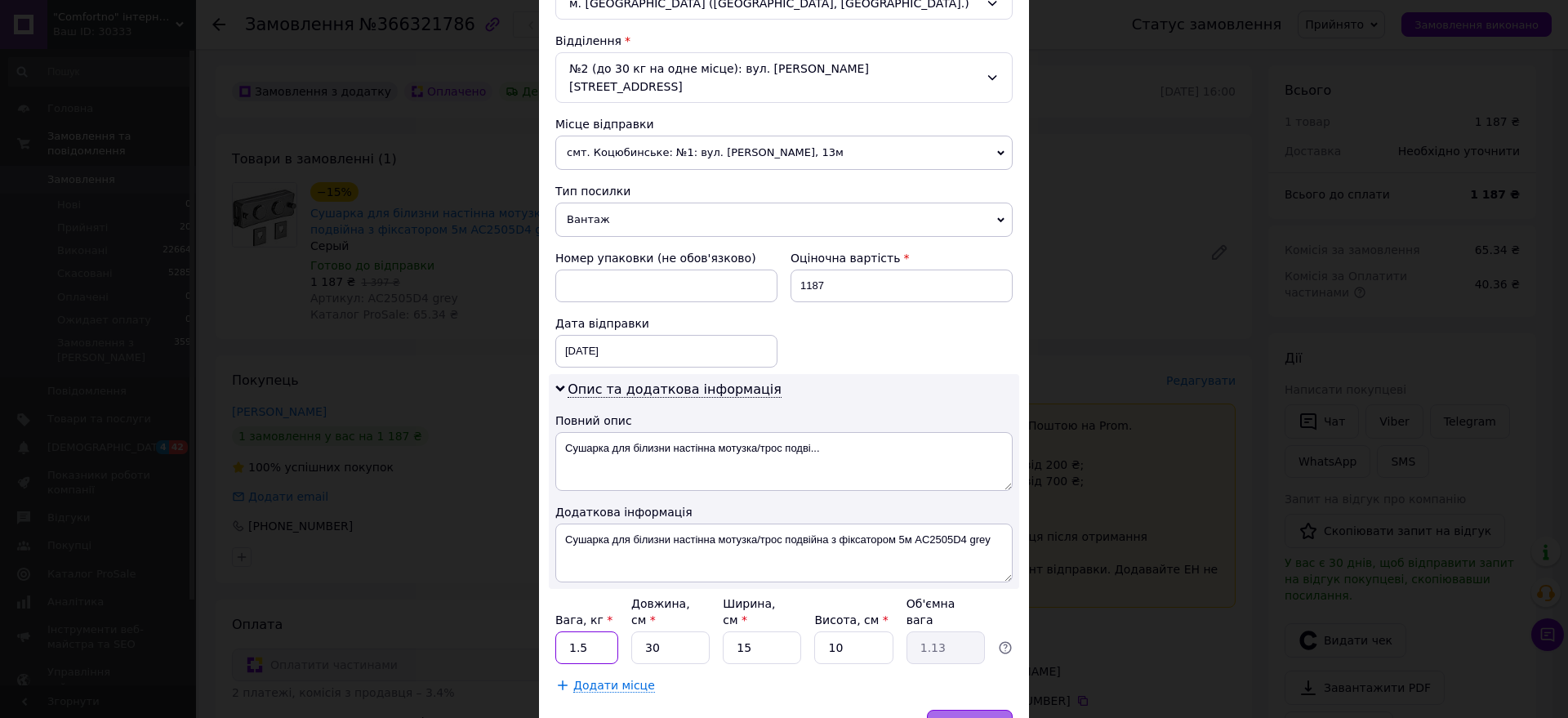
type input "1.5"
click at [993, 710] on div "Зберегти" at bounding box center [969, 727] width 86 height 33
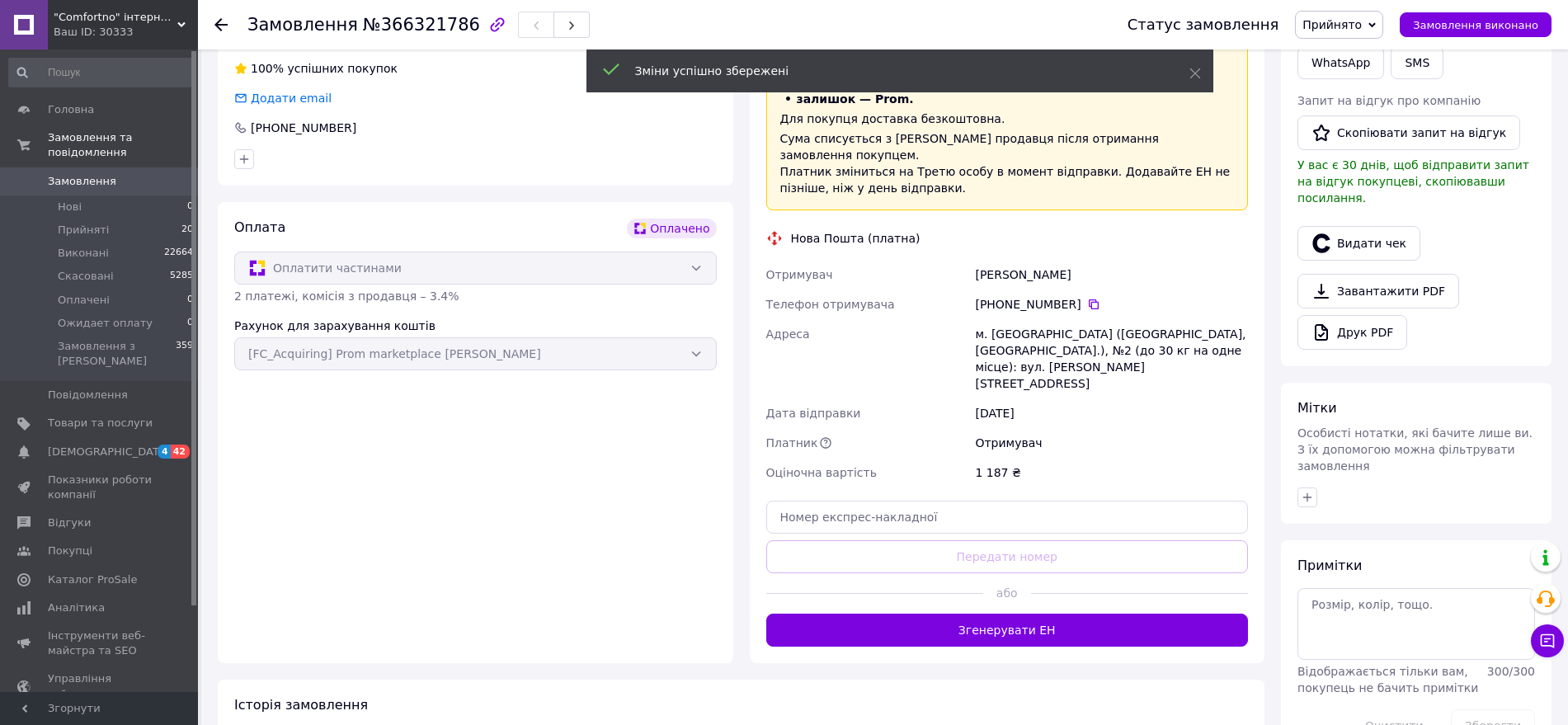
scroll to position [413, 0]
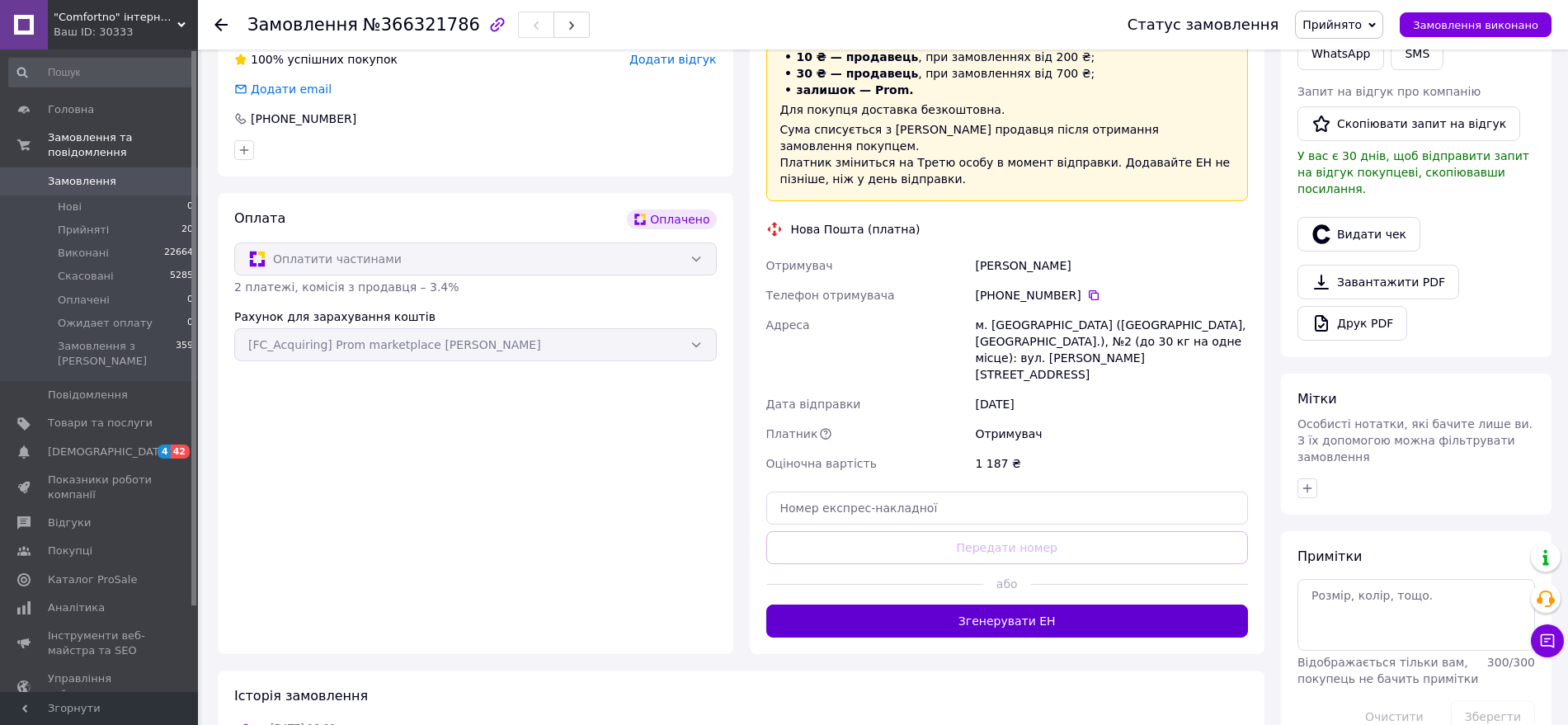
click at [1053, 605] on button "Згенерувати ЕН" at bounding box center [1007, 621] width 483 height 33
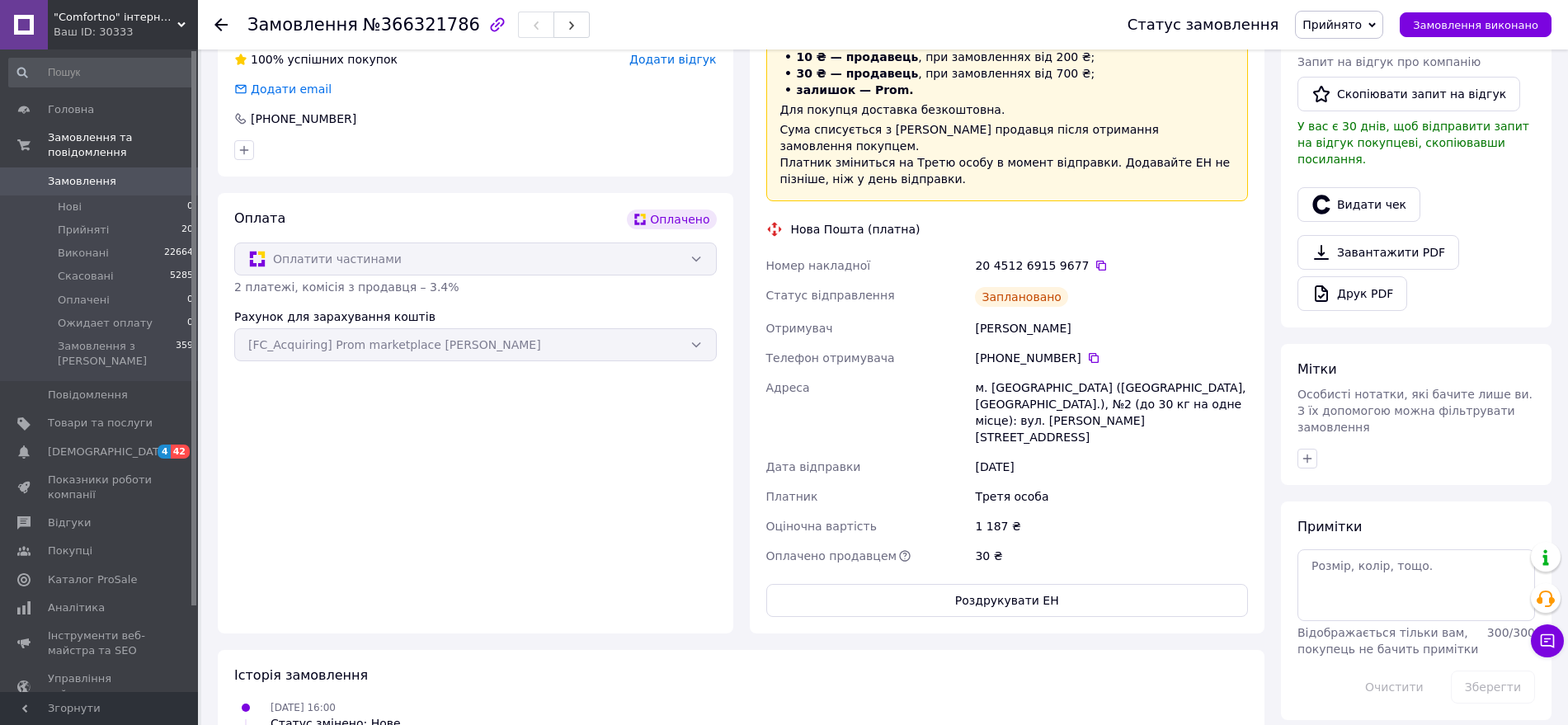
click at [1071, 316] on div "[PERSON_NAME]" at bounding box center [1112, 328] width 280 height 30
click at [1071, 315] on div "[PERSON_NAME]" at bounding box center [1112, 328] width 280 height 30
copy div "[PERSON_NAME]"
click at [1095, 259] on icon at bounding box center [1101, 265] width 13 height 13
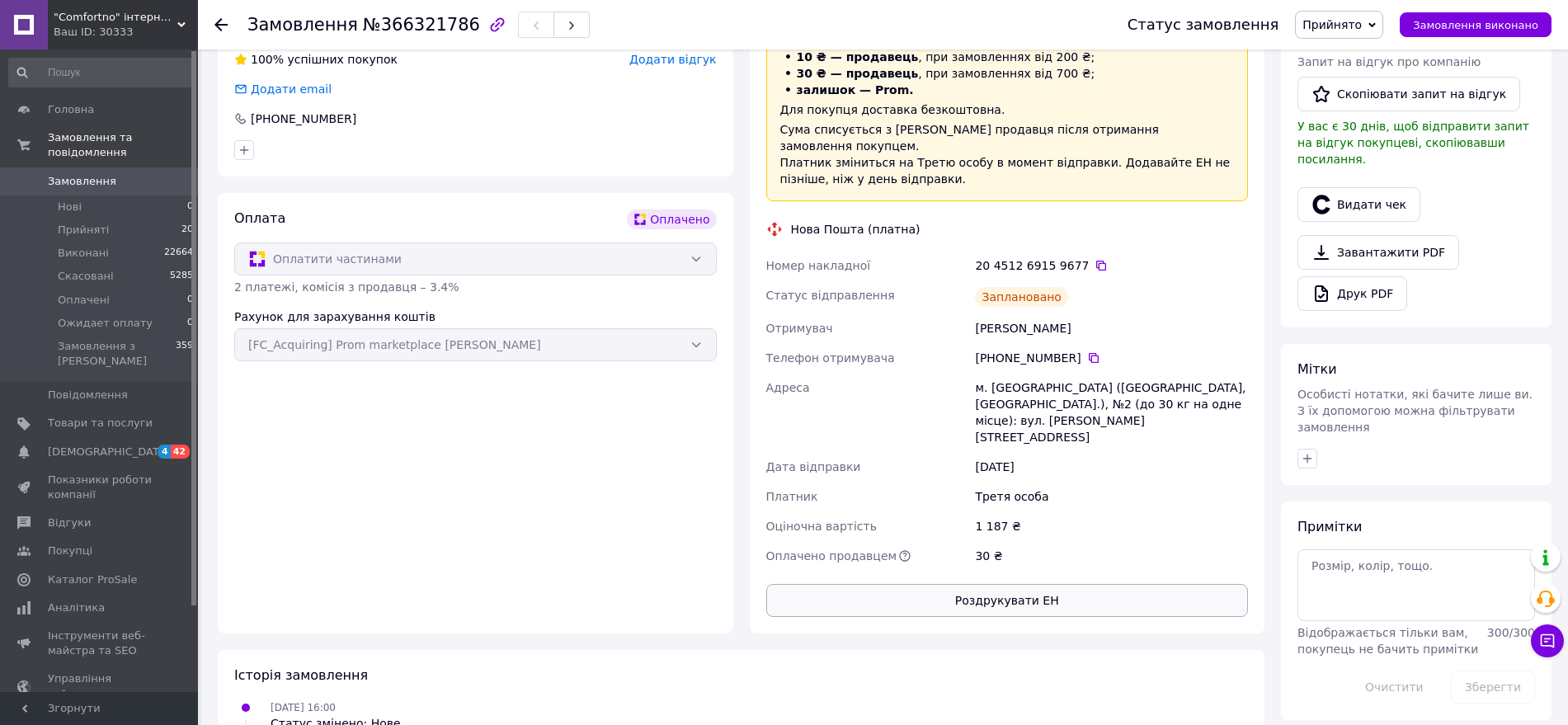
click at [1101, 585] on button "Роздрукувати ЕН" at bounding box center [1007, 601] width 483 height 33
click at [310, 493] on div "Оплата Оплачено Оплатити частинами 2 платежі, комісія з продавця – 3.4% Рахунок…" at bounding box center [476, 413] width 516 height 441
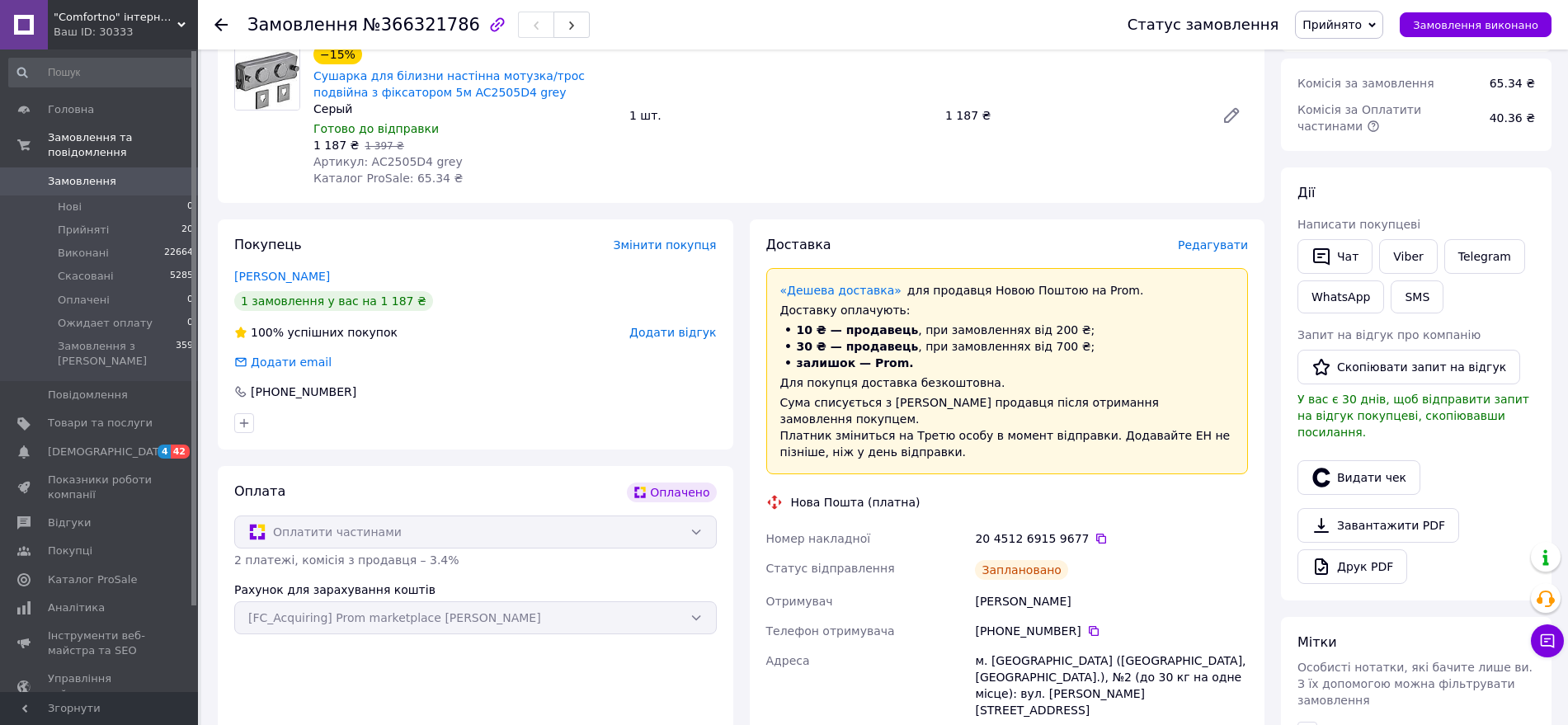
scroll to position [0, 0]
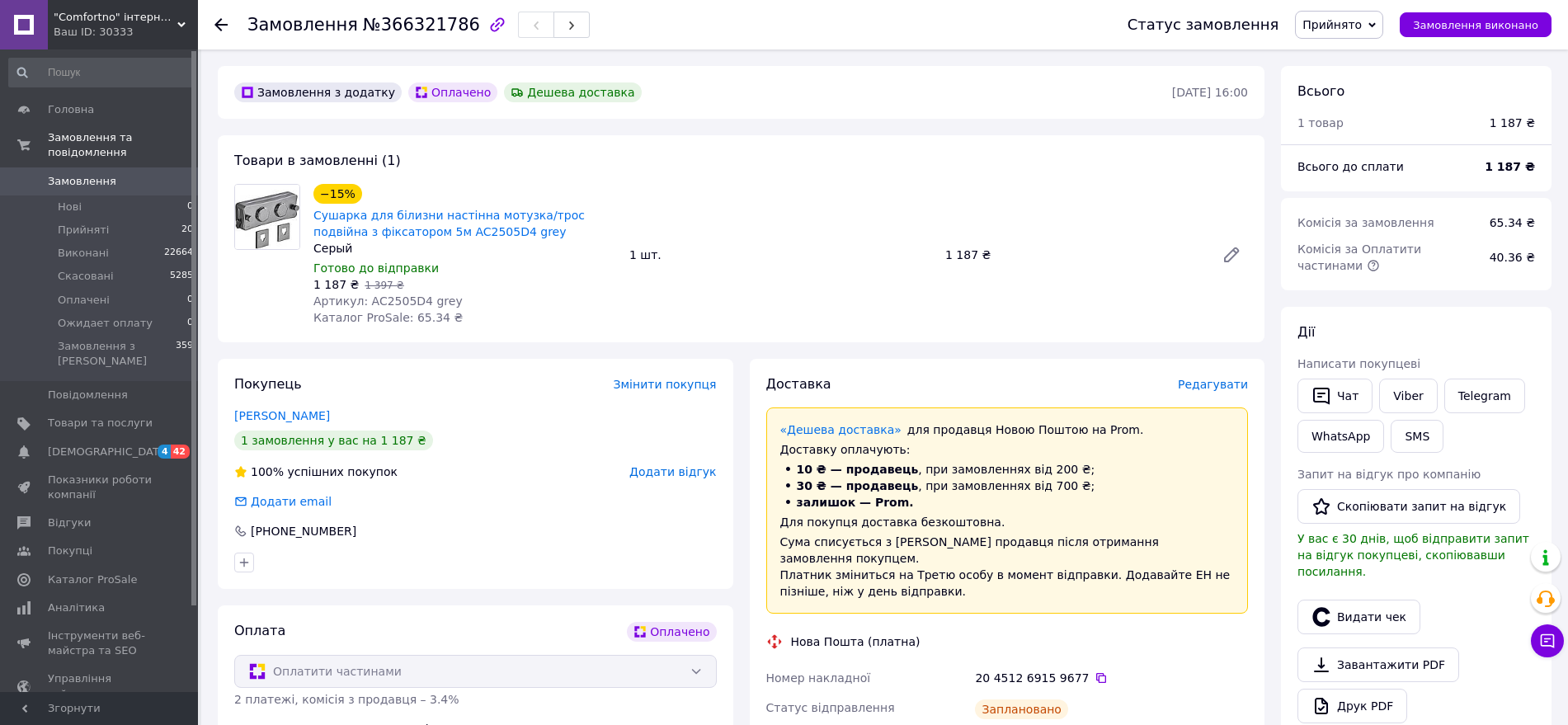
click at [412, 39] on div "Замовлення №366321786" at bounding box center [671, 25] width 848 height 49
click at [425, 24] on span "№366321786" at bounding box center [422, 25] width 118 height 20
copy span "366321786"
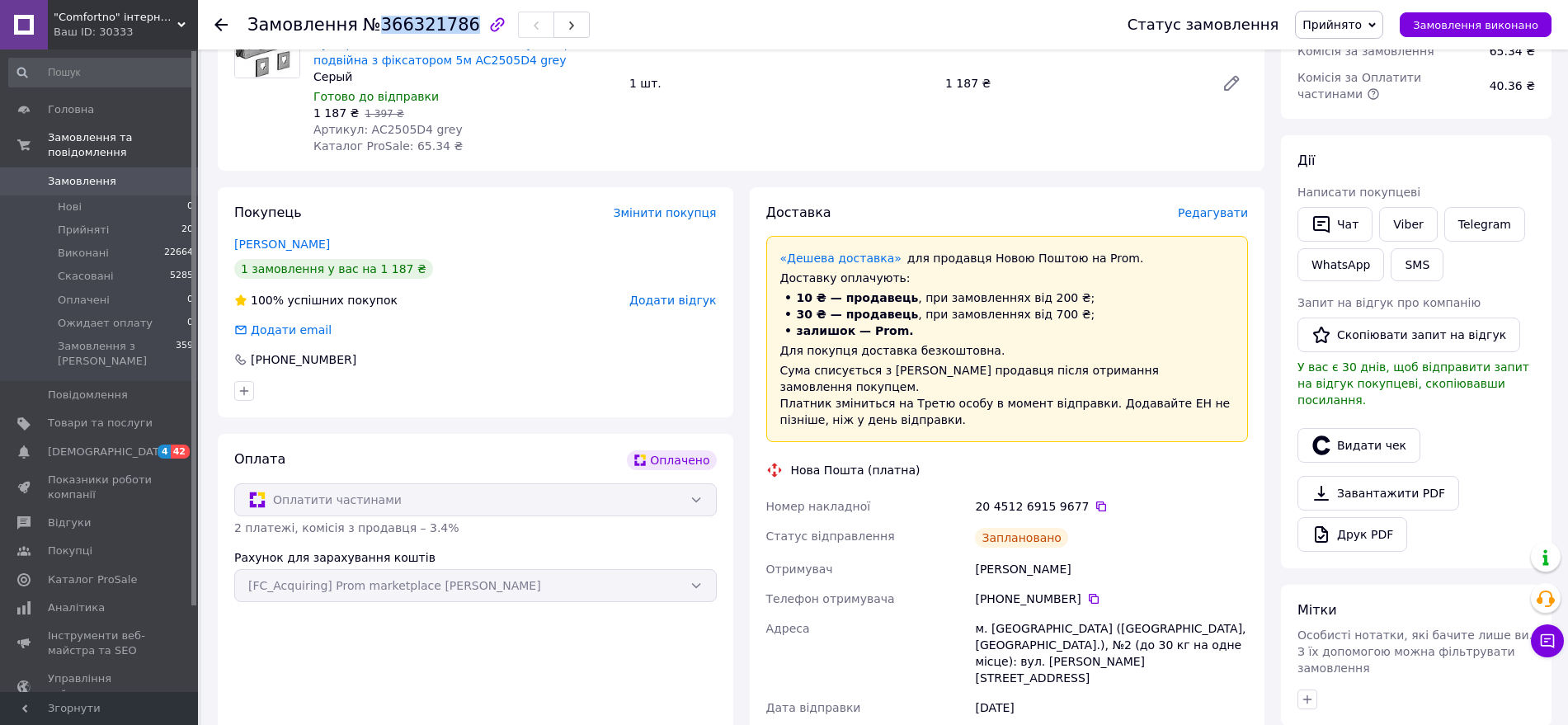
scroll to position [206, 0]
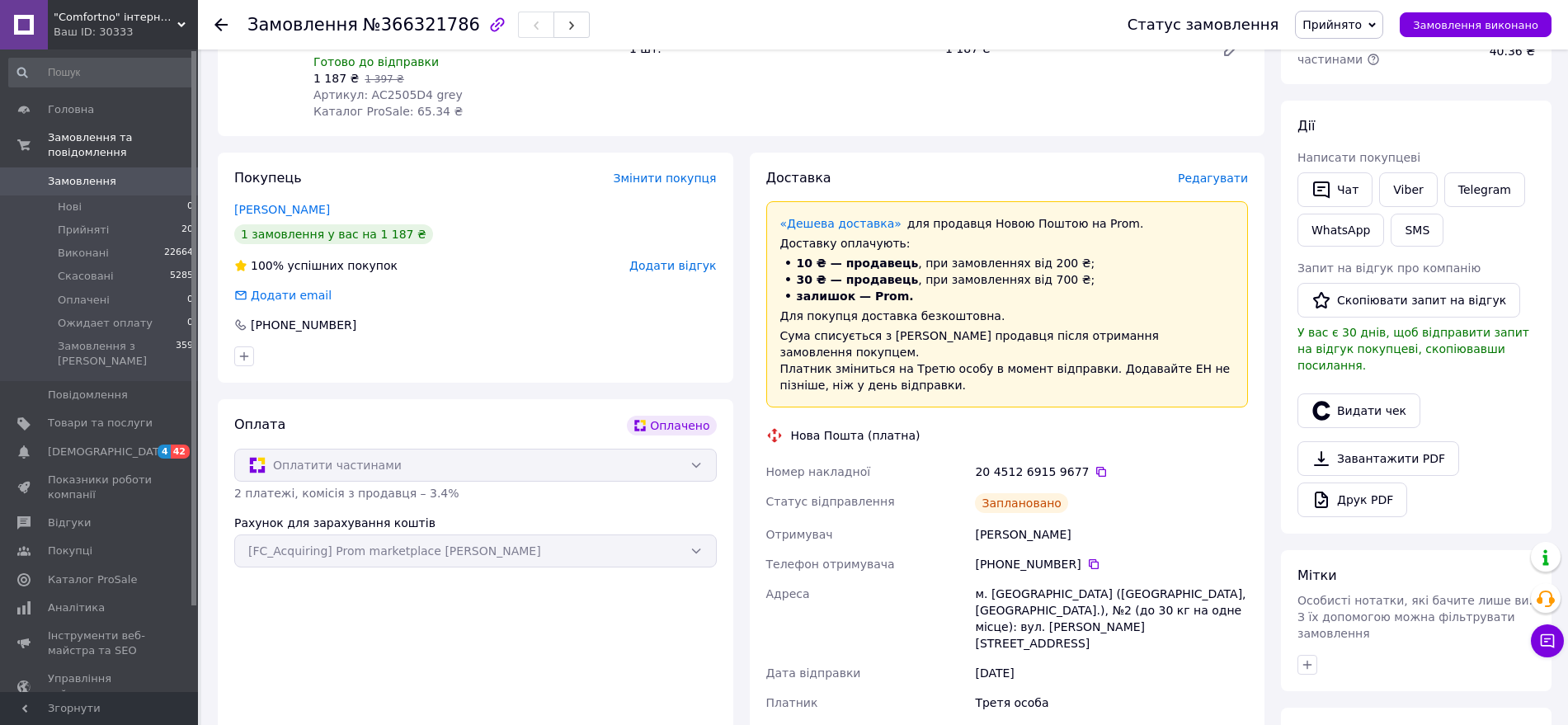
click at [1065, 524] on div "[PERSON_NAME]" at bounding box center [1112, 535] width 280 height 30
copy div "[PERSON_NAME]"
click at [1088, 558] on icon at bounding box center [1093, 564] width 13 height 13
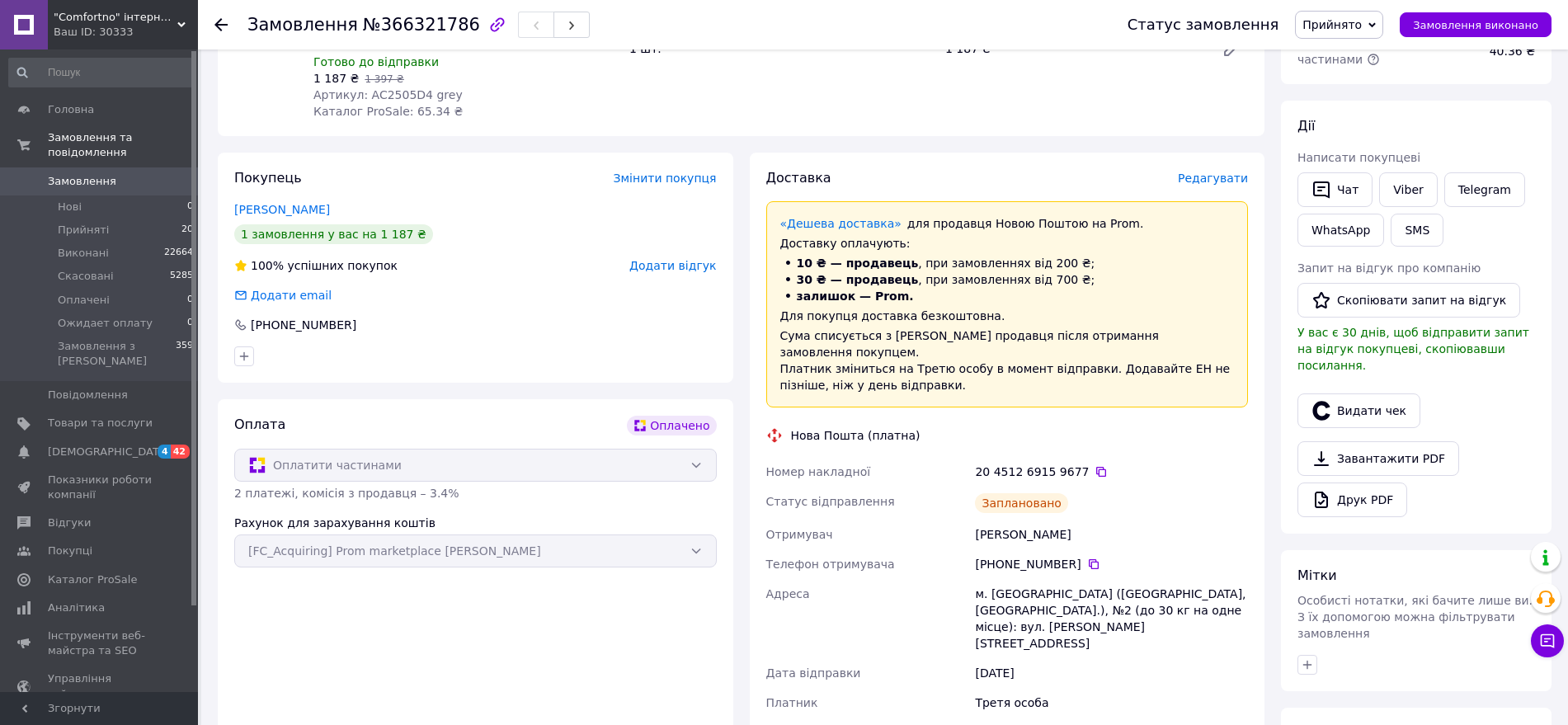
scroll to position [0, 0]
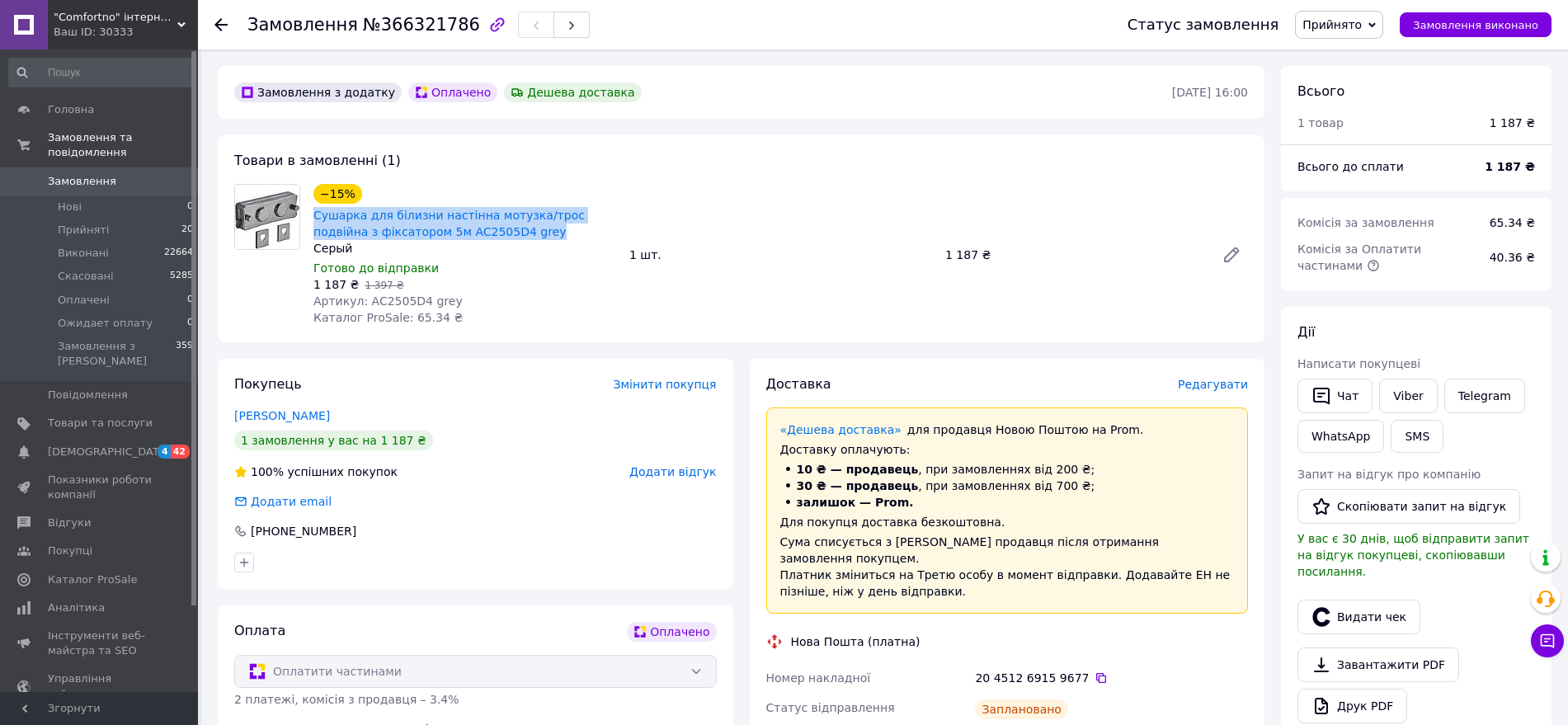
drag, startPoint x: 478, startPoint y: 232, endPoint x: 308, endPoint y: 212, distance: 171.2
click at [308, 212] on div "−15% Сушарка для білизни настінна мотузка/трос подвійна з фіксатором 5м AC2505D…" at bounding box center [465, 255] width 316 height 148
copy link "Сушарка для білизни настінна мотузка/трос подвійна з фіксатором 5м AC2505D4 grey"
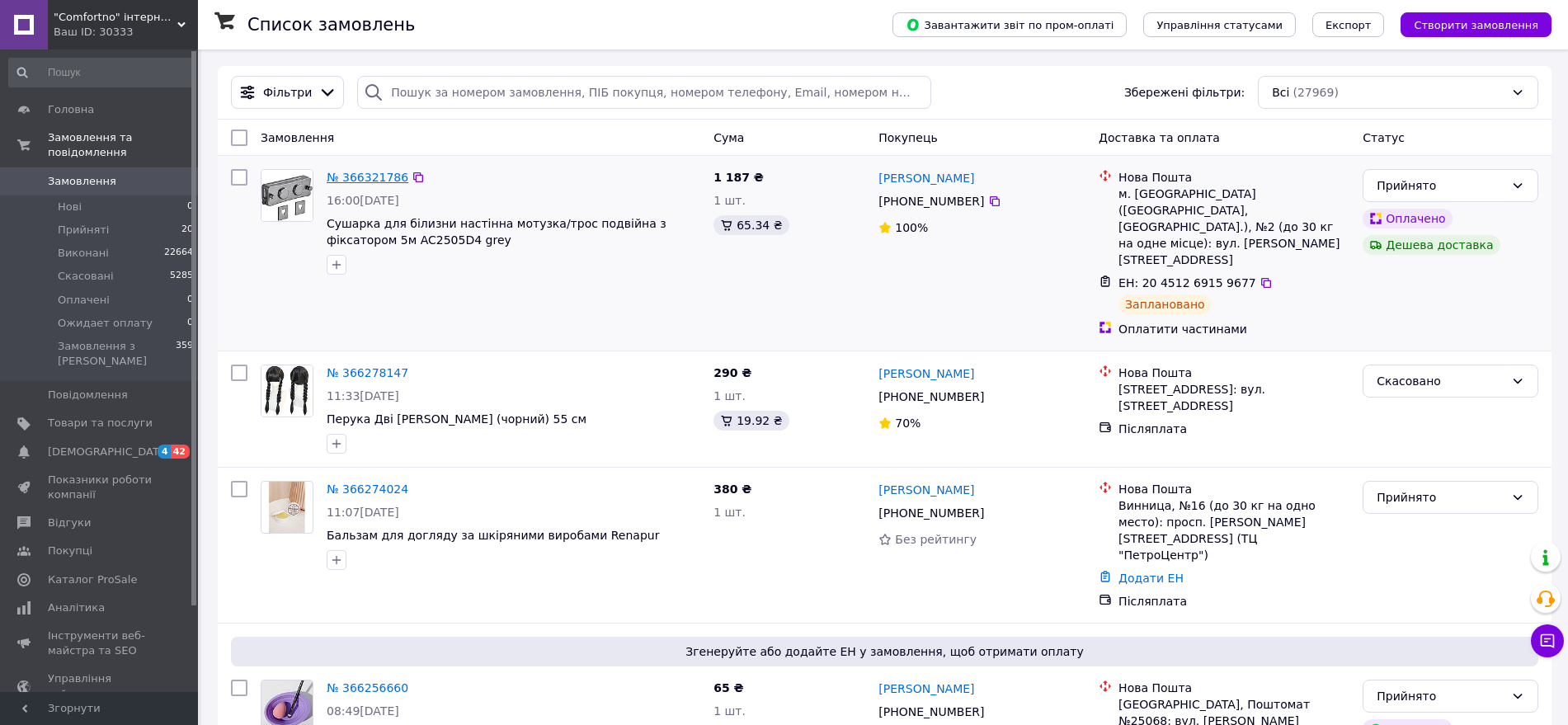
click at [360, 176] on link "№ 366321786" at bounding box center [367, 177] width 82 height 13
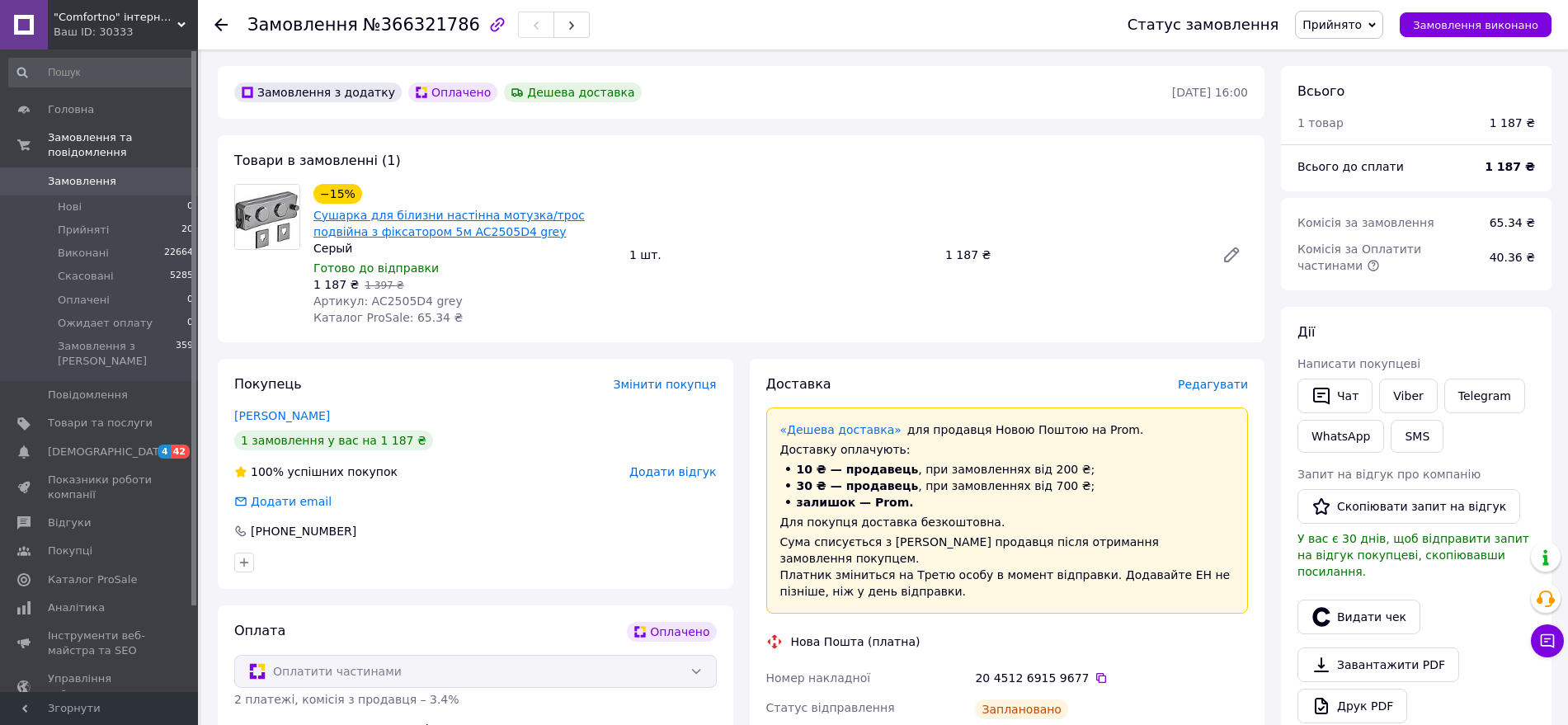
click at [510, 221] on link "Сушарка для білизни настінна мотузка/трос подвійна з фіксатором 5м AC2505D4 grey" at bounding box center [448, 224] width 271 height 30
click at [83, 150] on link "Замовлення та повідомлення" at bounding box center [101, 145] width 203 height 43
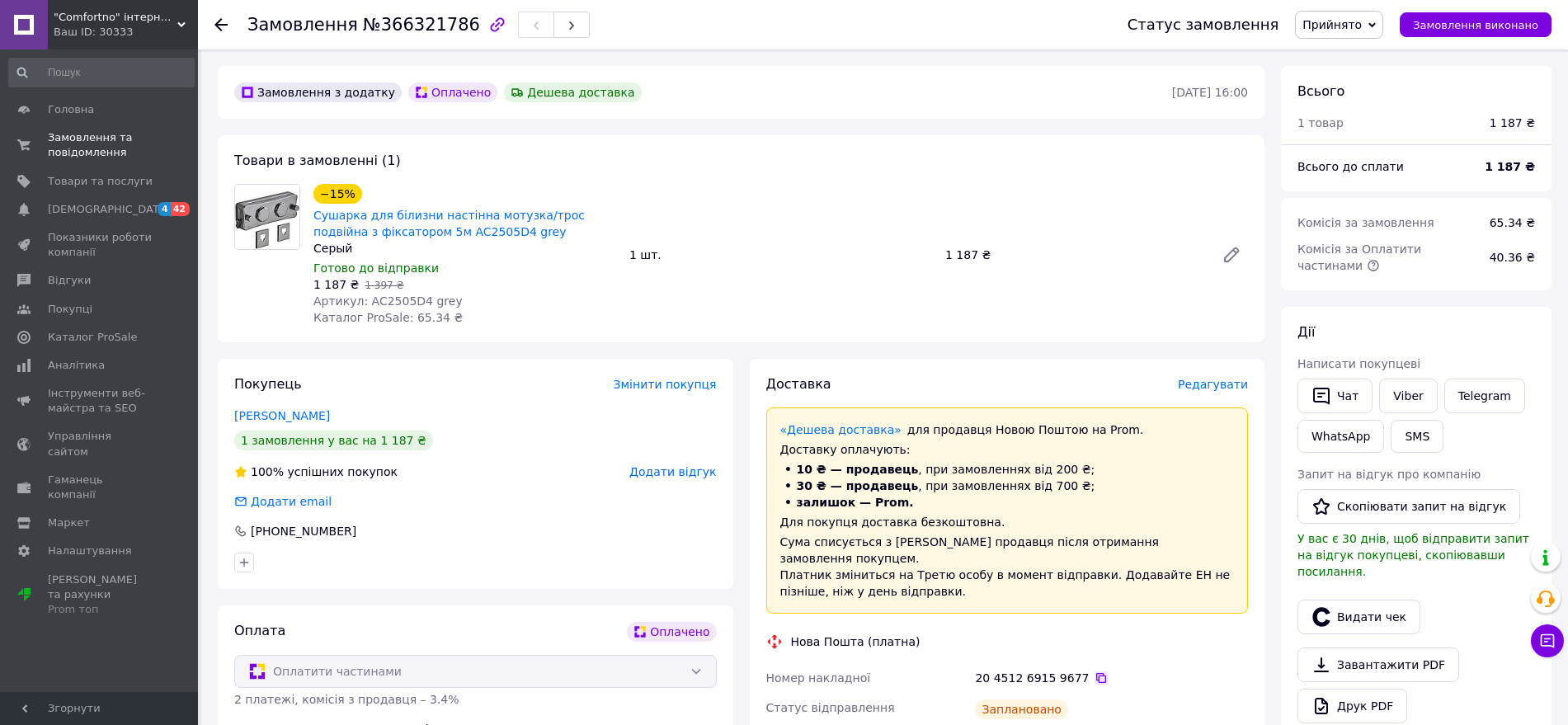
click at [1095, 671] on icon at bounding box center [1101, 678] width 13 height 13
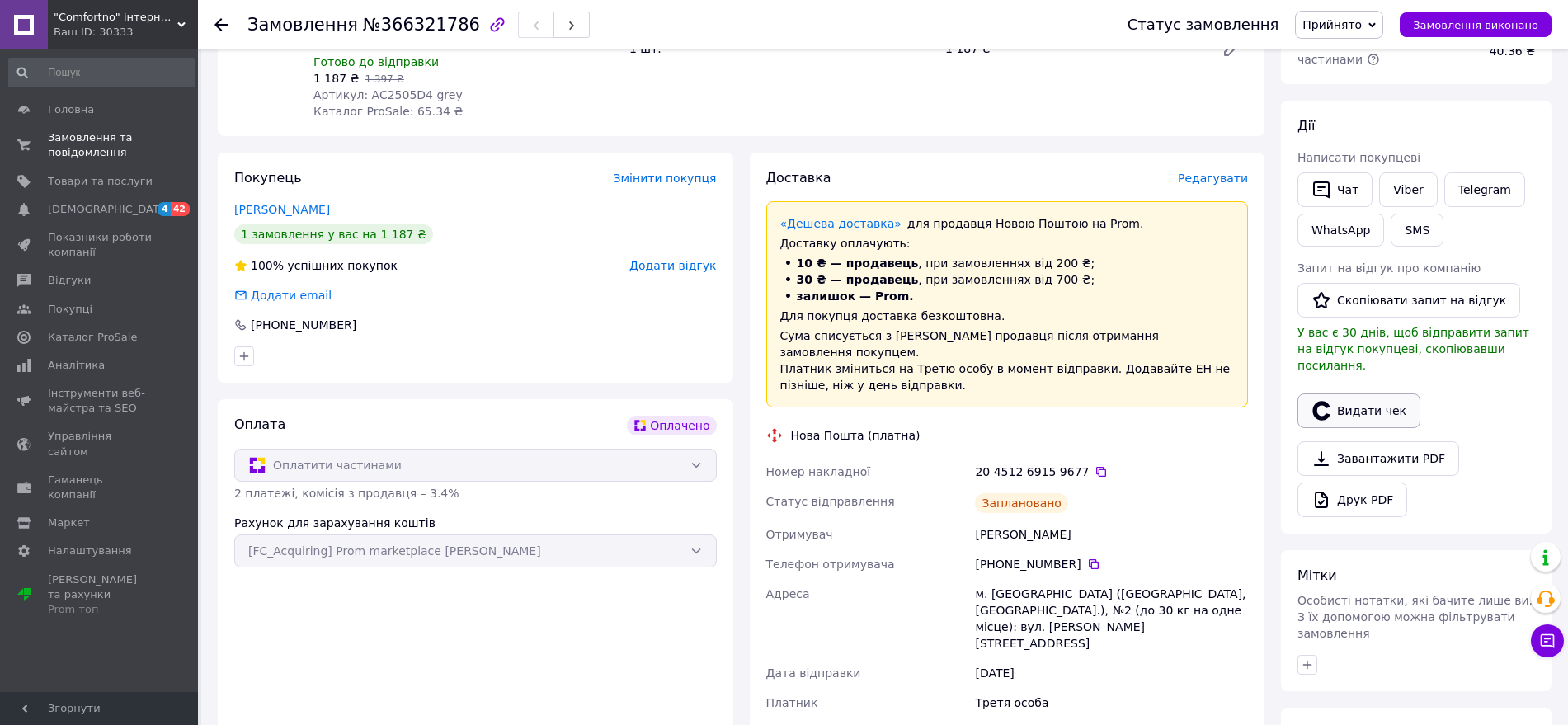
click at [1370, 393] on button "Видати чек" at bounding box center [1359, 410] width 123 height 34
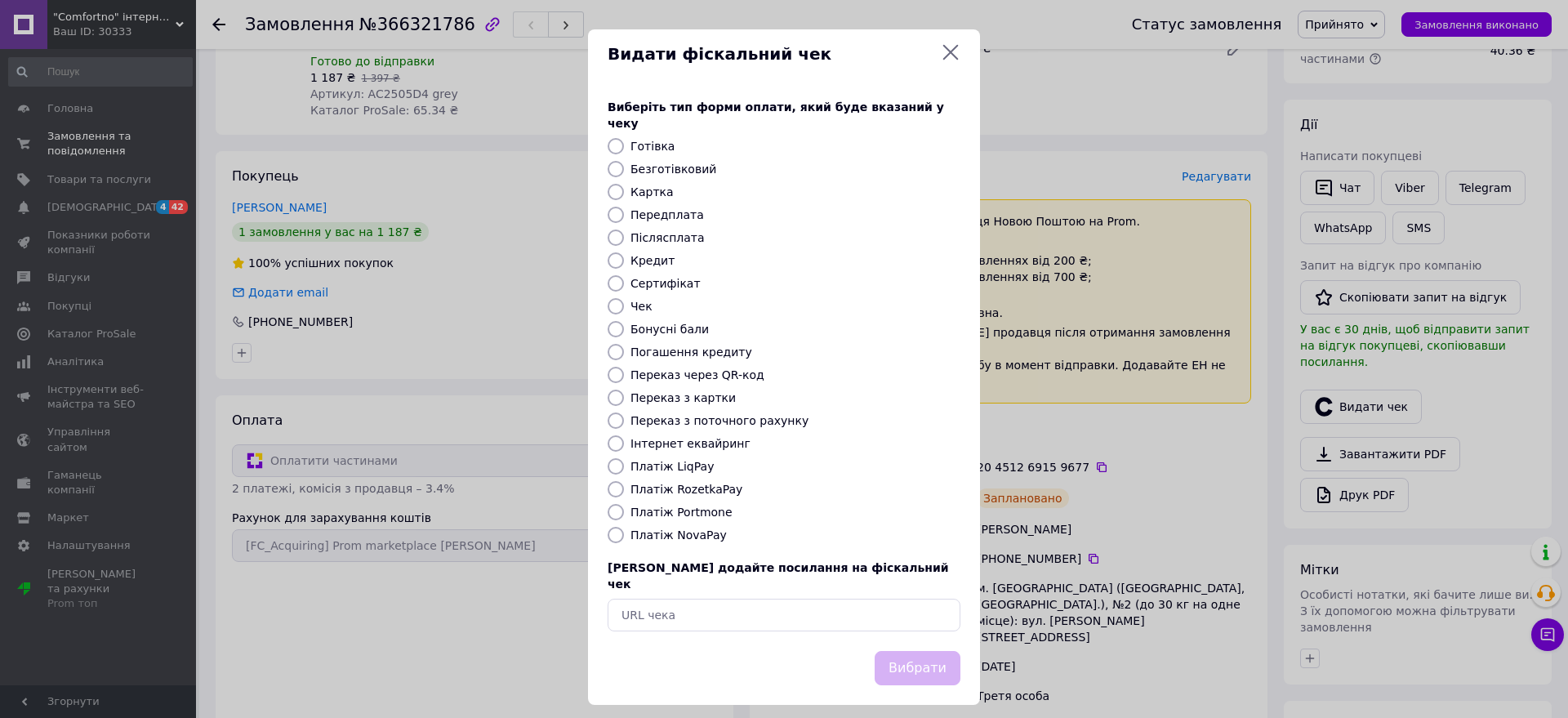
click at [663, 185] on label "Картка" at bounding box center [652, 191] width 43 height 13
click at [624, 184] on input "Картка" at bounding box center [616, 192] width 17 height 17
radio input "true"
click at [923, 651] on button "Вибрати" at bounding box center [917, 668] width 86 height 35
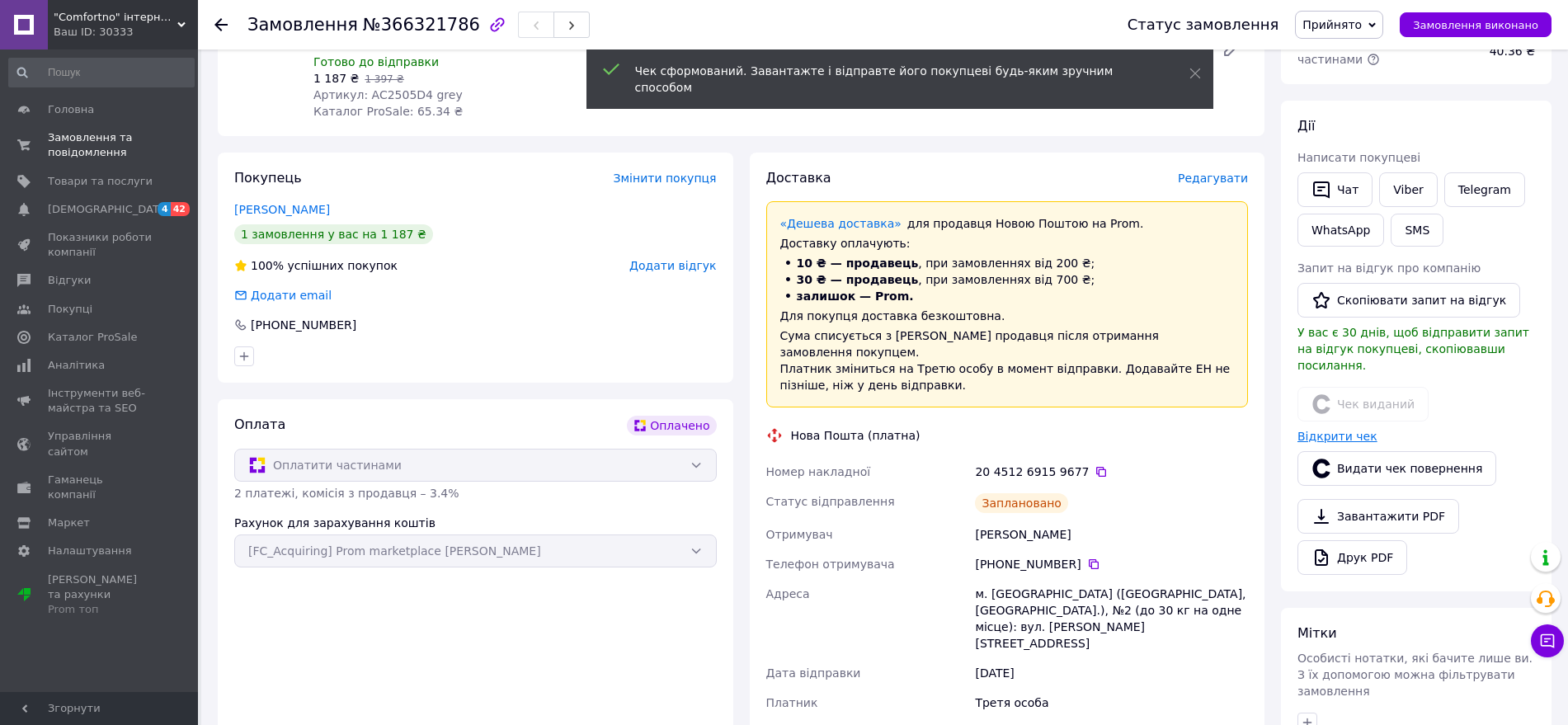
click at [1322, 430] on link "Відкрити чек" at bounding box center [1337, 436] width 80 height 13
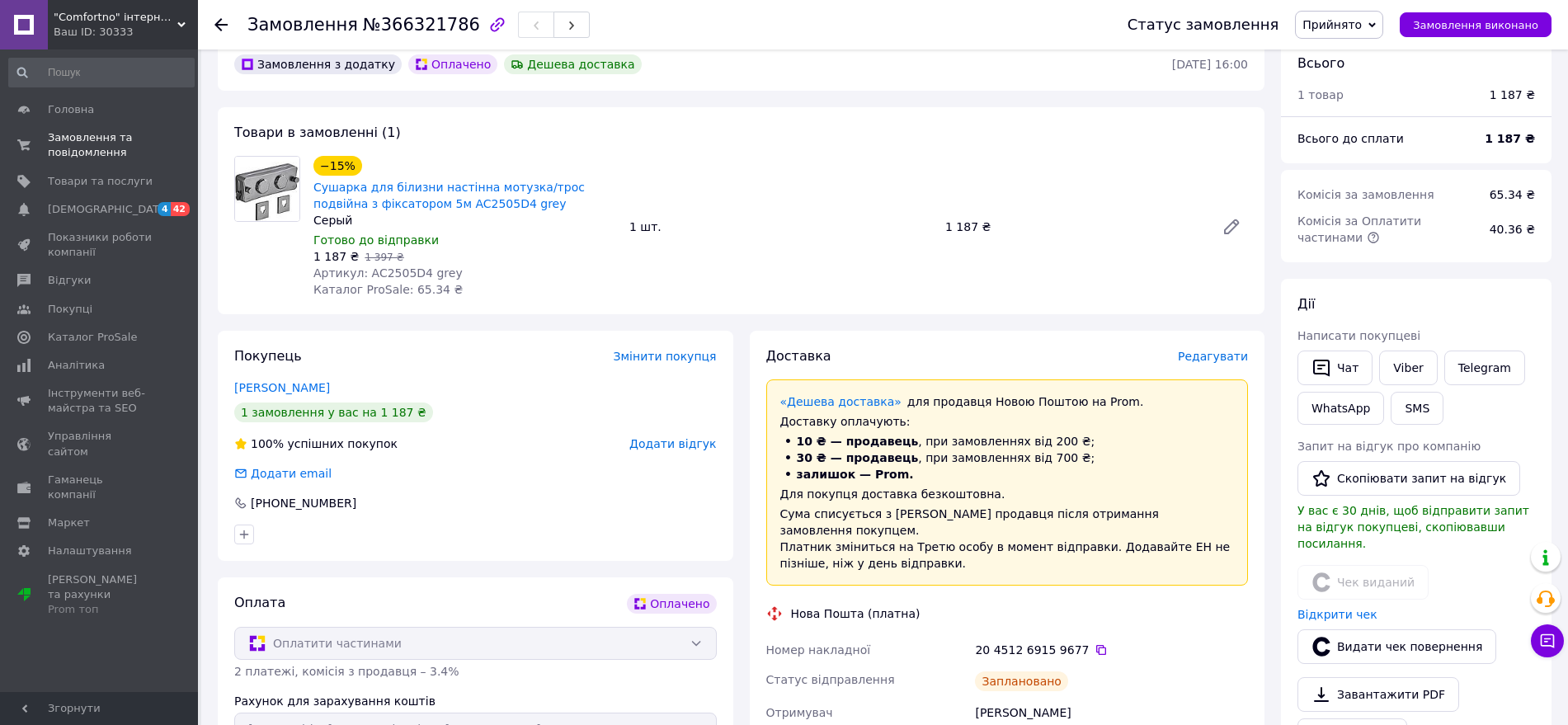
scroll to position [0, 0]
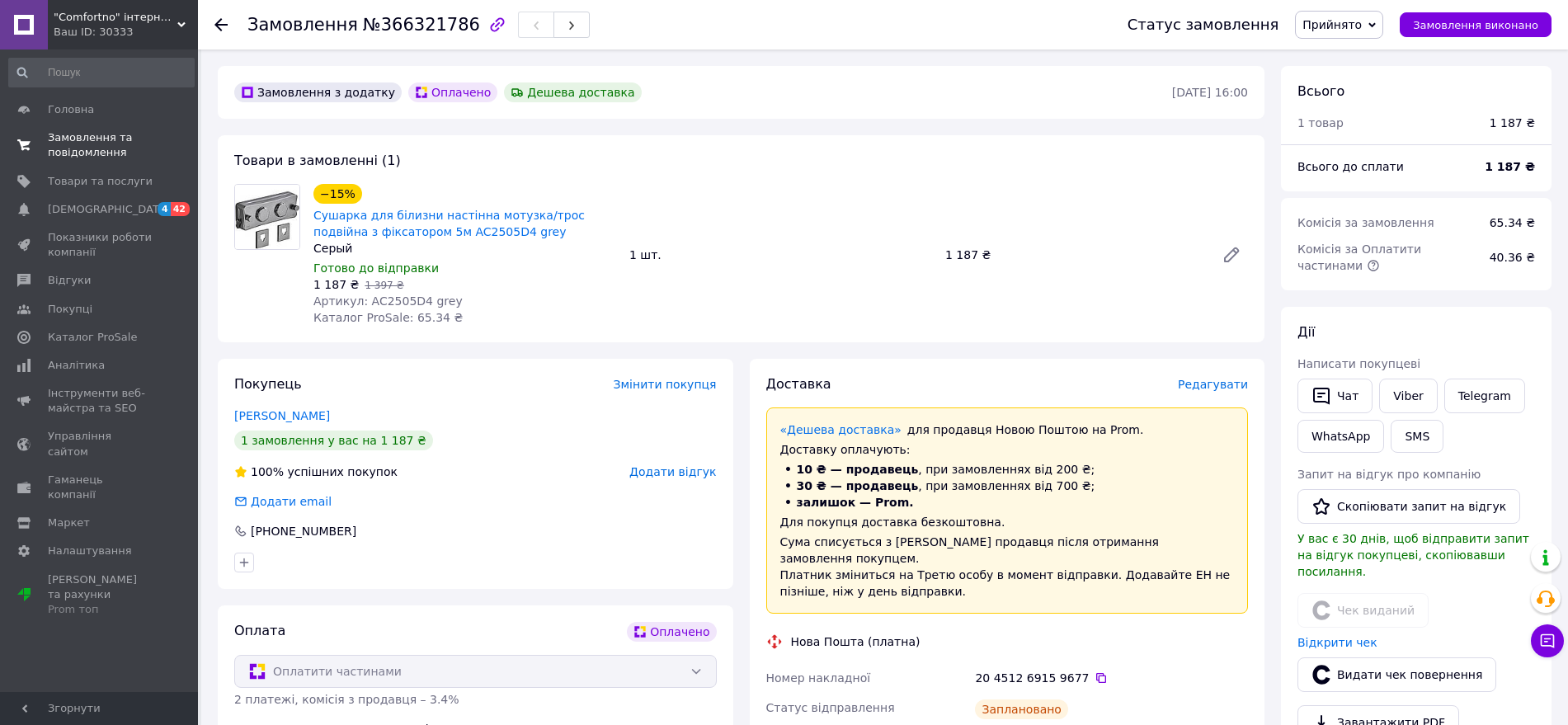
click at [64, 131] on span "Замовлення та повідомлення" at bounding box center [100, 146] width 104 height 30
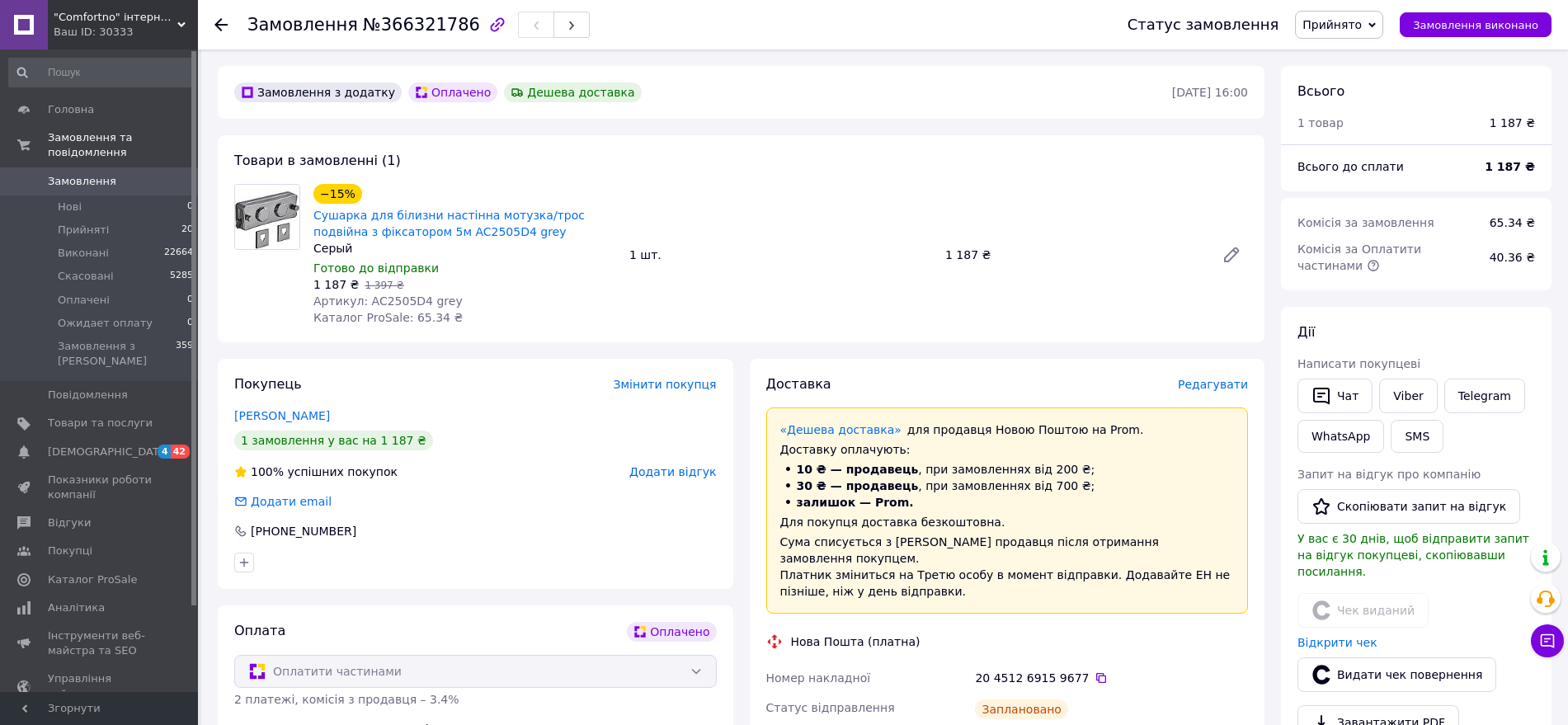
click at [124, 168] on link "Замовлення 0" at bounding box center [101, 182] width 203 height 28
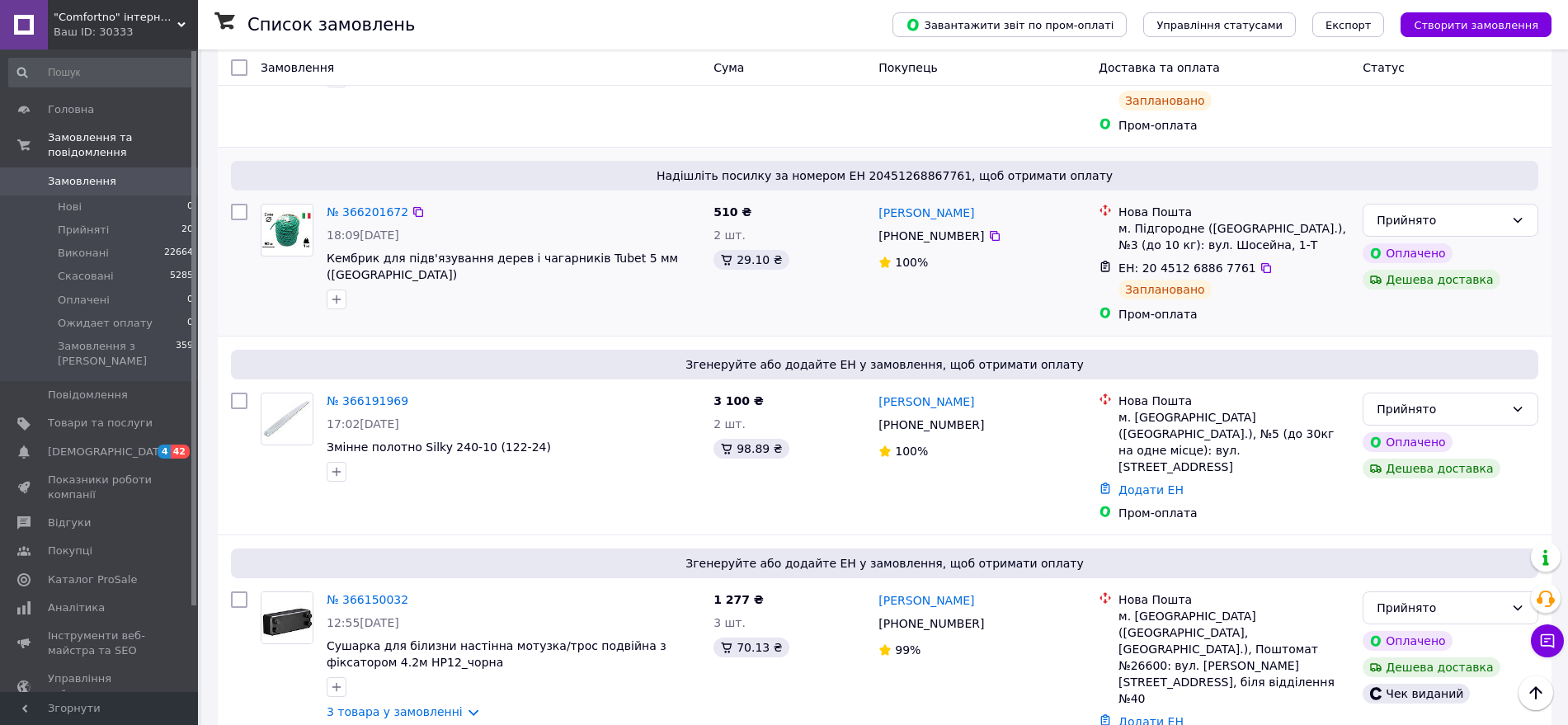
scroll to position [1031, 0]
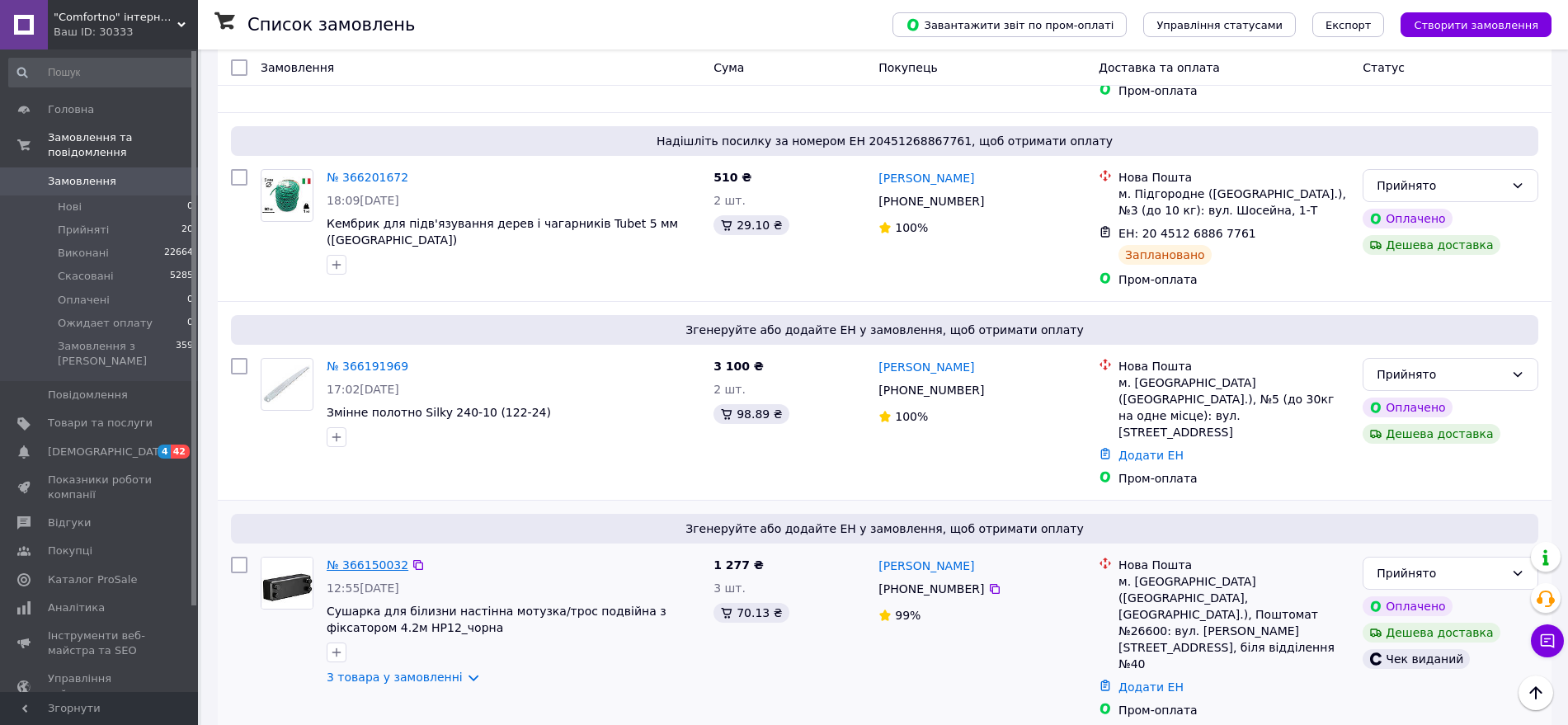
click at [379, 559] on link "№ 366150032" at bounding box center [367, 565] width 82 height 13
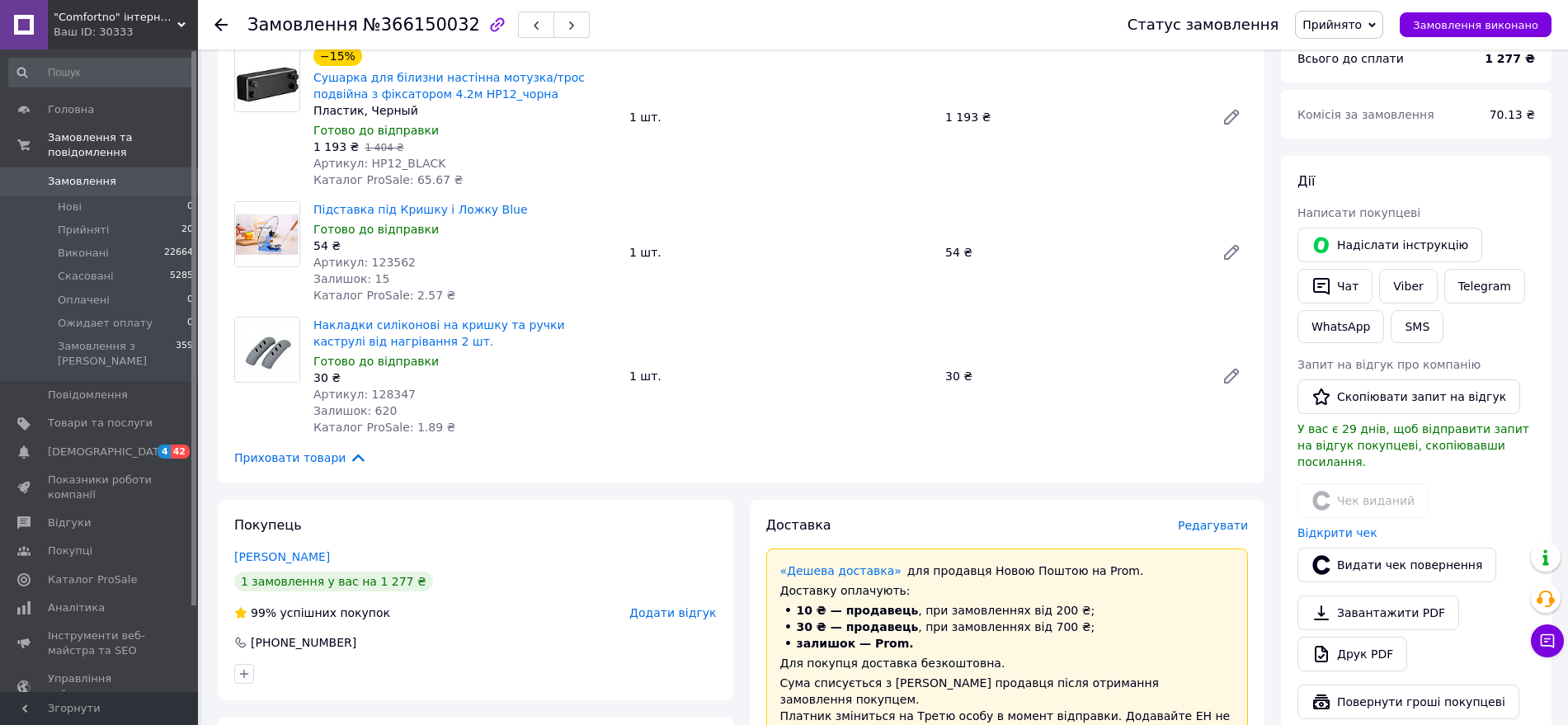
scroll to position [357, 0]
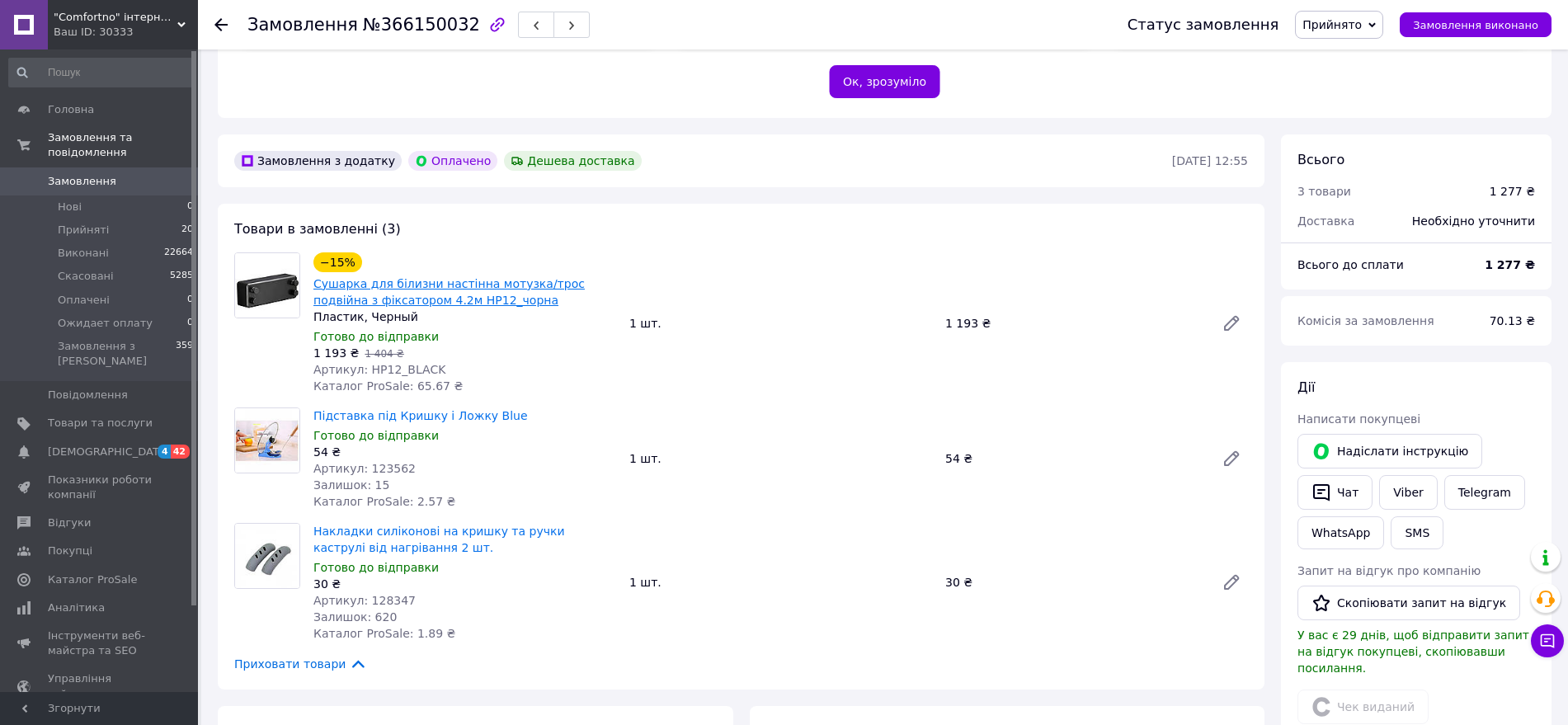
click at [485, 277] on link "Сушарка для білизни настінна мотузка/трос подвійна з фіксатором 4.2м HP12_чорна" at bounding box center [448, 292] width 271 height 30
click at [124, 174] on span "Замовлення" at bounding box center [100, 181] width 104 height 15
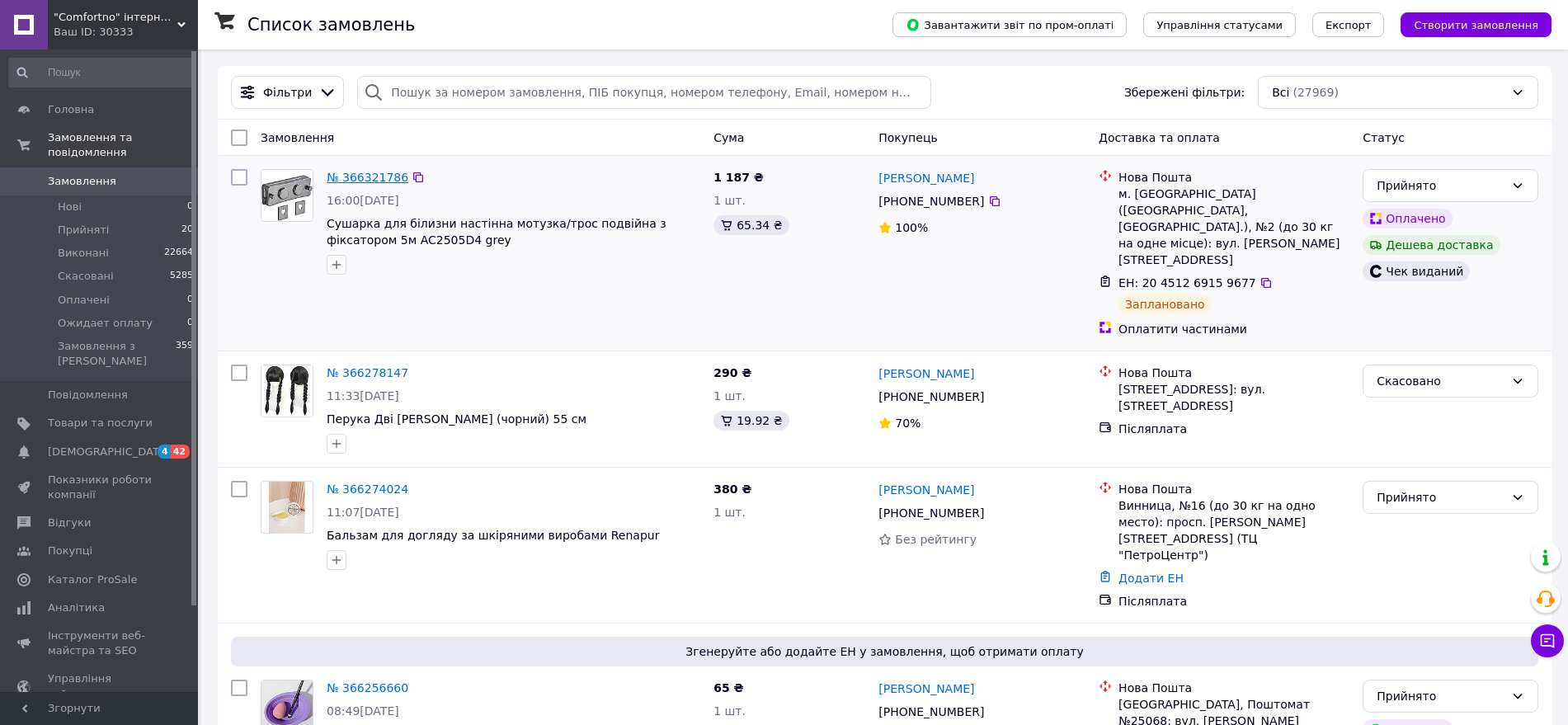
click at [355, 177] on link "№ 366321786" at bounding box center [367, 177] width 82 height 13
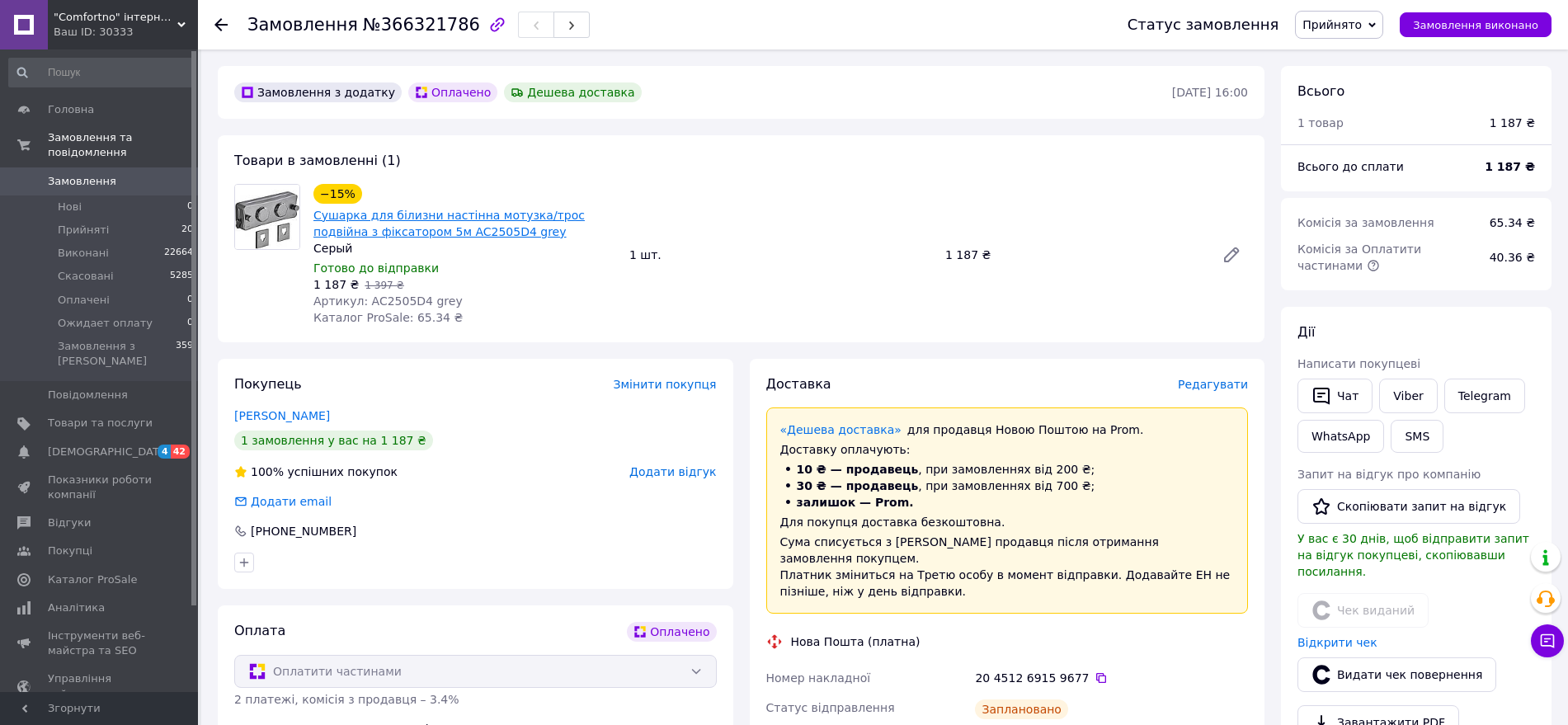
click at [403, 211] on link "Сушарка для білизни настінна мотузка/трос подвійна з фіксатором 5м AC2505D4 grey" at bounding box center [448, 224] width 271 height 30
click at [52, 174] on span "Замовлення" at bounding box center [82, 181] width 68 height 15
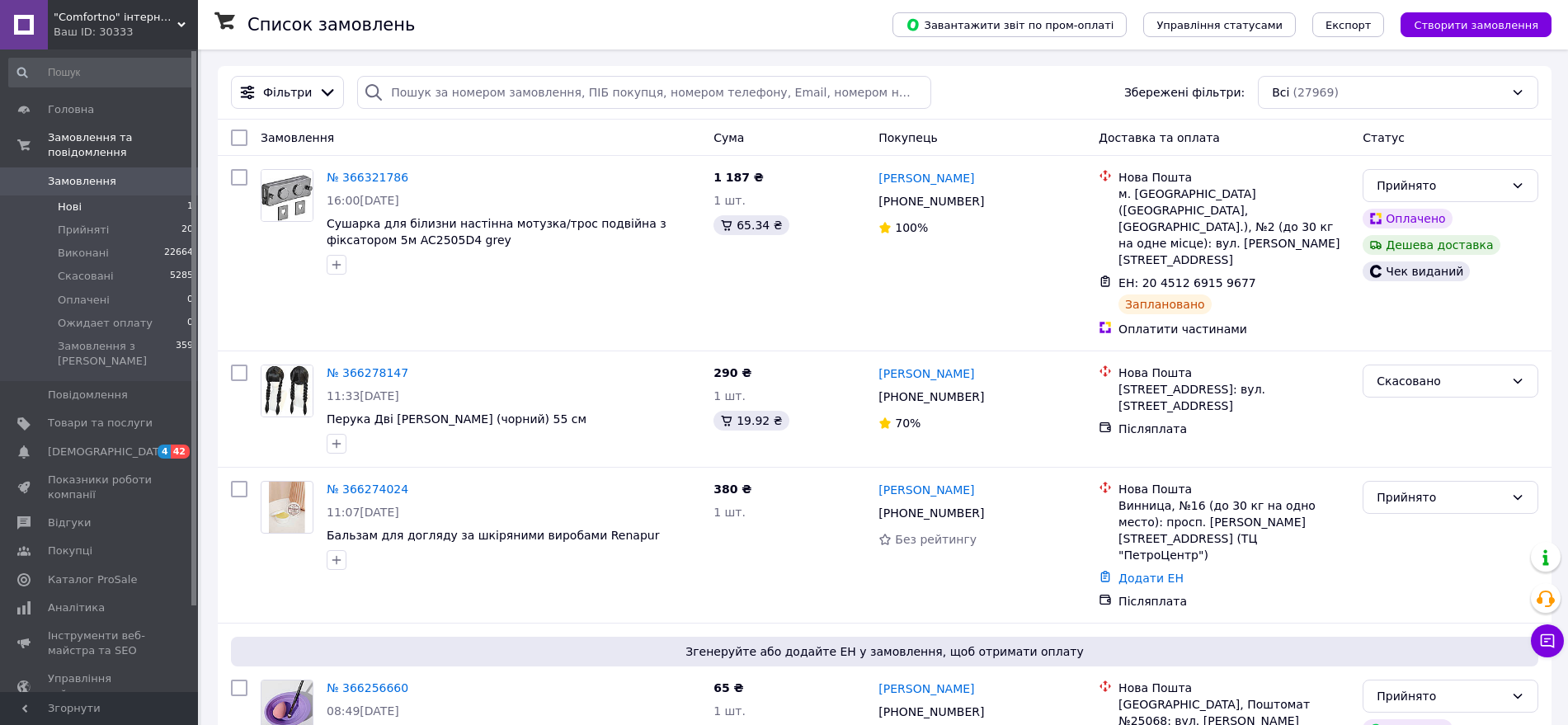
click at [87, 196] on li "Нові 1" at bounding box center [101, 207] width 203 height 23
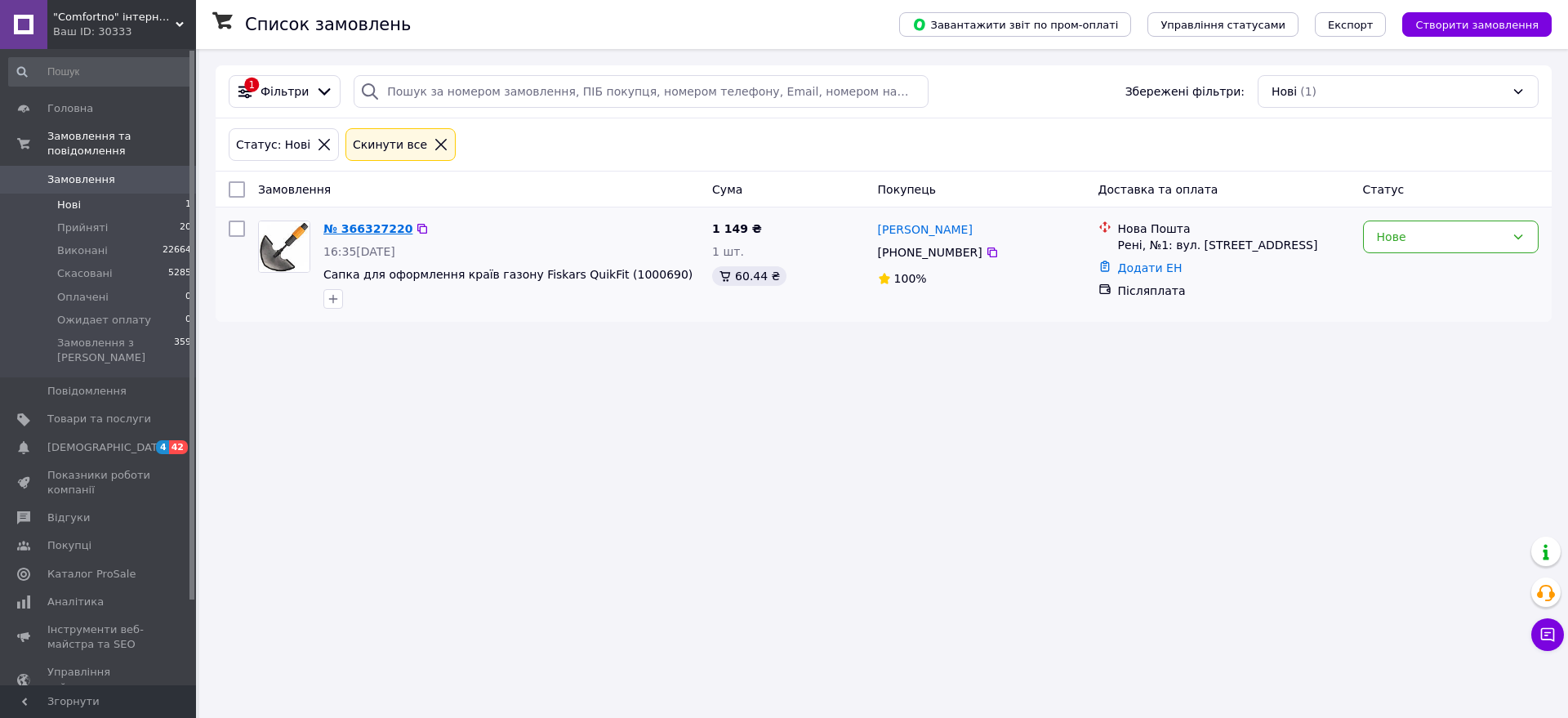
click at [357, 227] on link "№ 366327220" at bounding box center [367, 229] width 89 height 13
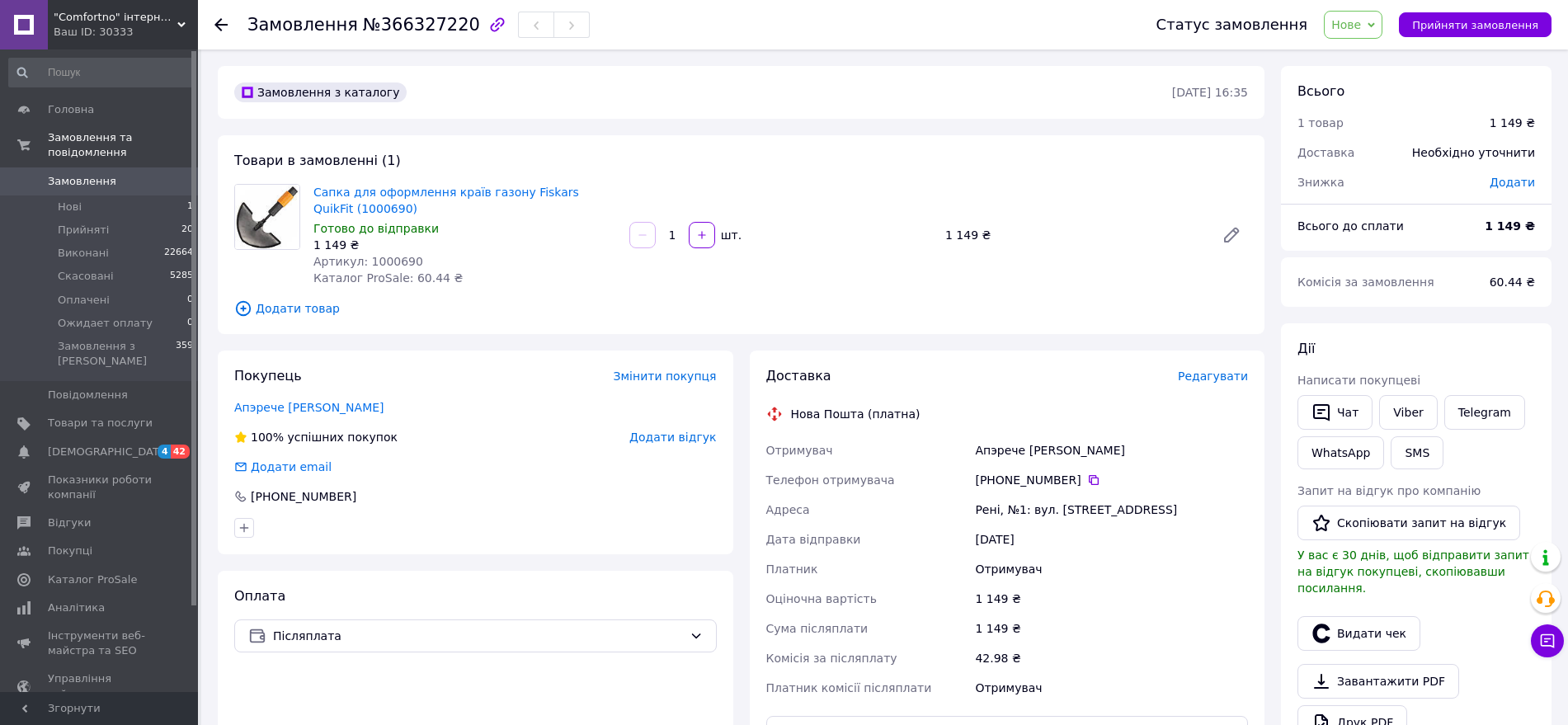
click at [370, 260] on span "Артикул: 1000690" at bounding box center [368, 262] width 110 height 13
click at [371, 259] on span "Артикул: 1000690" at bounding box center [368, 262] width 110 height 13
click at [402, 255] on span "Артикул: 1000690" at bounding box center [368, 262] width 110 height 13
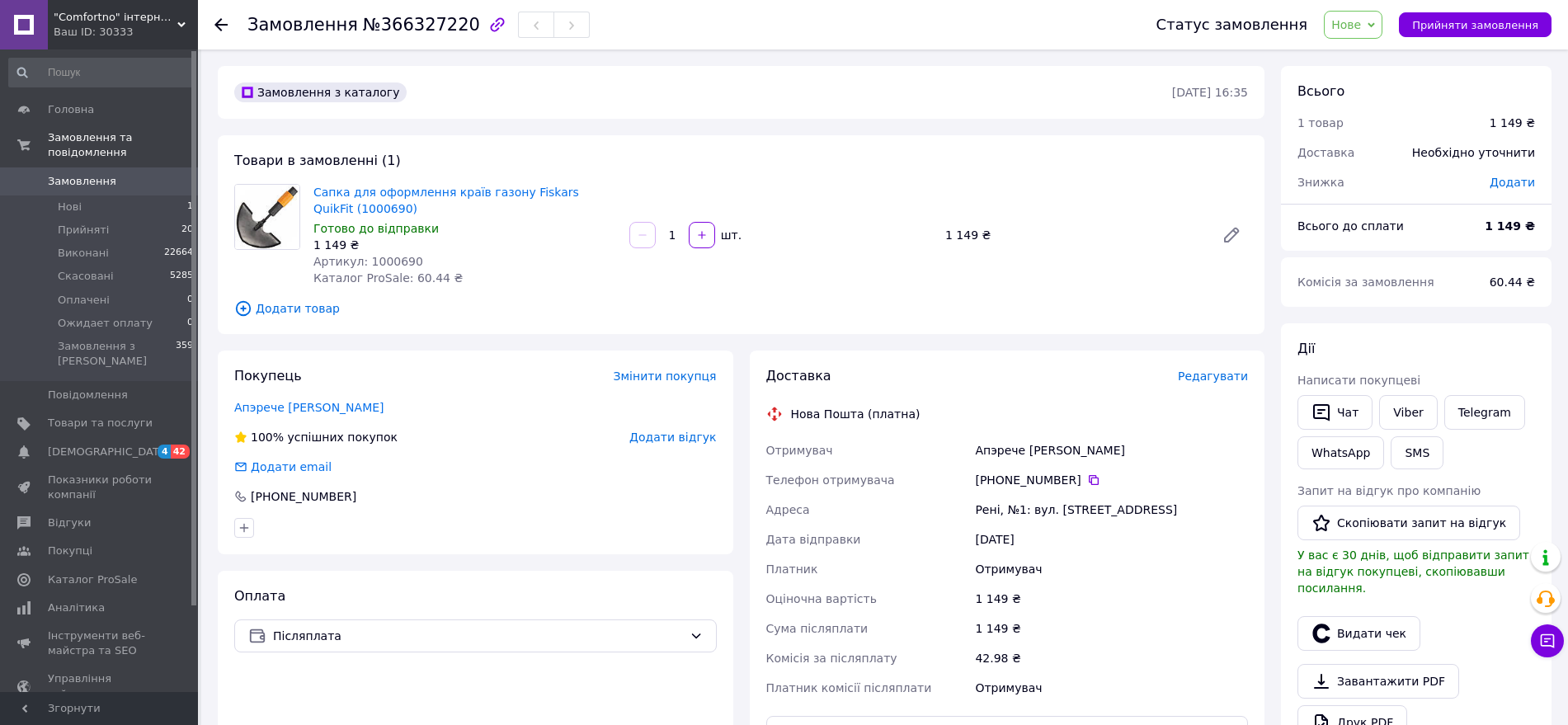
click at [402, 255] on span "Артикул: 1000690" at bounding box center [368, 262] width 110 height 13
copy span "1000690"
click at [99, 174] on span "Замовлення" at bounding box center [82, 181] width 68 height 15
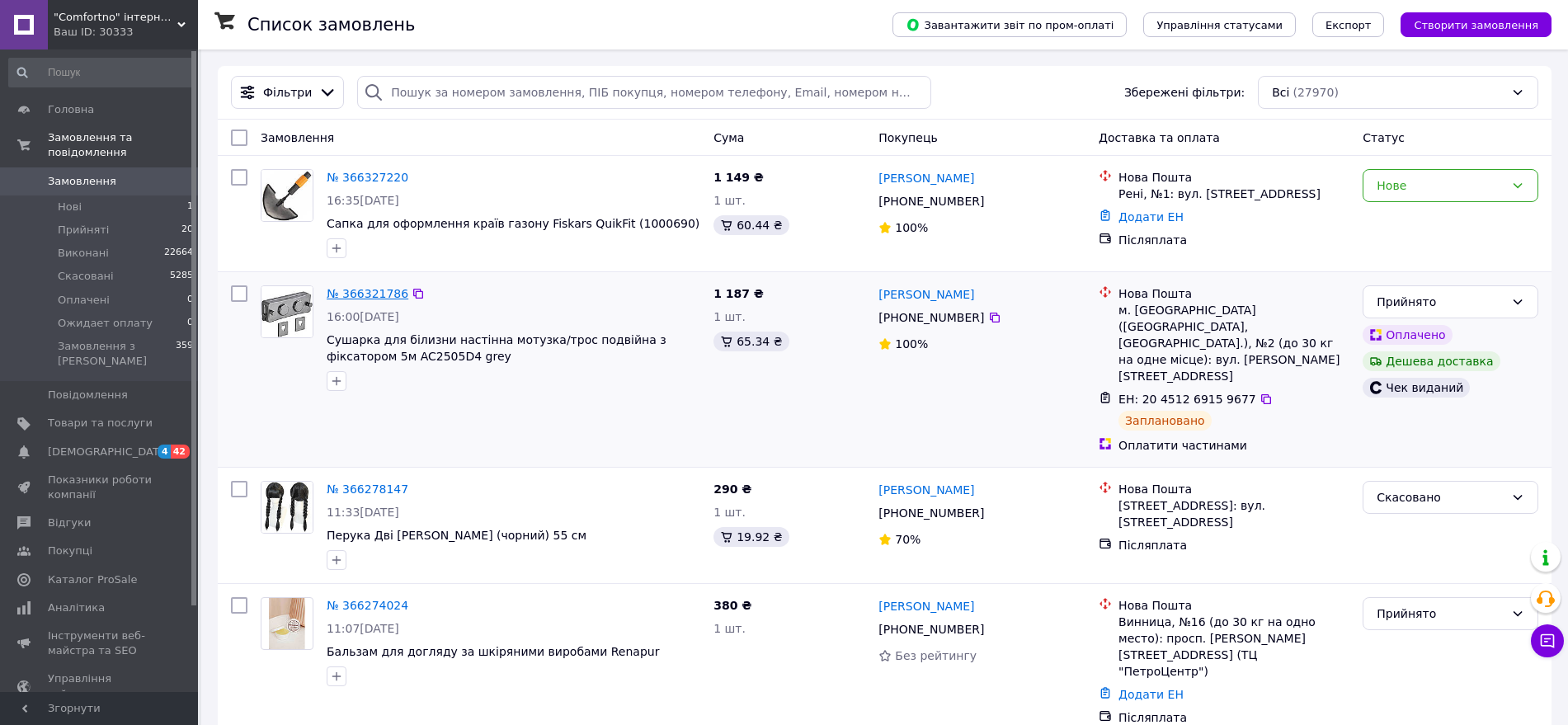
click at [373, 288] on link "№ 366321786" at bounding box center [367, 293] width 82 height 13
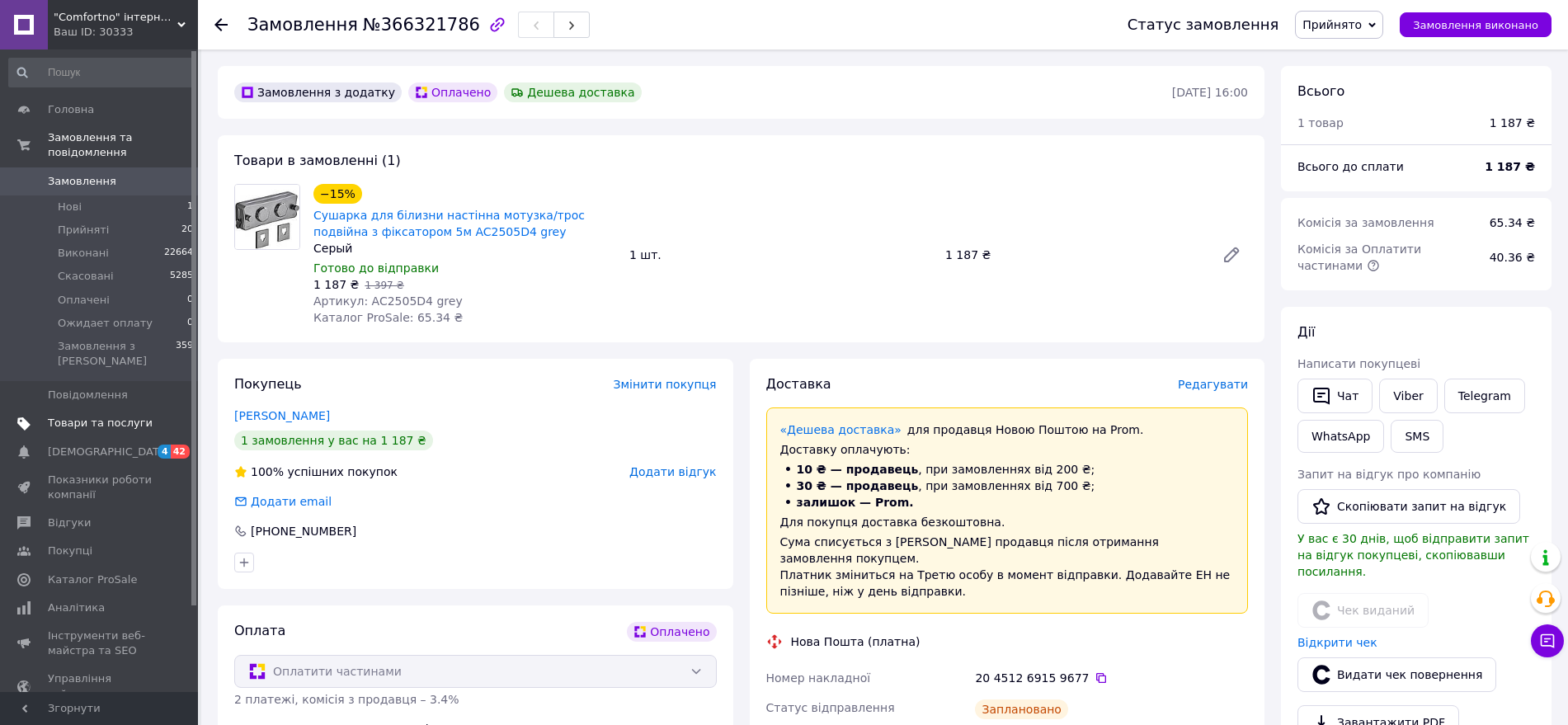
click at [111, 409] on link "Товари та послуги" at bounding box center [101, 423] width 203 height 28
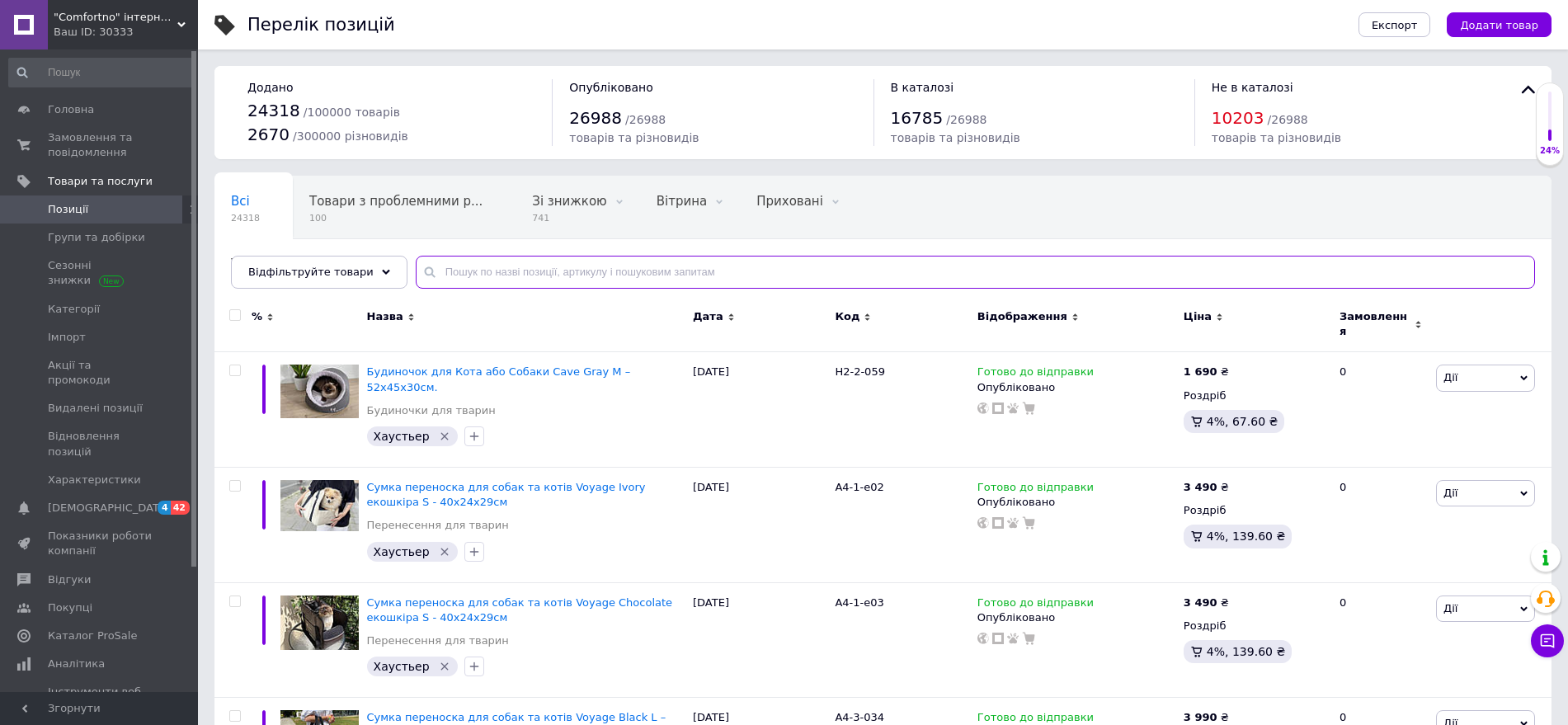
click at [655, 261] on input "text" at bounding box center [976, 272] width 1120 height 33
paste input "3017020W"
type input "3017020W"
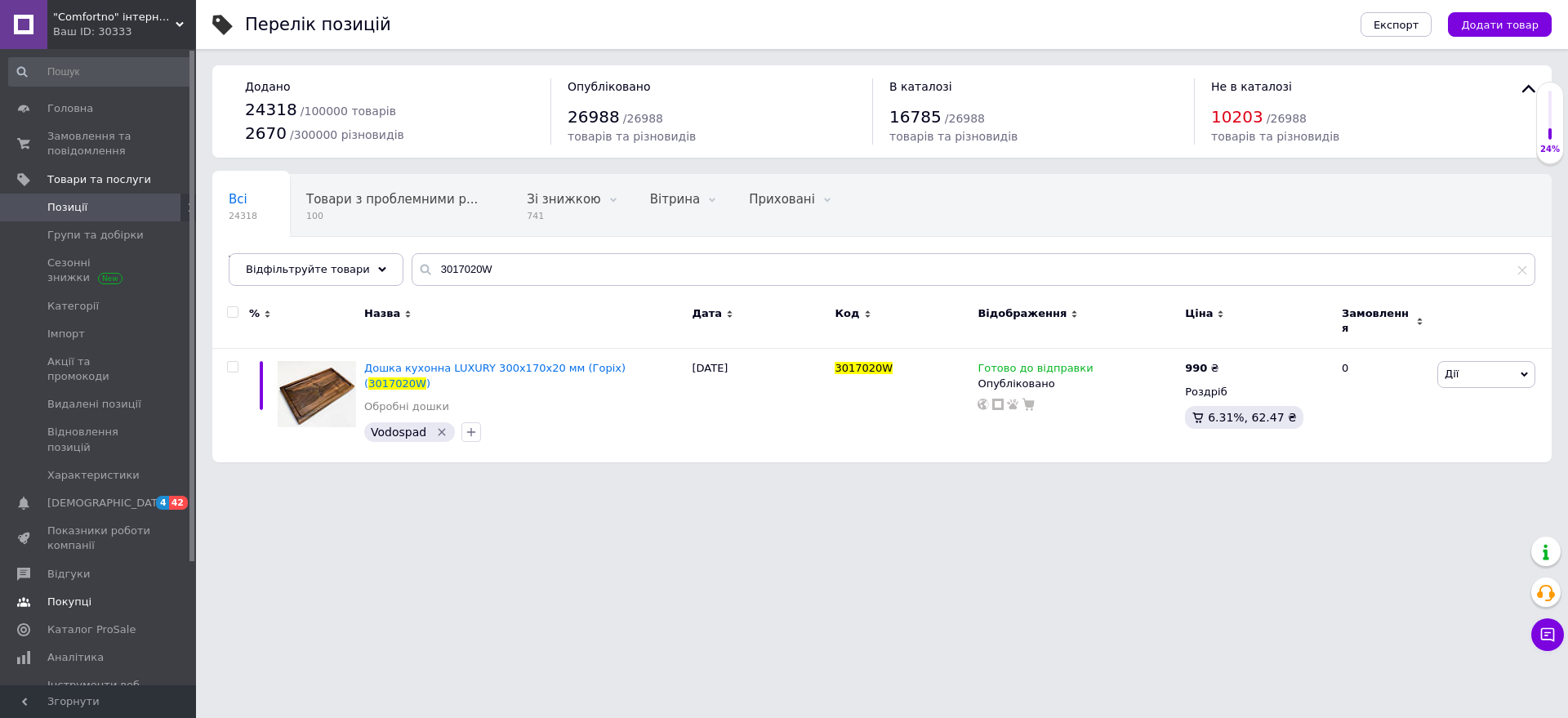
click at [84, 595] on span "Покупці" at bounding box center [69, 602] width 44 height 15
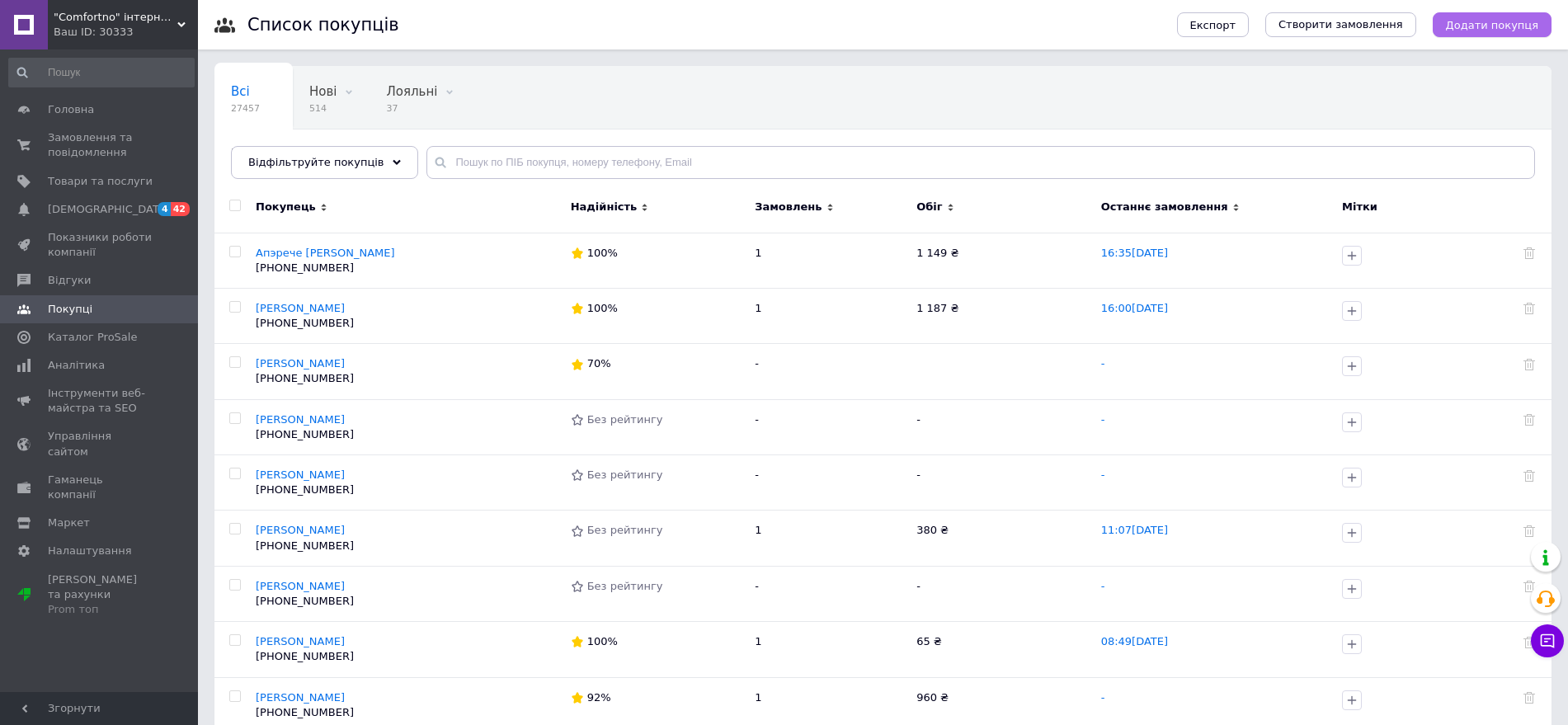
click at [1504, 19] on span "Додати покупця" at bounding box center [1492, 25] width 92 height 12
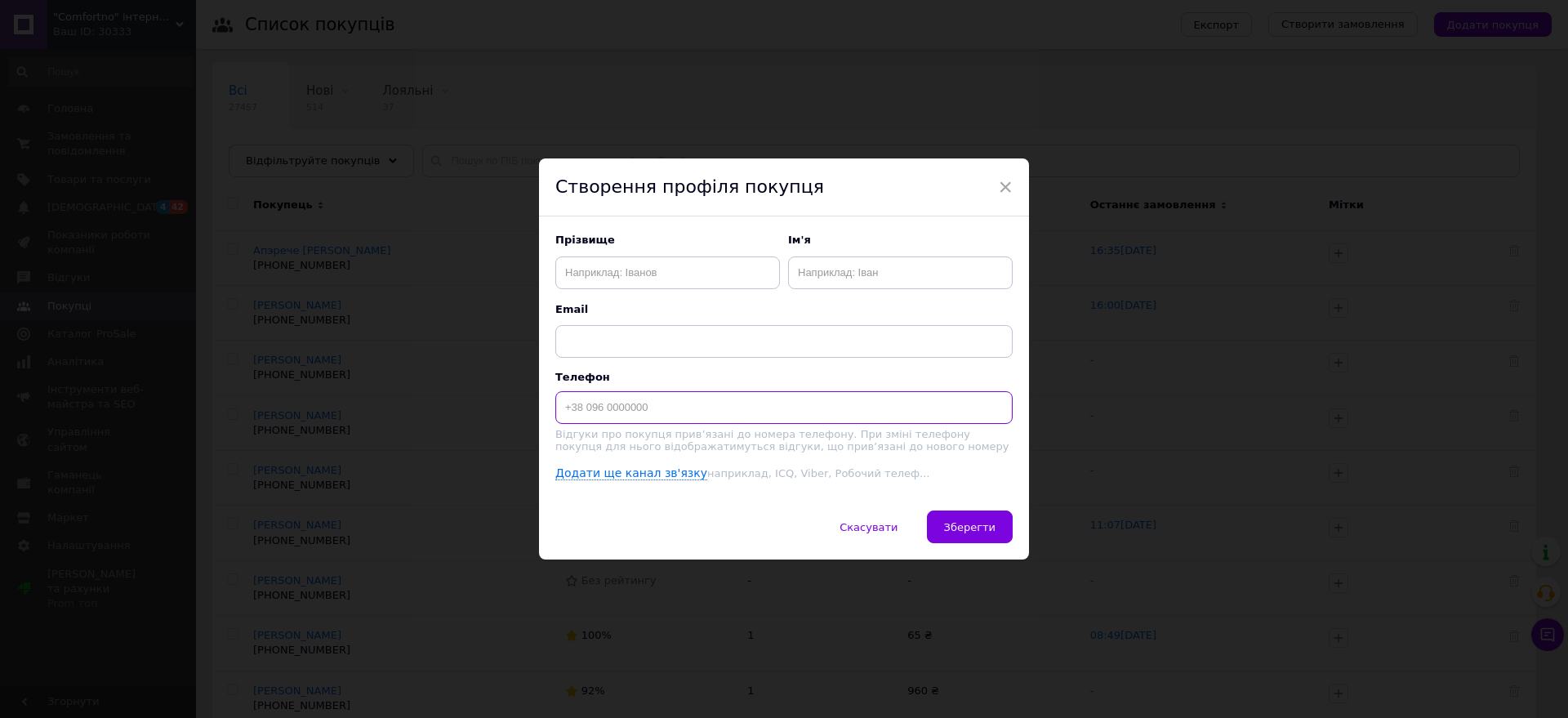
click at [617, 408] on input at bounding box center [784, 408] width 458 height 33
paste input "[PHONE_NUMBER]"
type input "[PHONE_NUMBER]"
click at [619, 267] on input "text" at bounding box center [667, 273] width 225 height 33
paste input "[PERSON_NAME]"
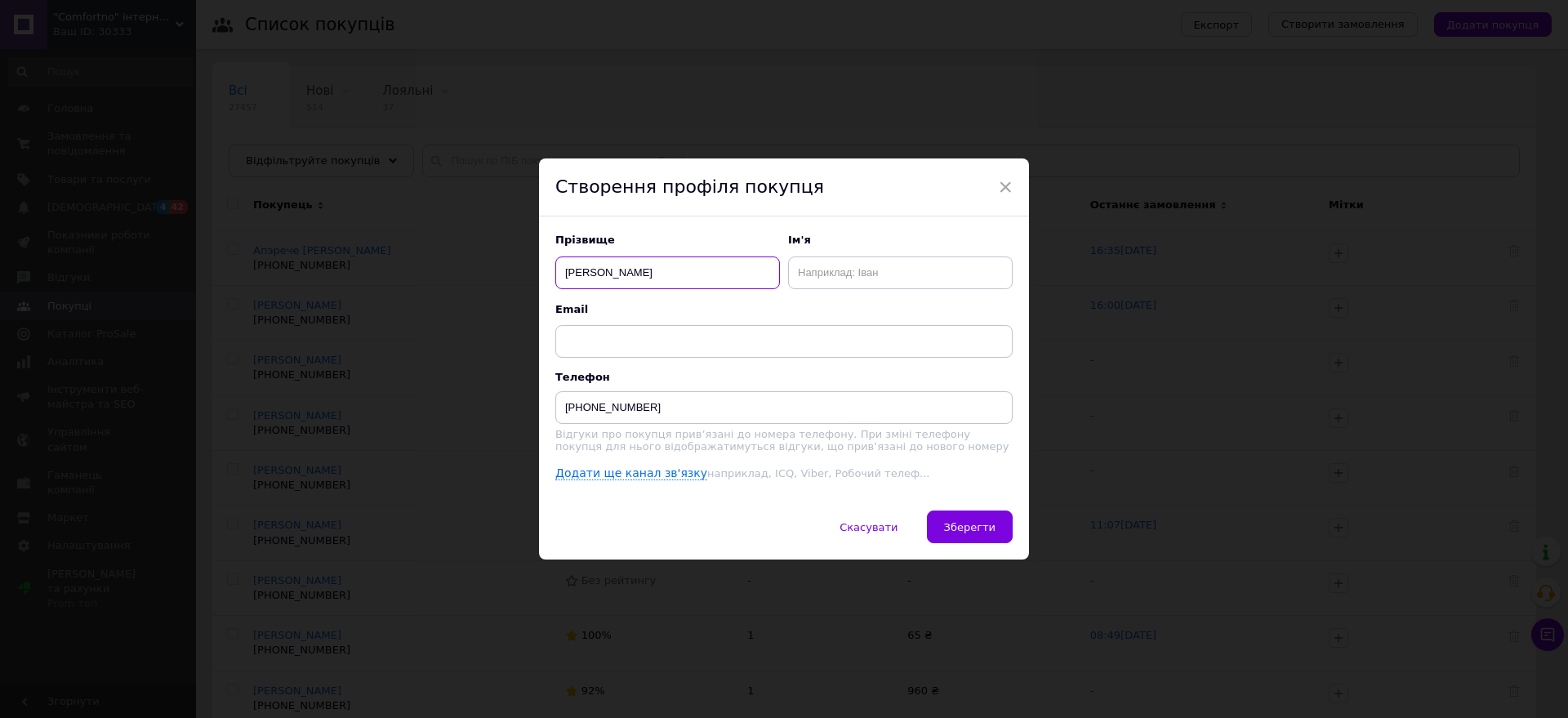
drag, startPoint x: 606, startPoint y: 269, endPoint x: 725, endPoint y: 287, distance: 120.4
click at [725, 287] on div "Прізвище [PERSON_NAME] Email Телефон [PHONE_NUMBER] Відгуки про покупця привʼяз…" at bounding box center [784, 357] width 458 height 249
type input "Глінська"
click at [890, 275] on input "text" at bounding box center [900, 273] width 225 height 33
paste input "[PERSON_NAME]"
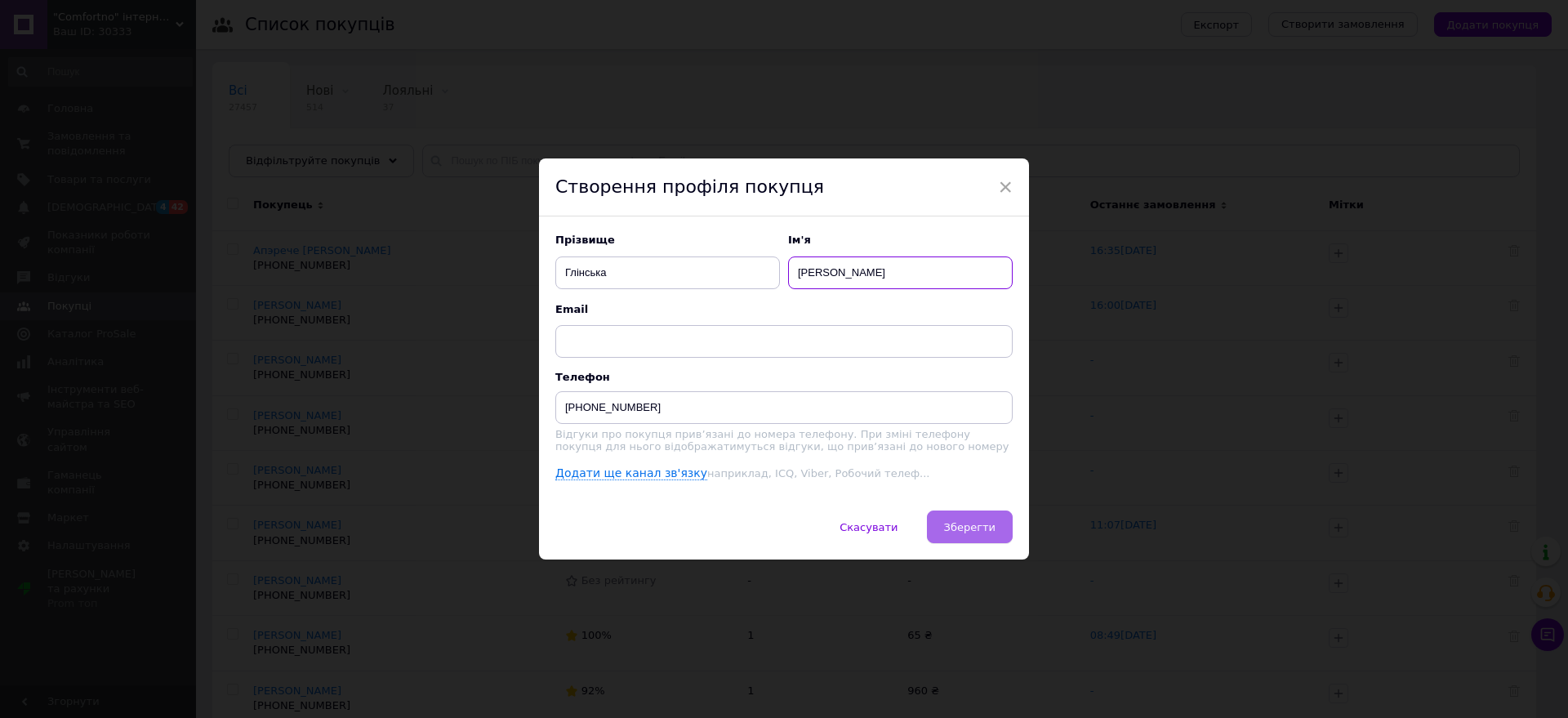
type input "[PERSON_NAME]"
click at [980, 514] on button "Зберегти" at bounding box center [969, 528] width 86 height 33
